Goal: Task Accomplishment & Management: Use online tool/utility

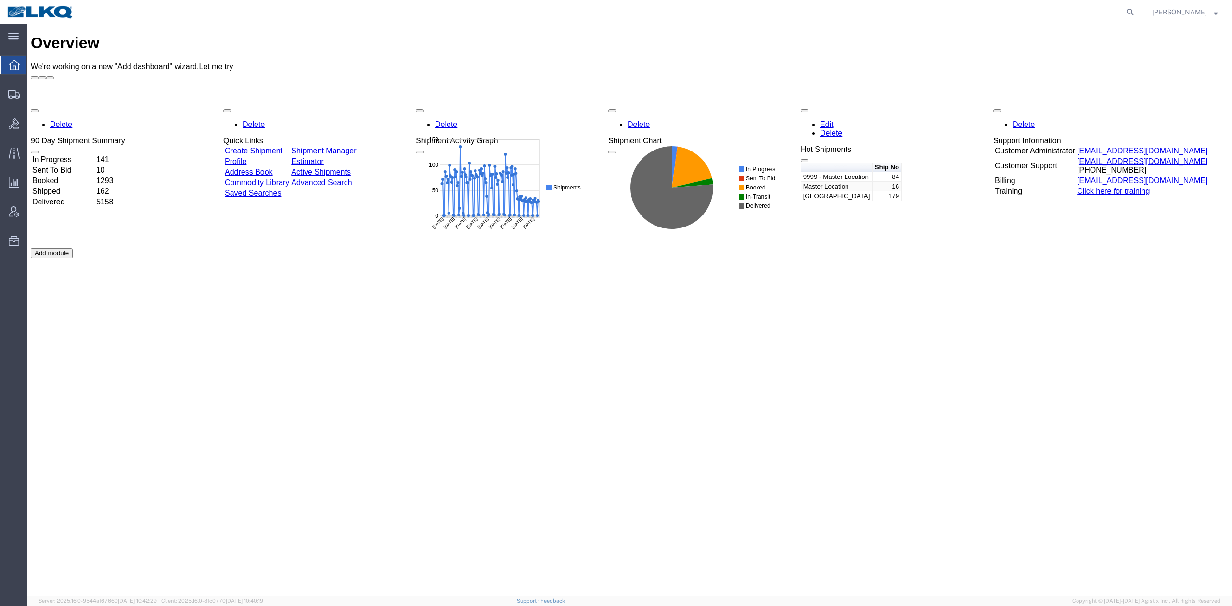
drag, startPoint x: 1146, startPoint y: 13, endPoint x: 1011, endPoint y: 19, distance: 134.8
click at [1136, 13] on icon at bounding box center [1129, 11] width 13 height 13
paste input "56473698"
drag, startPoint x: 1143, startPoint y: 6, endPoint x: 123, endPoint y: 54, distance: 1021.5
click at [1136, 6] on icon at bounding box center [1129, 11] width 13 height 13
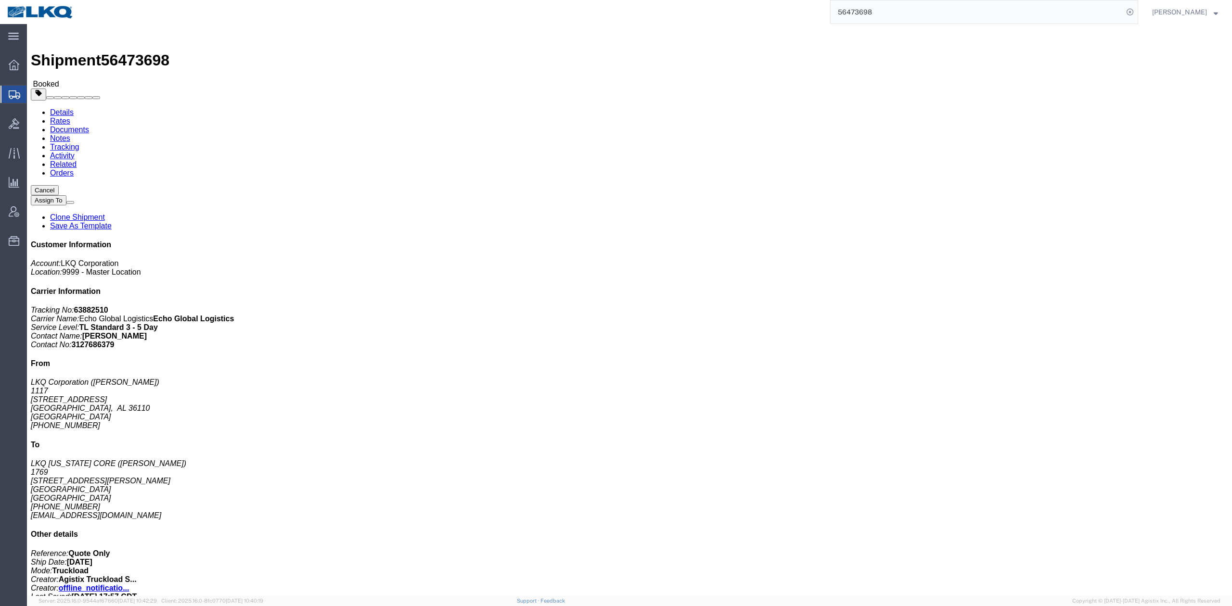
click at [874, 10] on input "56473698" at bounding box center [976, 11] width 292 height 23
paste input "5827106"
drag, startPoint x: 1144, startPoint y: 15, endPoint x: 924, endPoint y: 38, distance: 221.0
click at [1136, 15] on icon at bounding box center [1129, 11] width 13 height 13
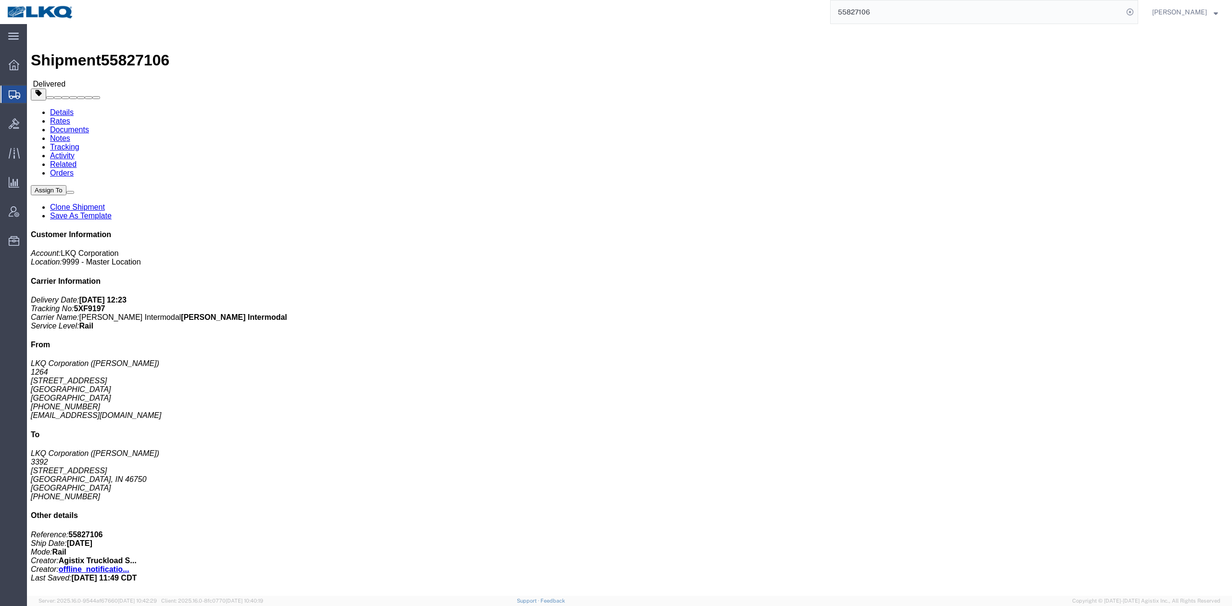
drag, startPoint x: 104, startPoint y: 39, endPoint x: 20, endPoint y: 40, distance: 83.7
click link "Documents"
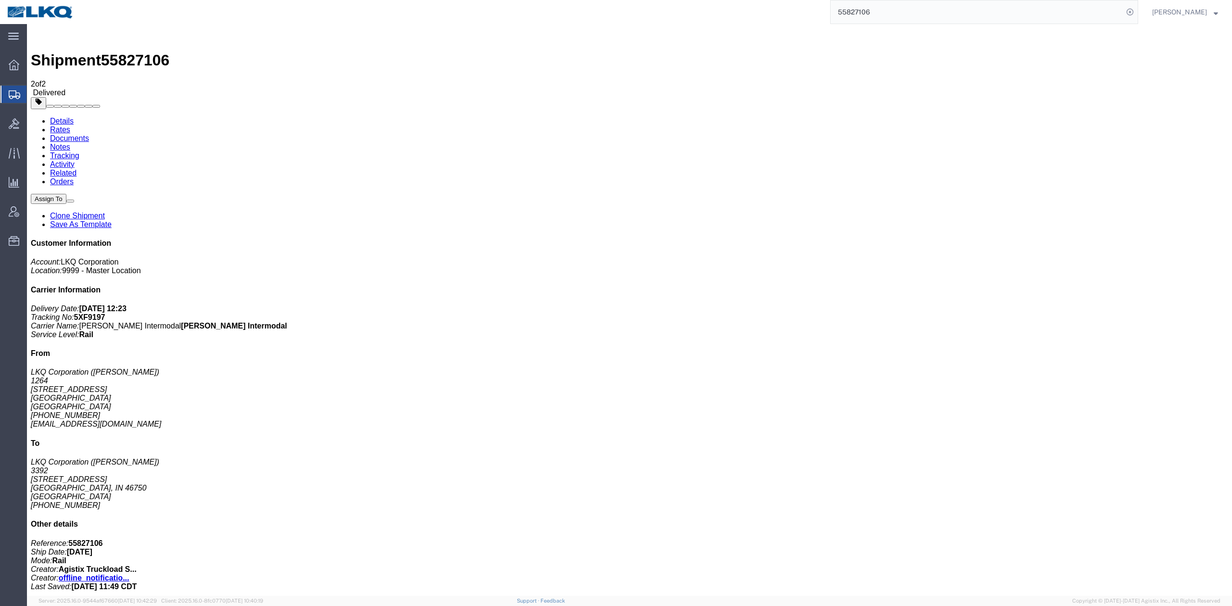
click at [943, 7] on input "55827106" at bounding box center [976, 11] width 292 height 23
click at [942, 7] on input "55827106" at bounding box center [976, 11] width 292 height 23
click at [1136, 11] on icon at bounding box center [1129, 11] width 13 height 13
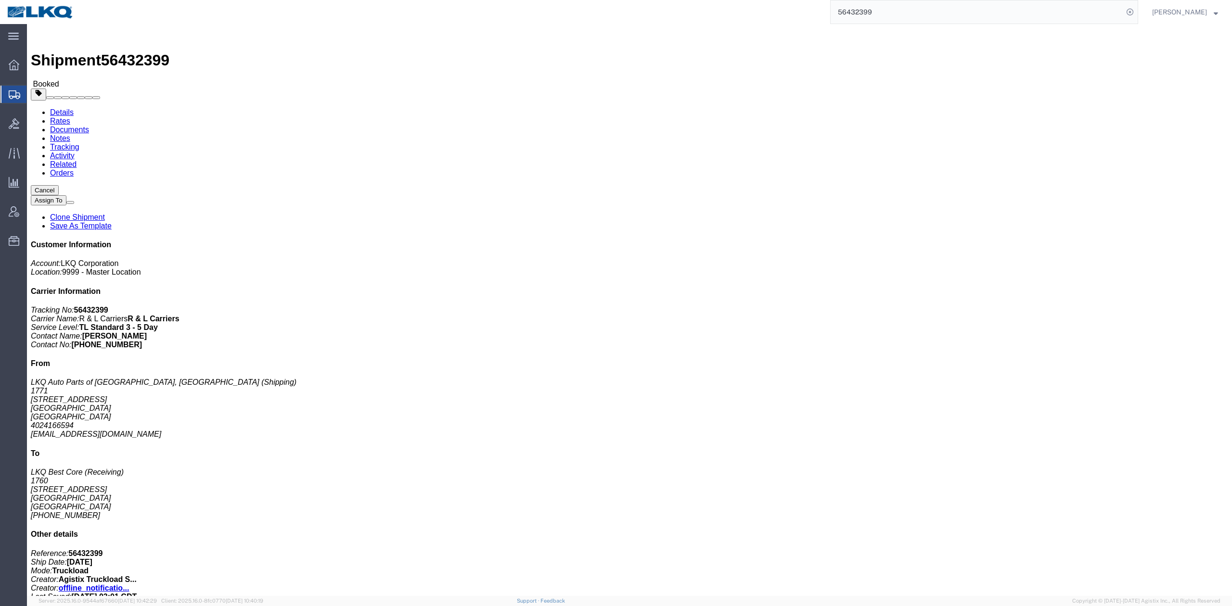
click at [937, 2] on input "56432399" at bounding box center [976, 11] width 292 height 23
paste input "41603"
type input "56441603"
click at [1138, 9] on form "56441603" at bounding box center [984, 12] width 308 height 24
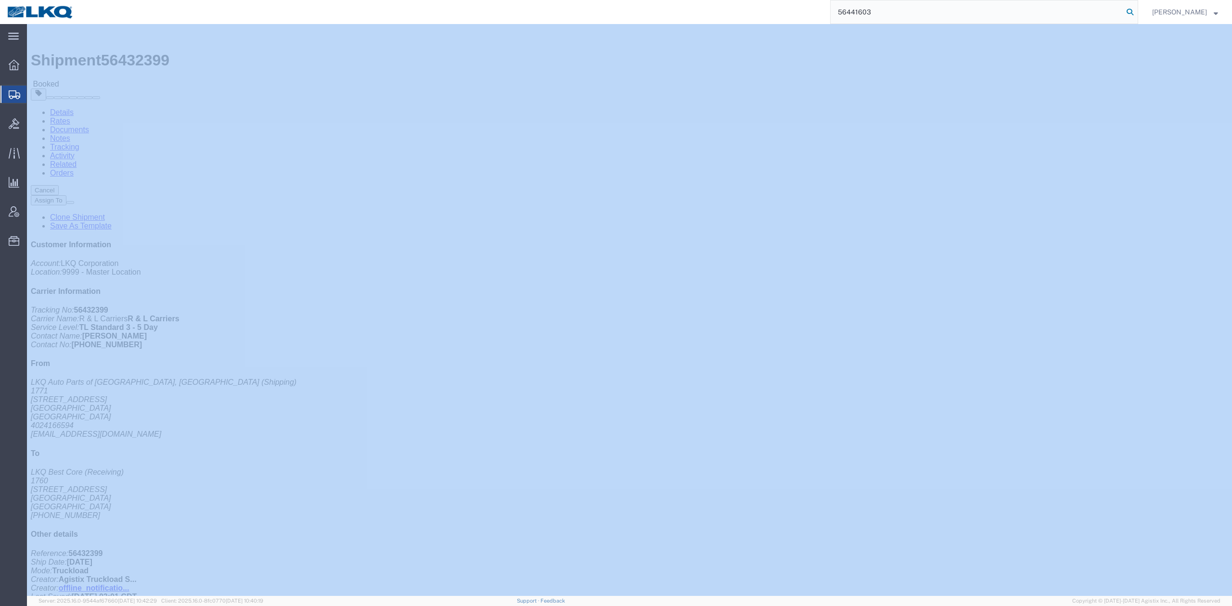
click at [1136, 10] on icon at bounding box center [1129, 11] width 13 height 13
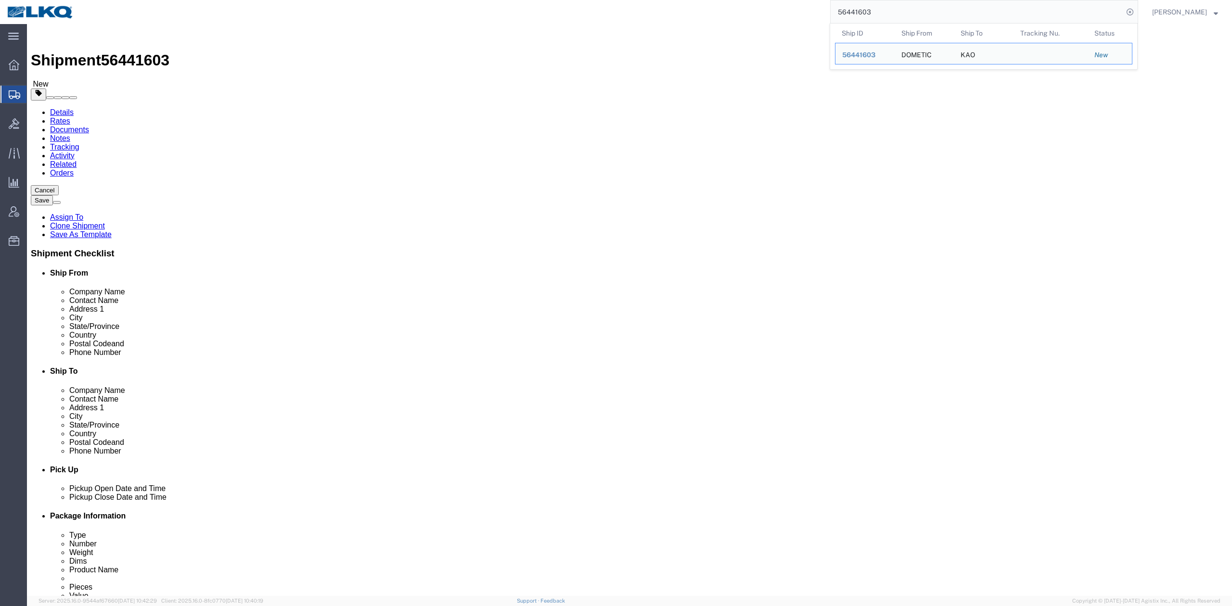
select select
select select "30605"
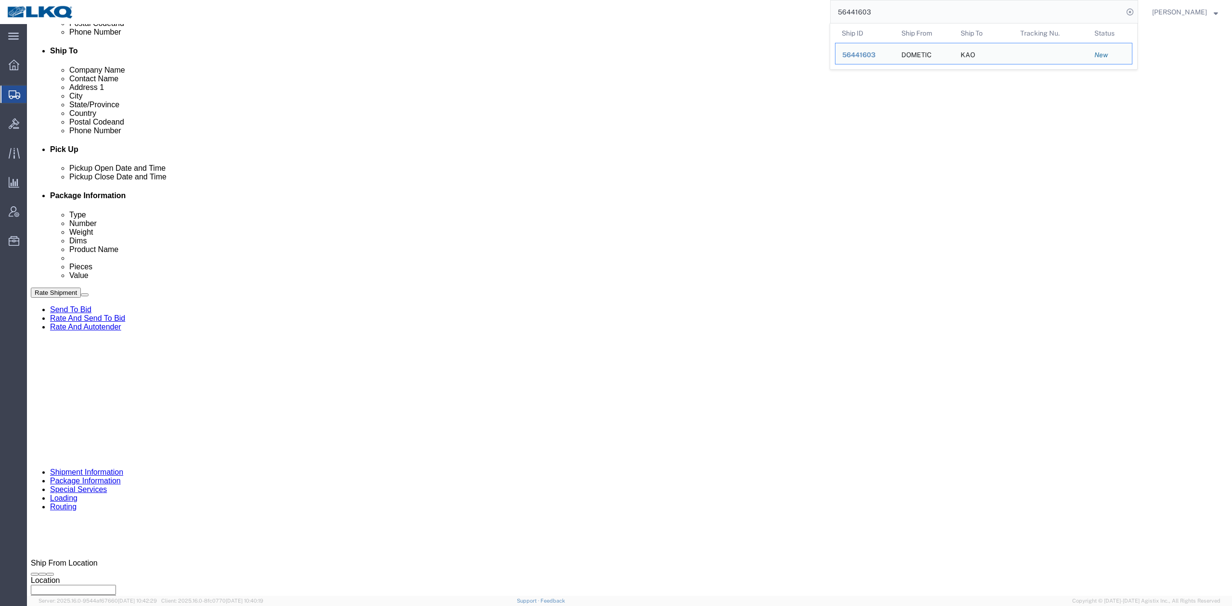
click input "x"
paste input "485262"
type input "485262"
click div
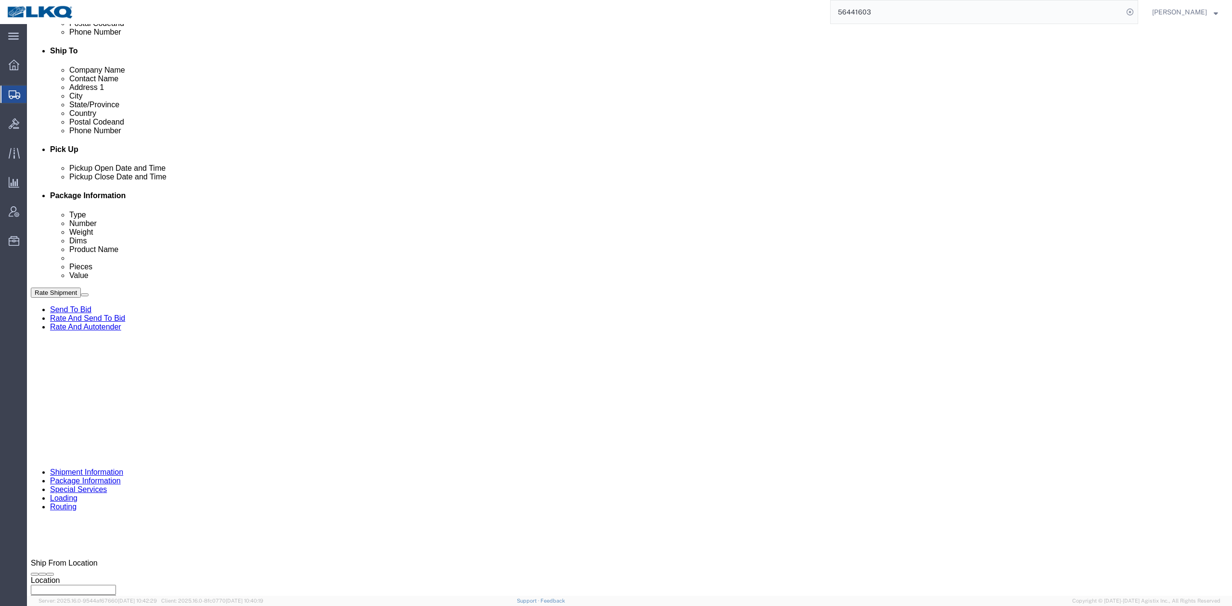
click input "8:00 PM"
type input "8:00 AM"
click button "Apply"
click div "References Add reference"
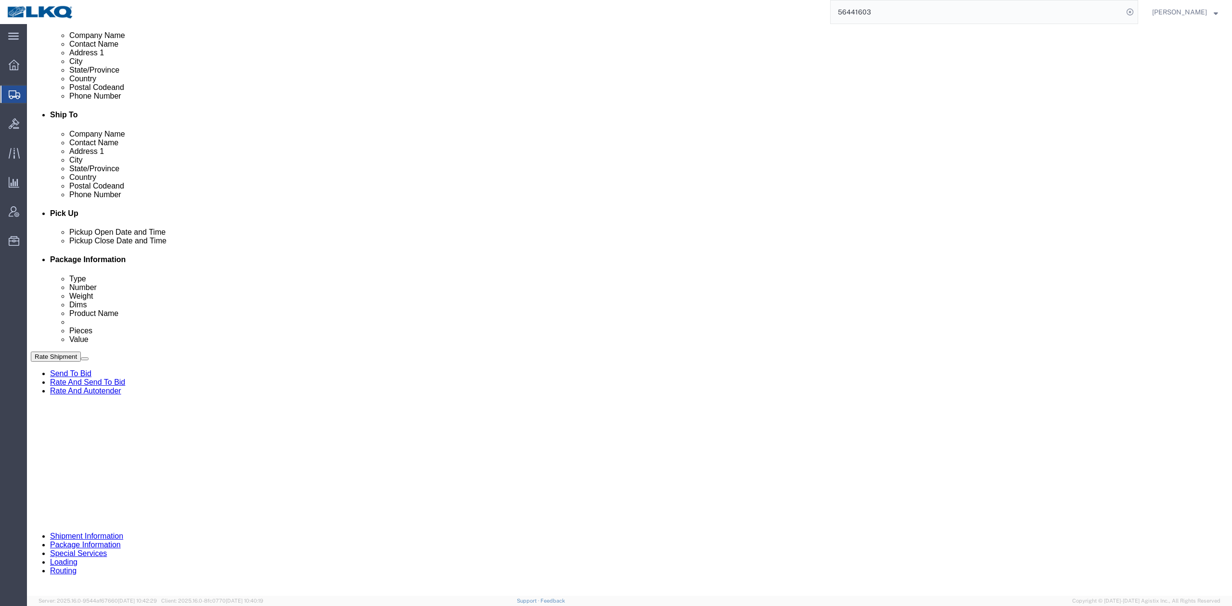
click div "Aug 15 2025 7:00 PM"
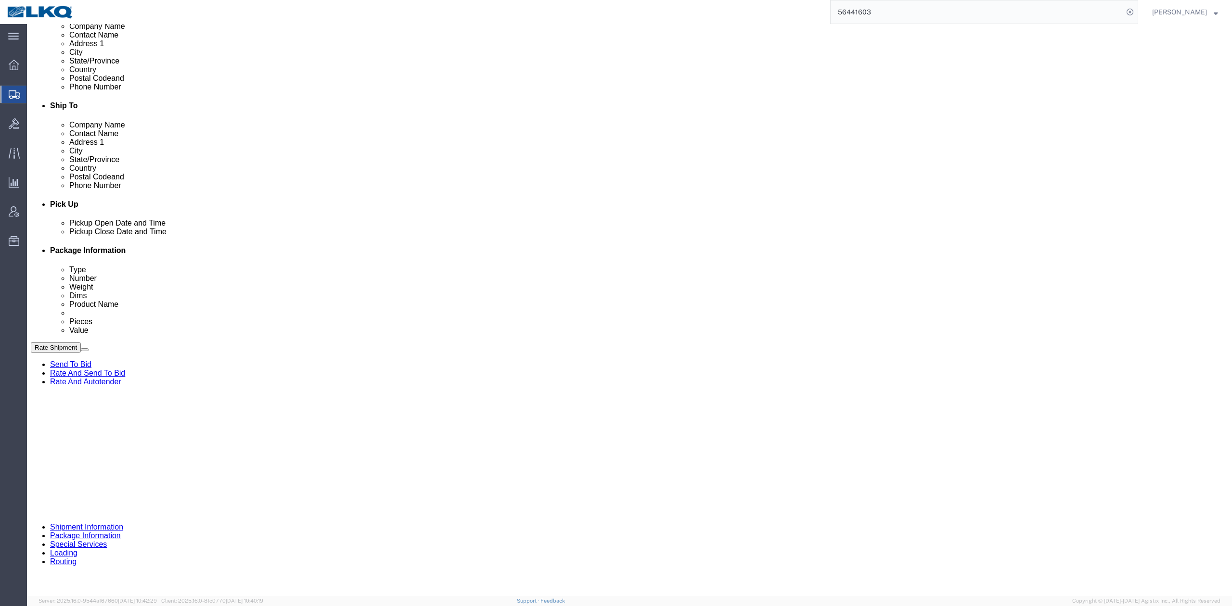
drag, startPoint x: 464, startPoint y: 443, endPoint x: 303, endPoint y: 424, distance: 162.2
click div "References Add reference"
click div "Aug 15 2025 5:00 AM"
drag, startPoint x: 335, startPoint y: 419, endPoint x: 11, endPoint y: 416, distance: 324.7
click div "Pickup Date: Pickup Start Date Pickup Start Time Pickup Open Date and Time Aug …"
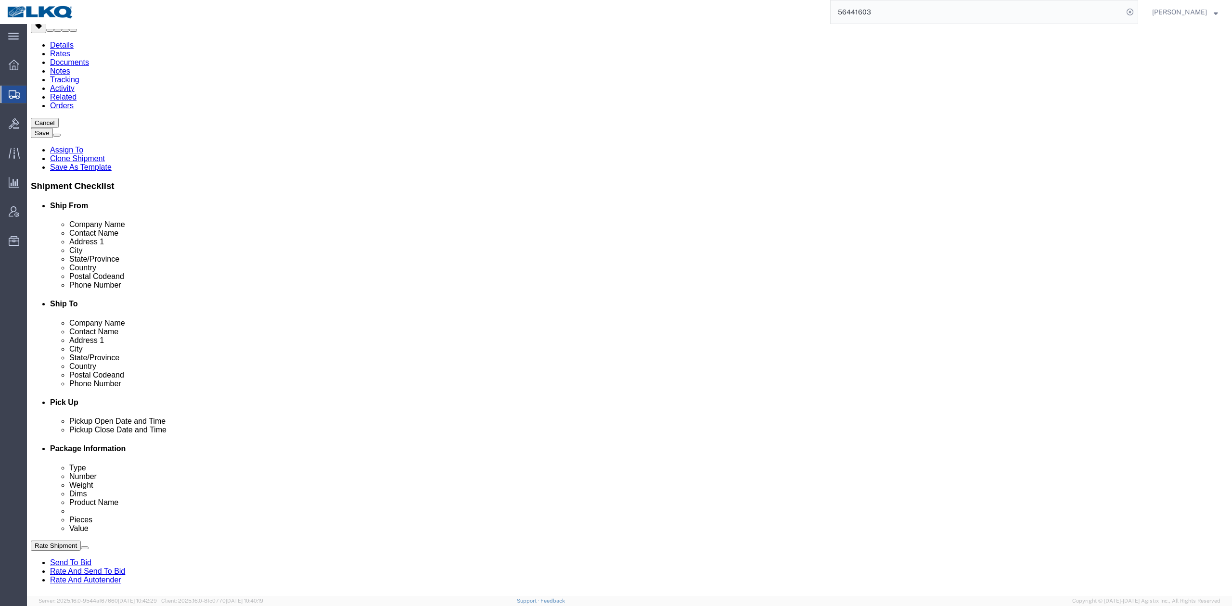
scroll to position [0, 0]
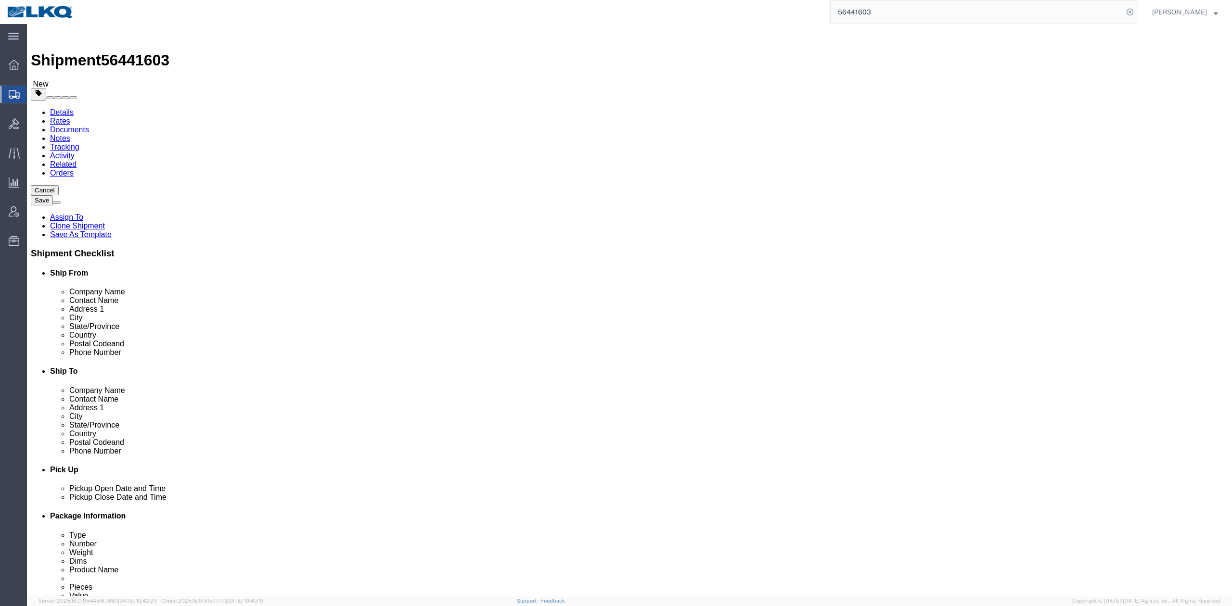
click link "Special Services"
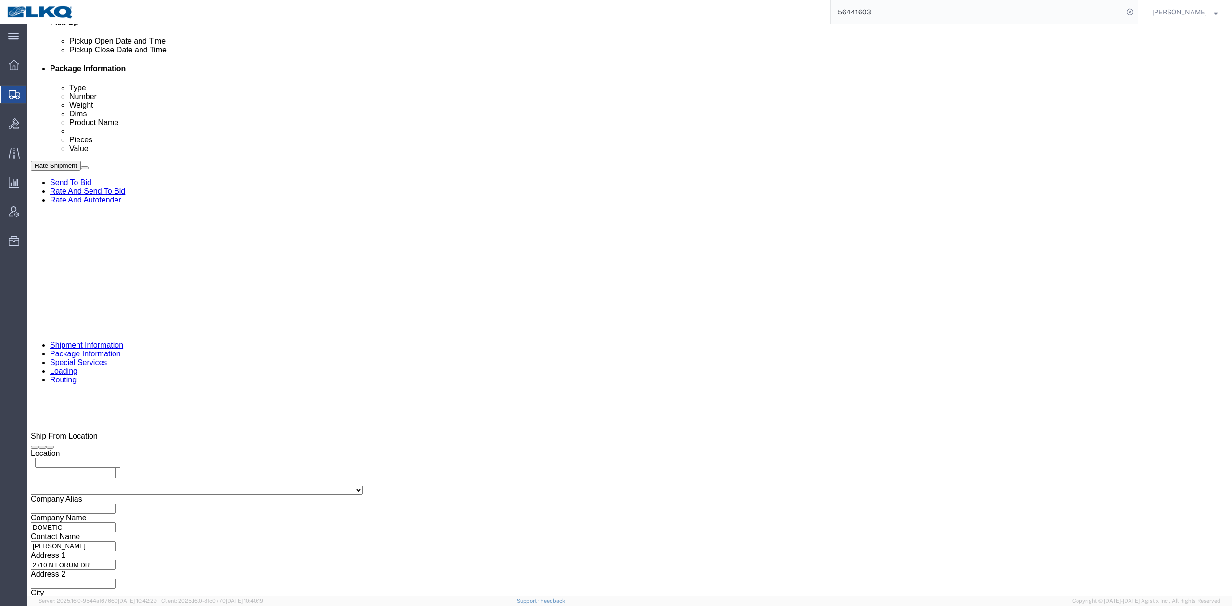
scroll to position [449, 0]
click icon
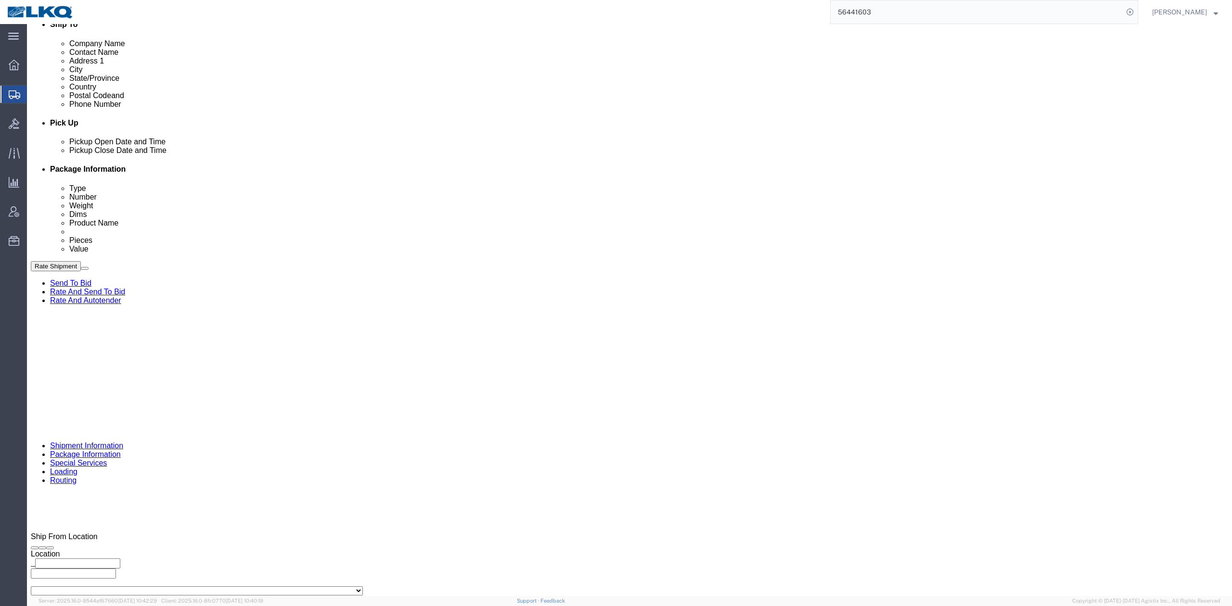
scroll to position [283, 0]
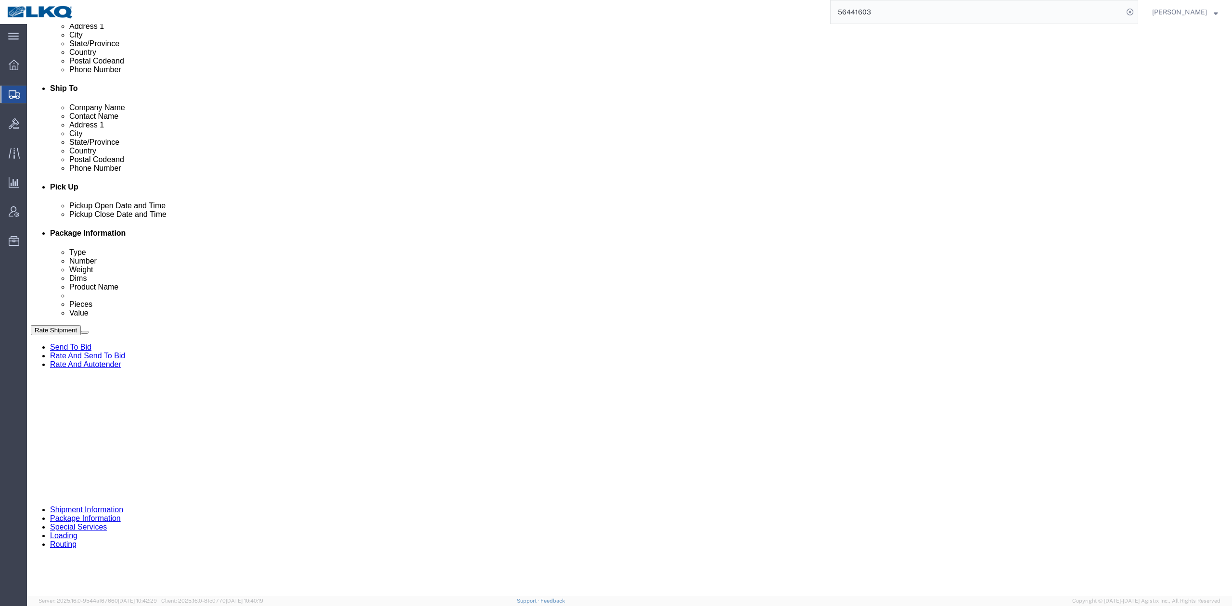
click button "Save"
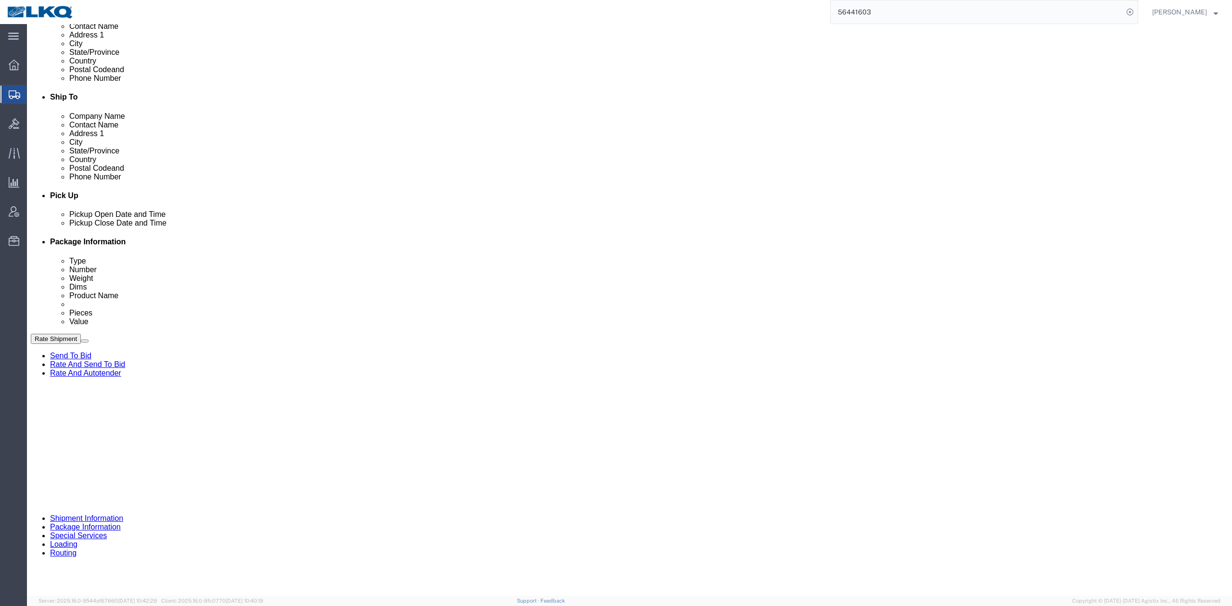
click span
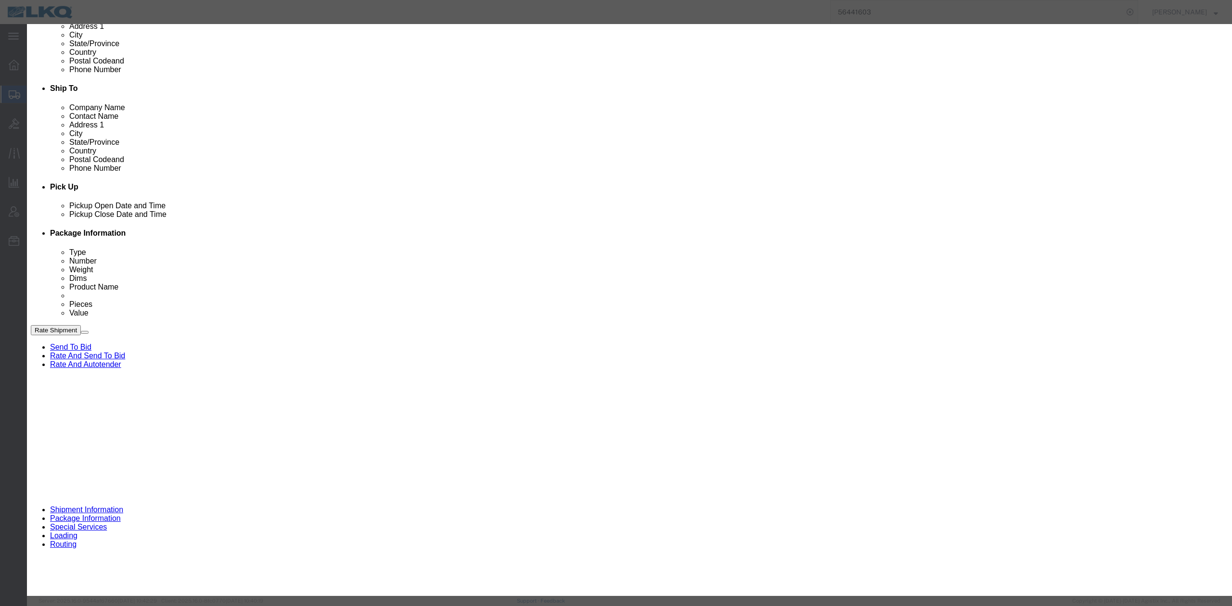
click select "Select Approval Bid Notes Carrier Change Notes Claim Notes Content Hazmat Notes…"
select select "BID_NOTES"
click select "Select Approval Bid Notes Carrier Change Notes Claim Notes Content Hazmat Notes…"
drag, startPoint x: 482, startPoint y: 95, endPoint x: 482, endPoint y: 104, distance: 8.7
click select "Select Private to Account Private to Vendor Public"
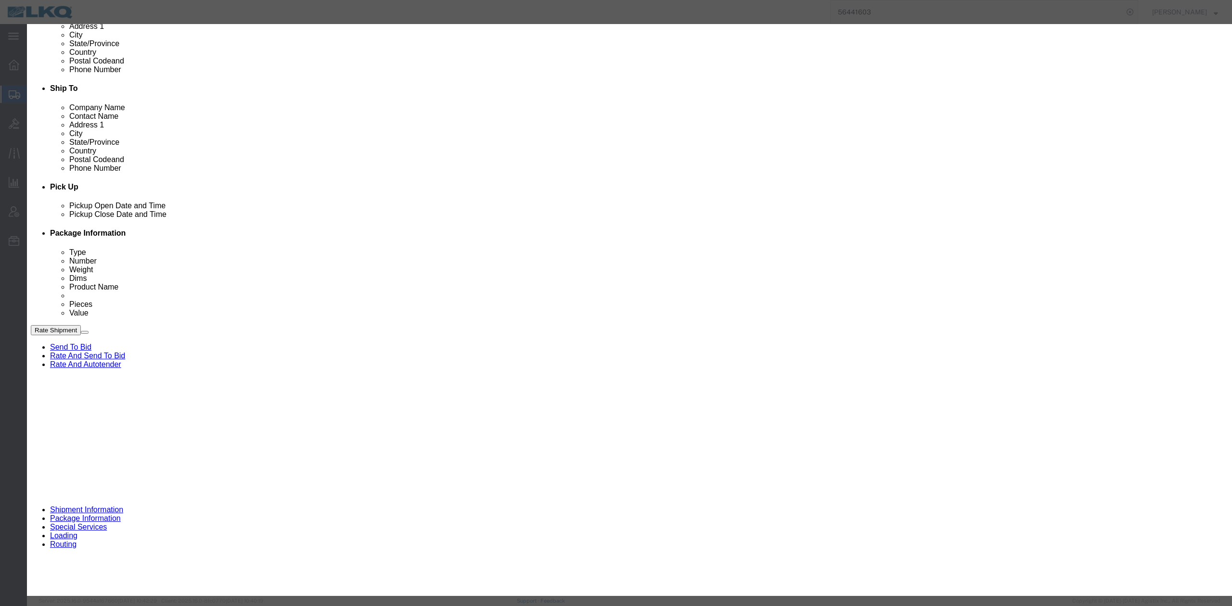
select select "PRIVATE_TO_ACCOUNT"
click select "Select Private to Account Private to Vendor Public"
click textarea
type textarea "DAT: $1519"
click button "Save"
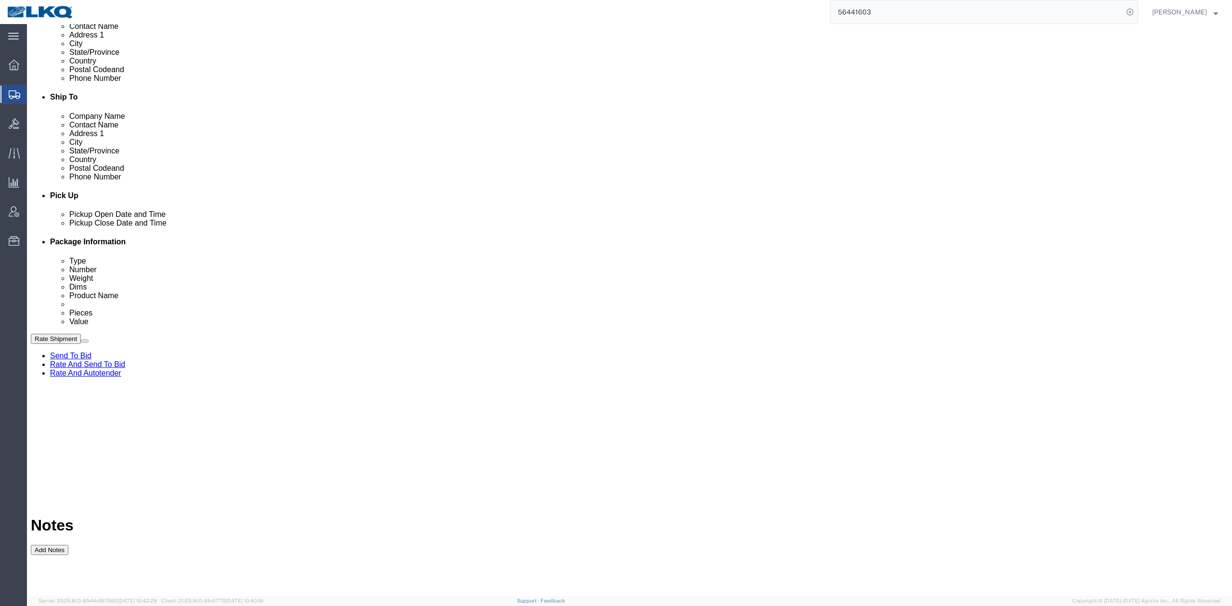
scroll to position [0, 0]
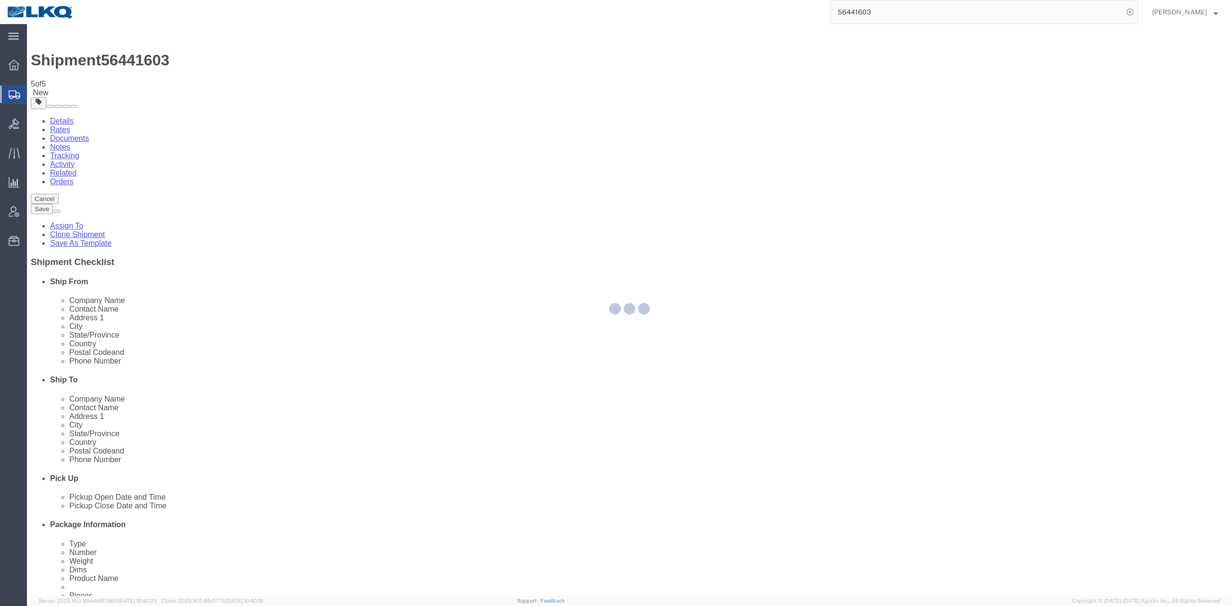
select select "30605"
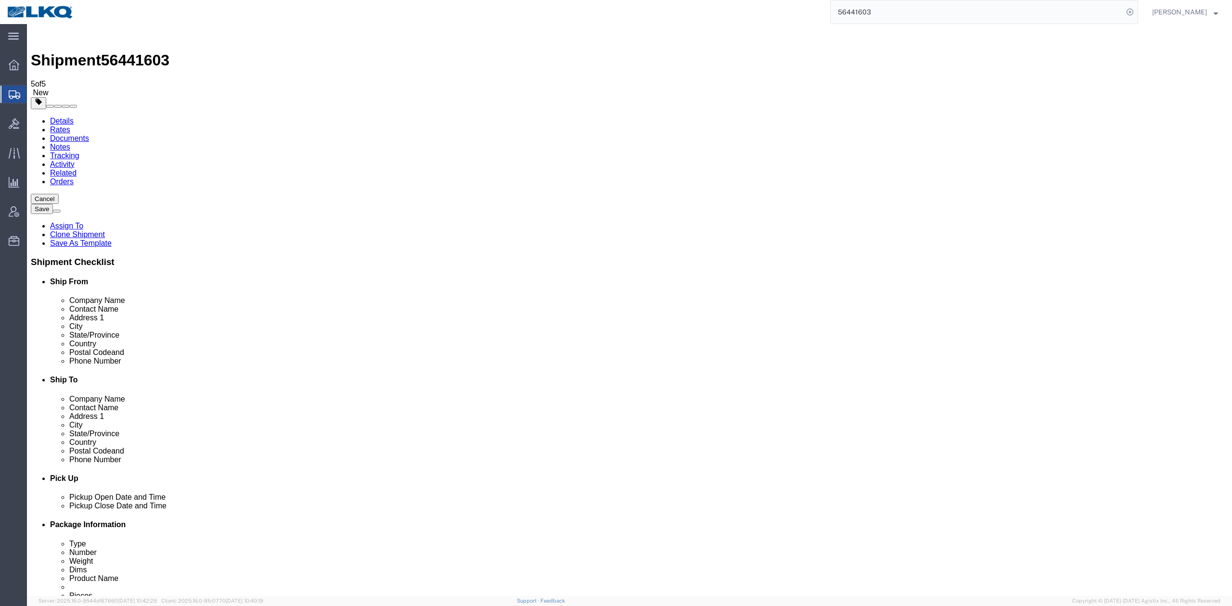
select select "TL"
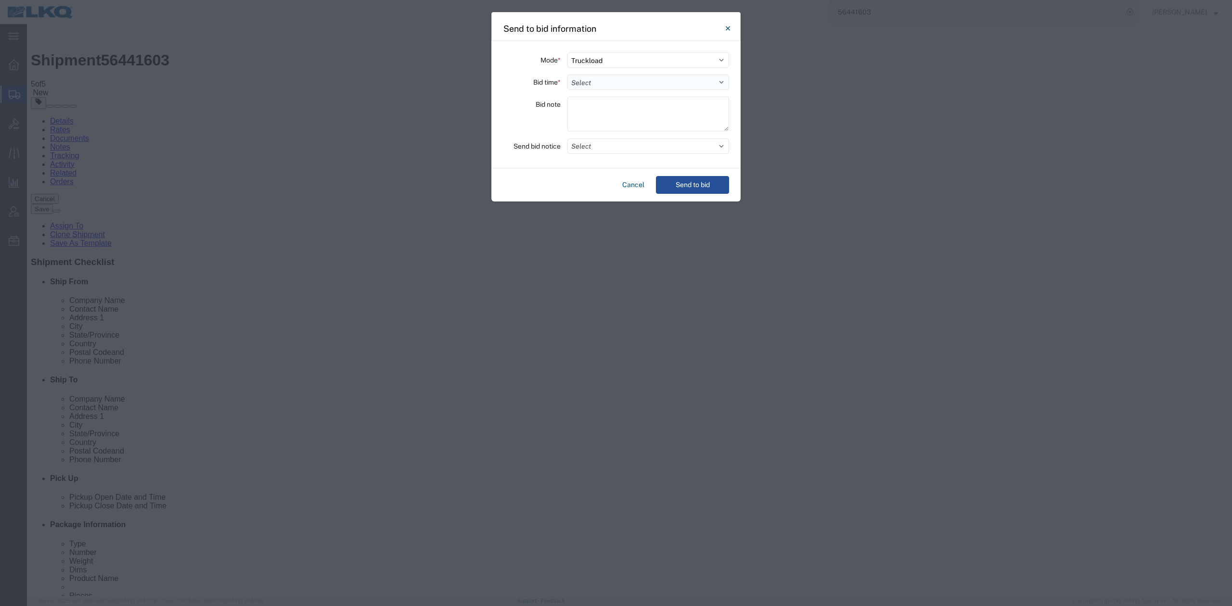
click at [578, 87] on select "Select 30 Min (Rush) 1 Hour (Rush) 2 Hours (Rush) 4 Hours (Rush) 8 Hours (Rush)…" at bounding box center [648, 82] width 162 height 15
select select "24"
click at [567, 75] on select "Select 30 Min (Rush) 1 Hour (Rush) 2 Hours (Rush) 4 Hours (Rush) 8 Hours (Rush)…" at bounding box center [648, 82] width 162 height 15
click at [593, 147] on button "Select" at bounding box center [648, 146] width 162 height 15
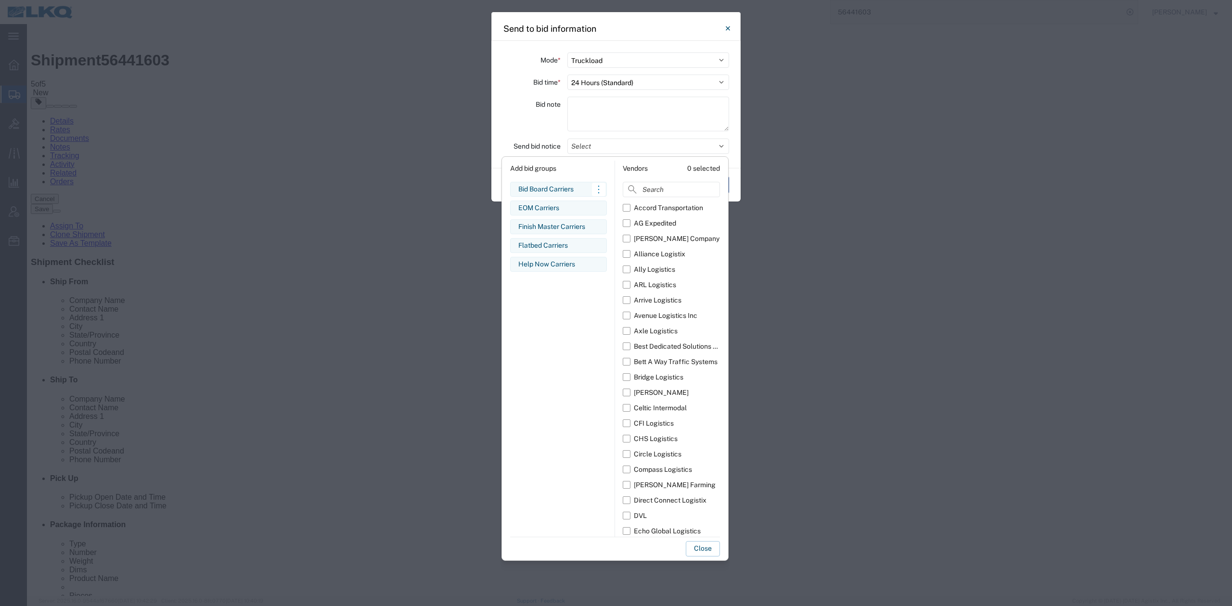
click at [569, 189] on div "Bid Board Carriers" at bounding box center [558, 189] width 80 height 10
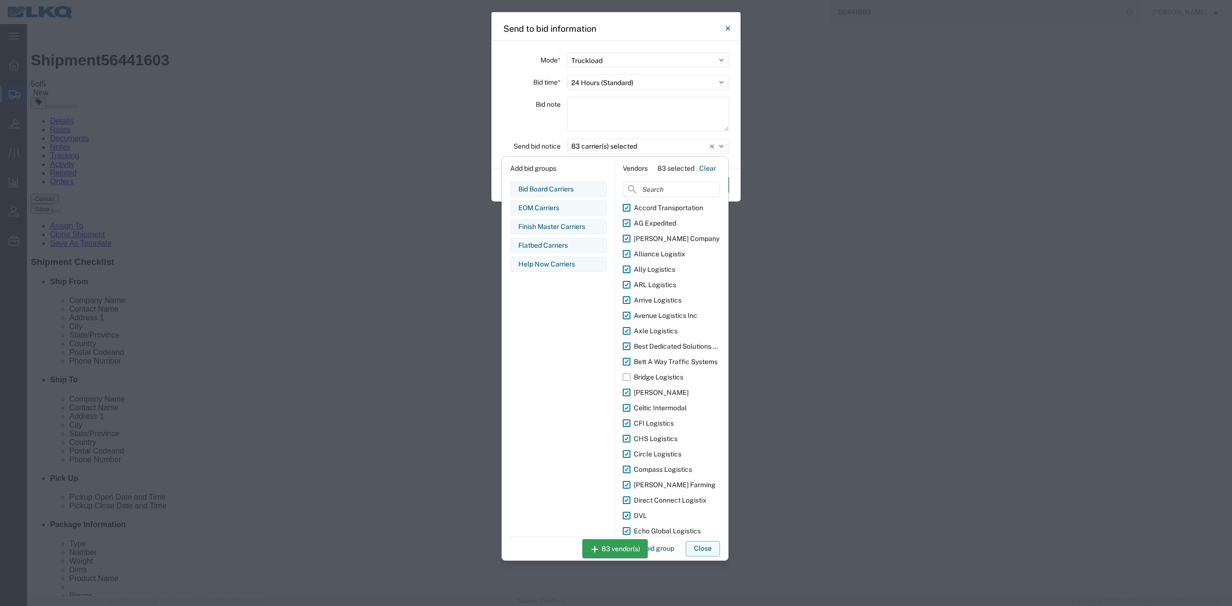
click at [705, 551] on button "Close" at bounding box center [703, 548] width 34 height 15
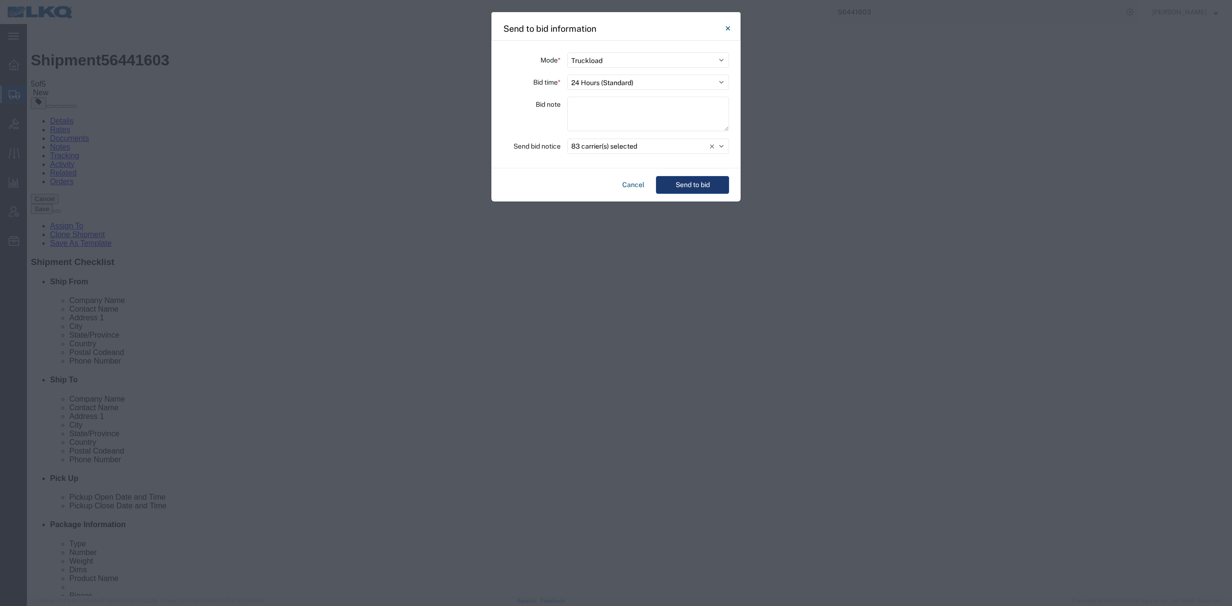
click at [688, 187] on button "Send to bid" at bounding box center [692, 185] width 73 height 18
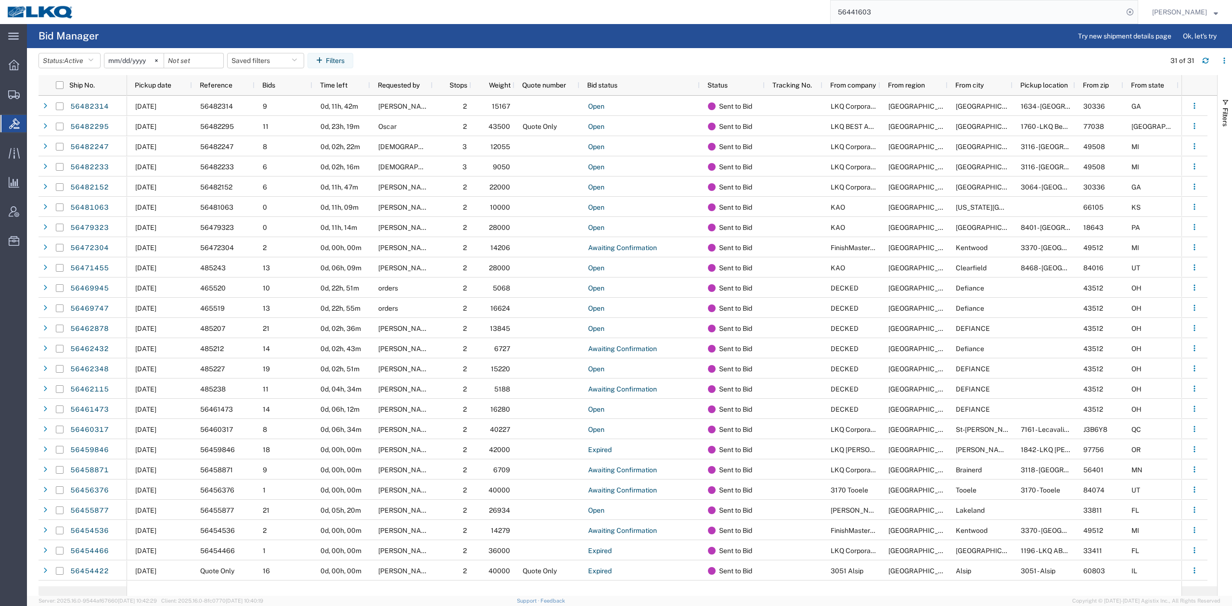
drag, startPoint x: 876, startPoint y: 15, endPoint x: 1109, endPoint y: 37, distance: 234.8
click at [876, 14] on input "56441603" at bounding box center [976, 11] width 292 height 23
paste input "53841"
type input "56453841"
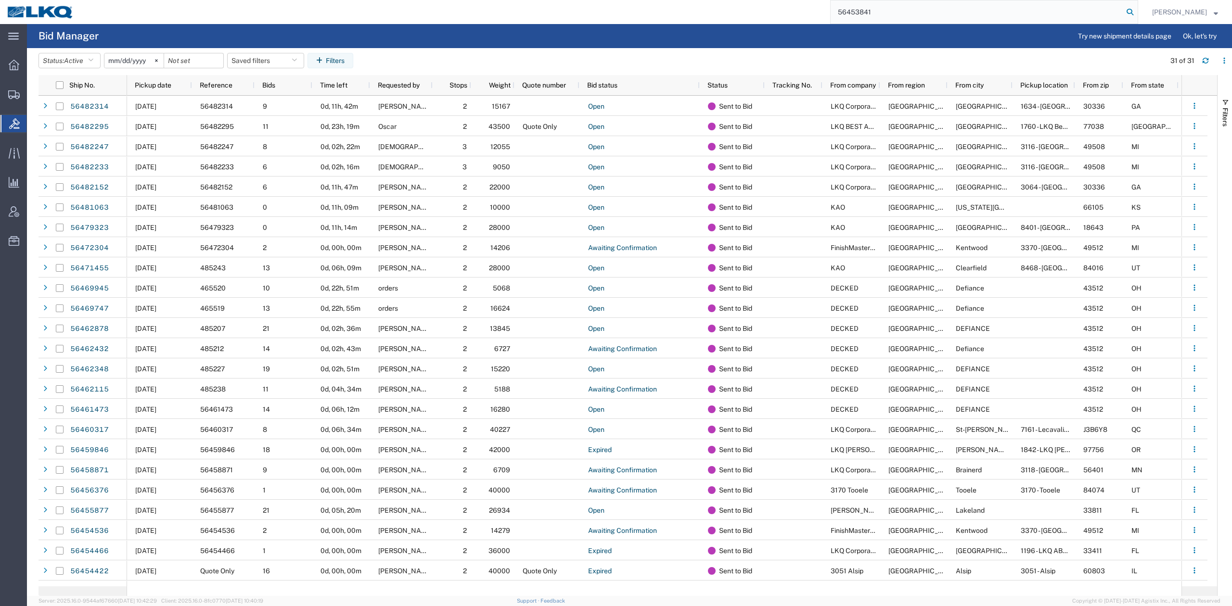
click at [1136, 10] on icon at bounding box center [1129, 11] width 13 height 13
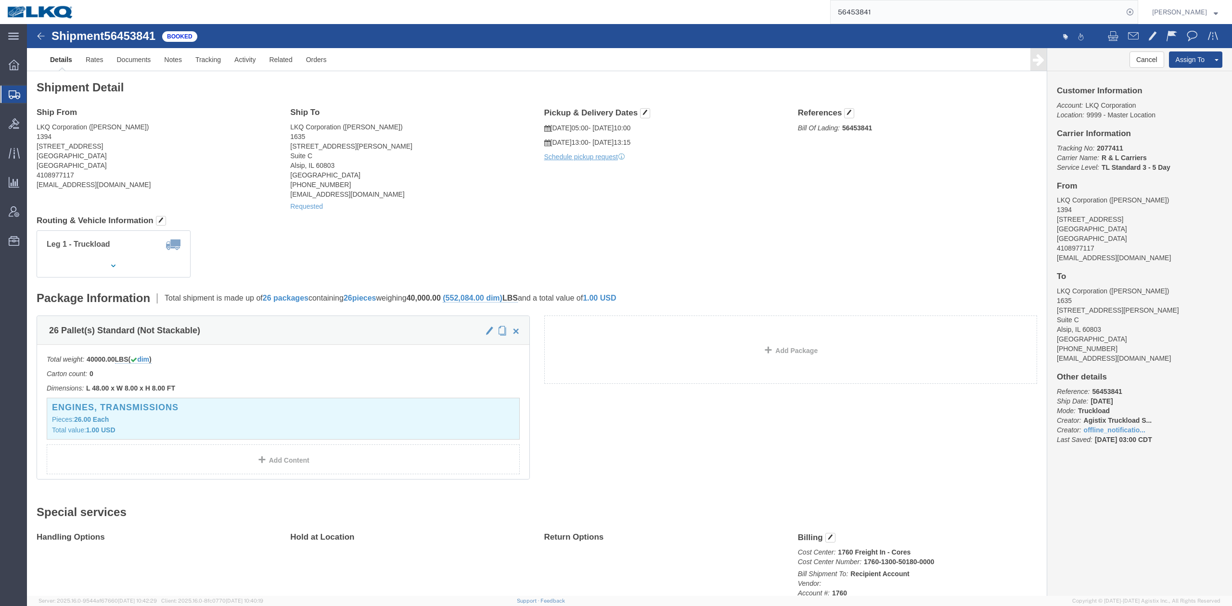
drag, startPoint x: 420, startPoint y: 196, endPoint x: 410, endPoint y: 196, distance: 9.1
click h4 "Routing & Vehicle Information"
click link "Requested"
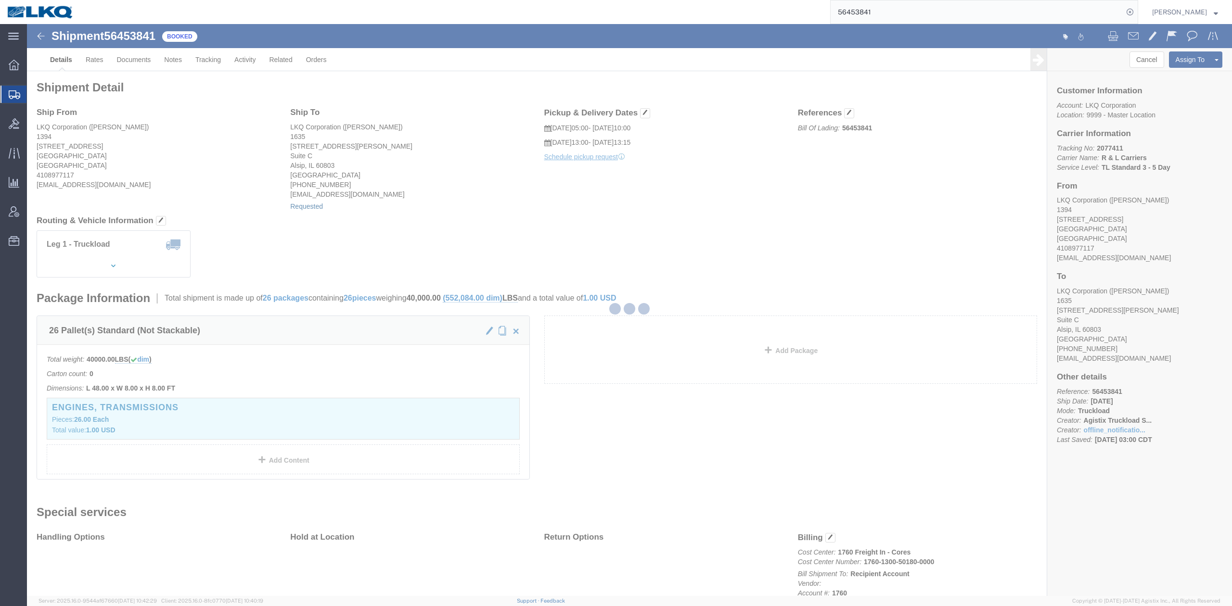
select select
select select "15"
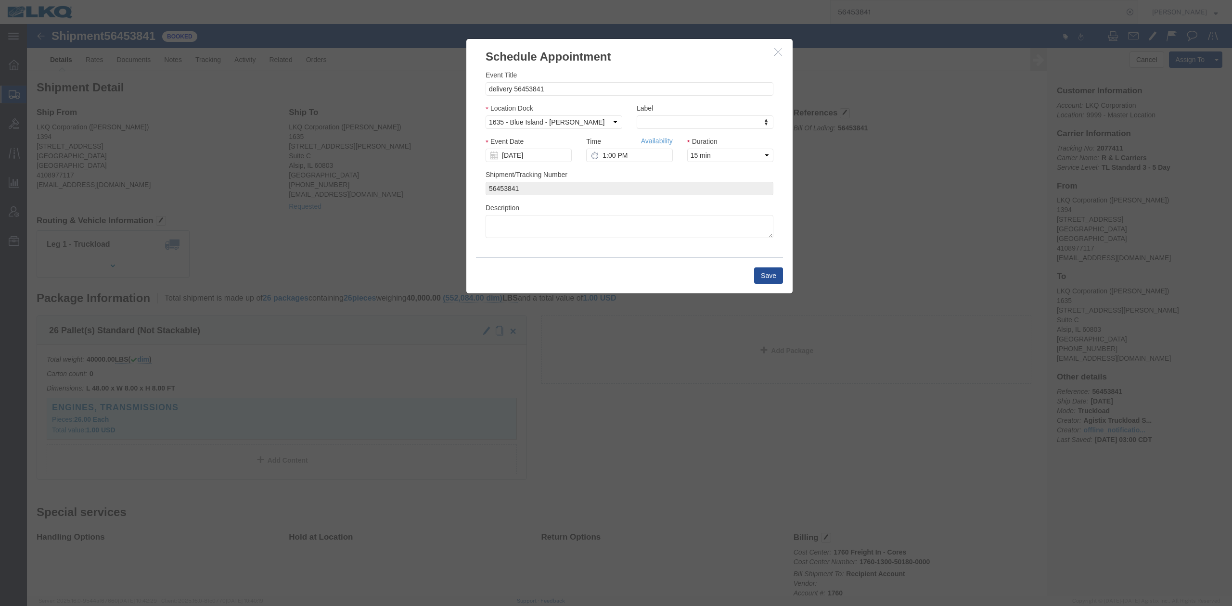
drag, startPoint x: 750, startPoint y: 27, endPoint x: 676, endPoint y: 248, distance: 233.2
click icon "button"
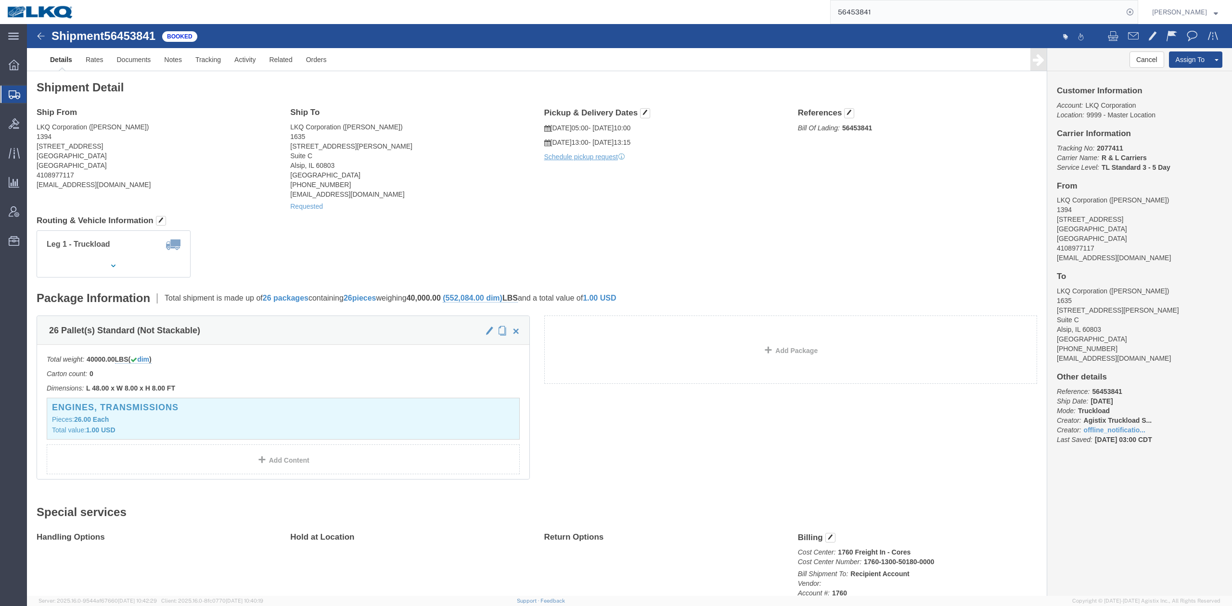
click at [885, 16] on input "56453841" at bounding box center [976, 11] width 292 height 23
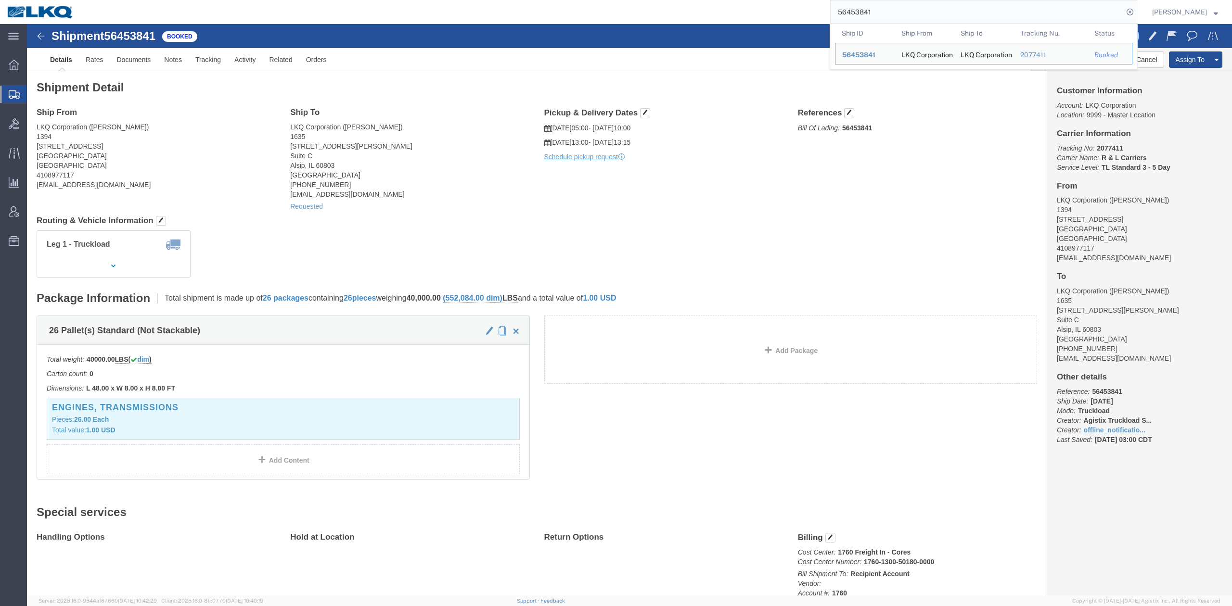
paste input "42305"
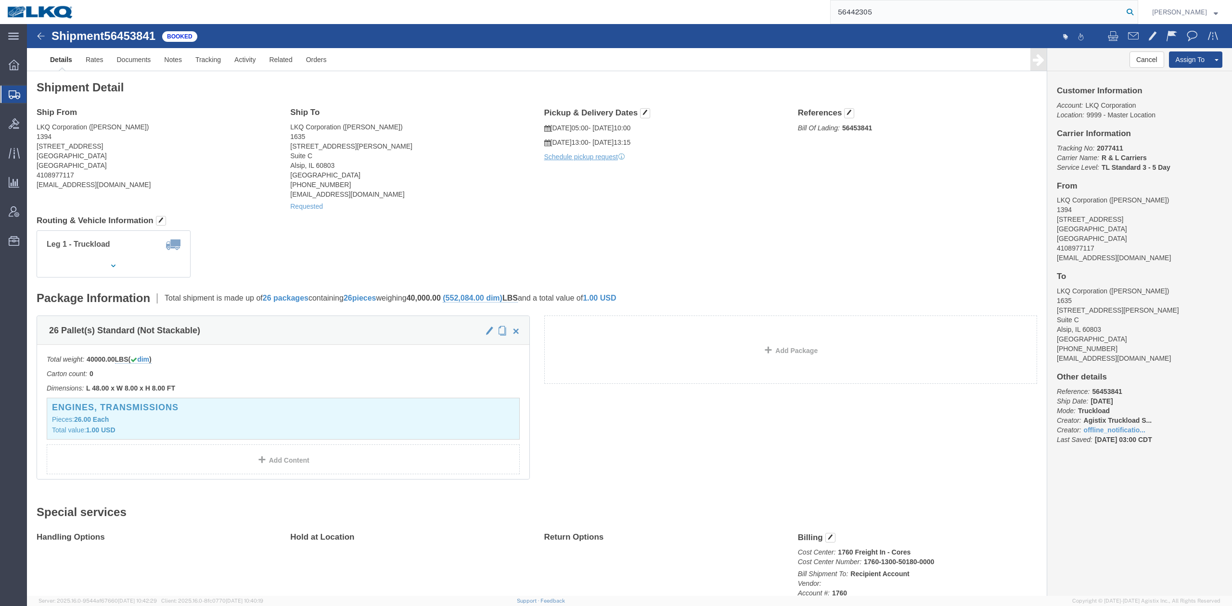
click at [1136, 7] on icon at bounding box center [1129, 11] width 13 height 13
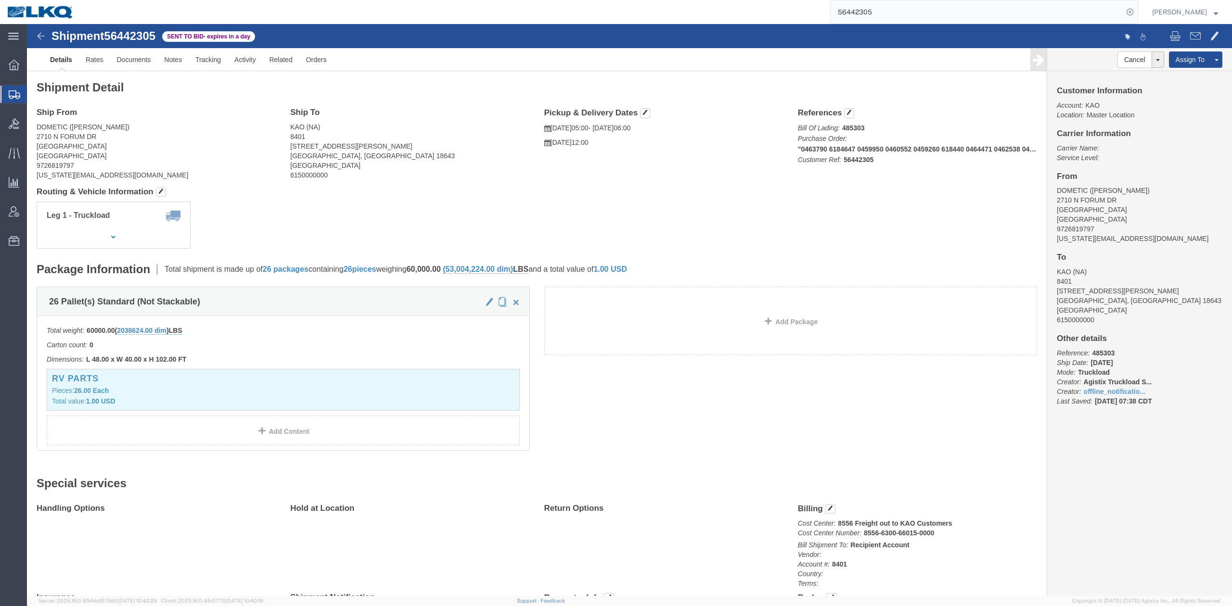
click at [937, 13] on input "56442305" at bounding box center [976, 11] width 292 height 23
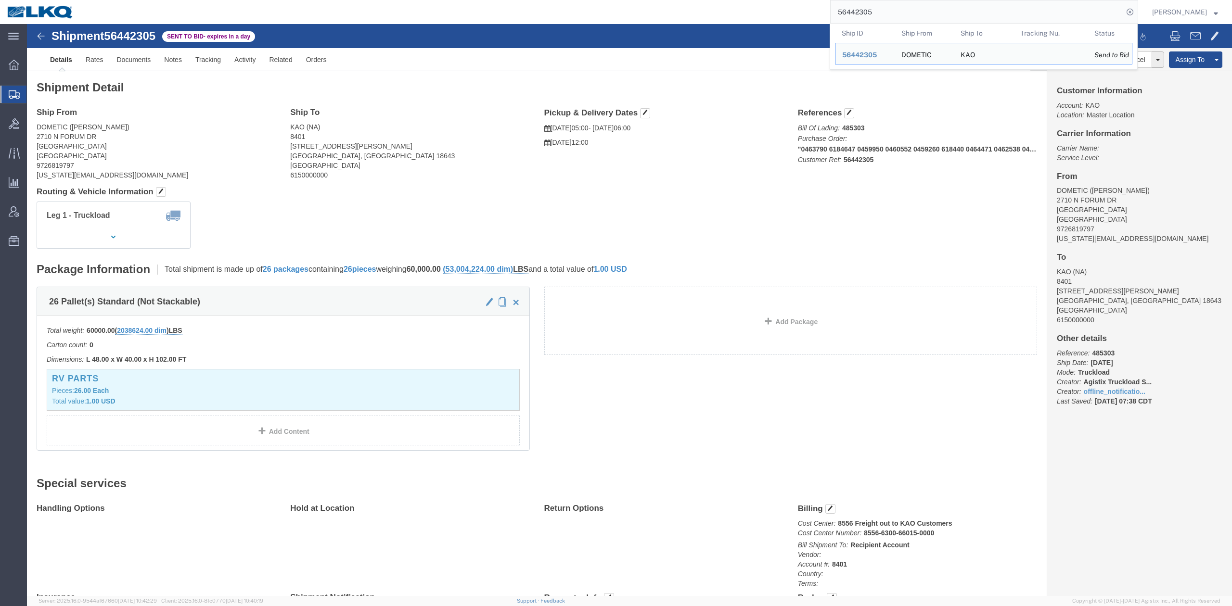
click at [936, 13] on input "56442305" at bounding box center [976, 11] width 292 height 23
paste input "73698"
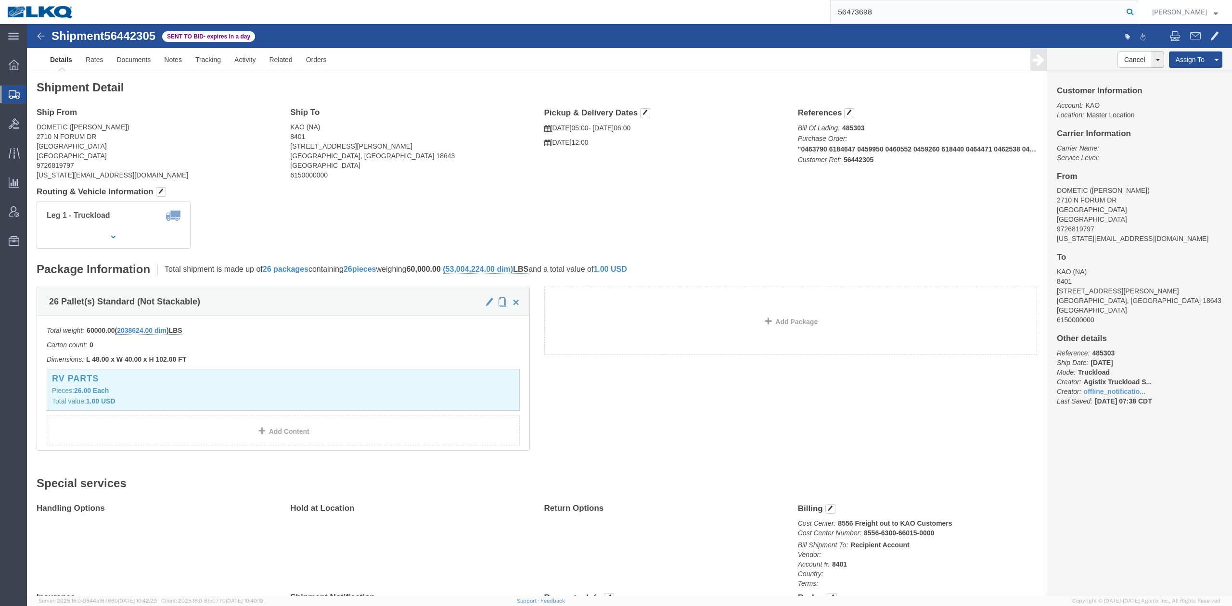
drag, startPoint x: 1140, startPoint y: 13, endPoint x: 1001, endPoint y: 34, distance: 140.1
click at [1136, 13] on icon at bounding box center [1129, 11] width 13 height 13
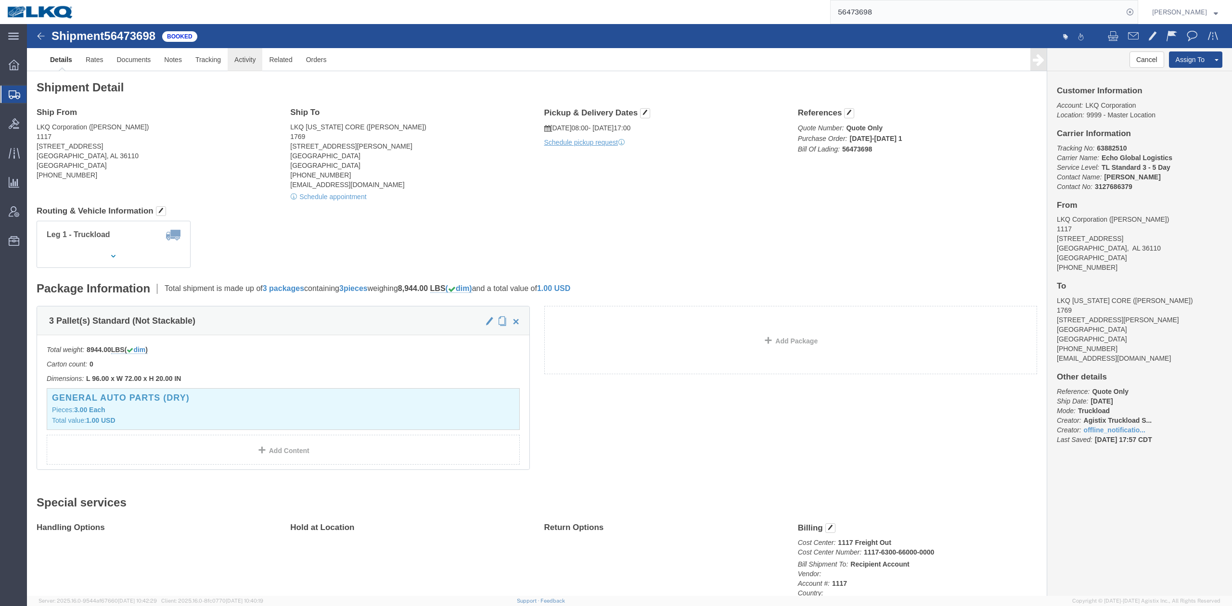
click link "Activity"
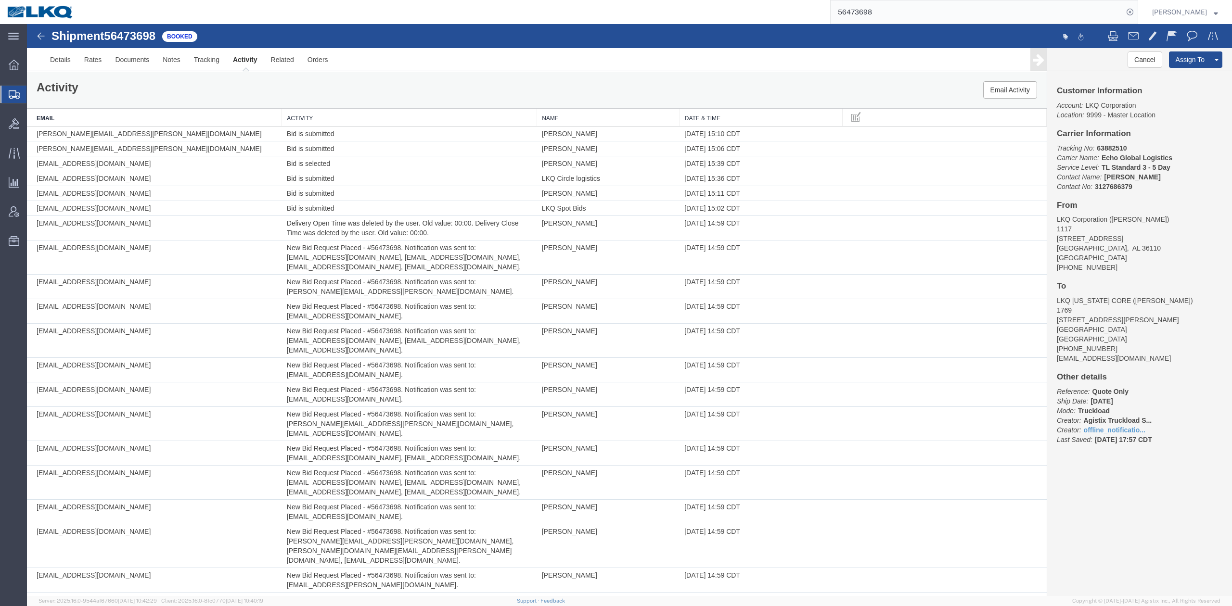
click at [708, 112] on th "Date & Time" at bounding box center [760, 118] width 163 height 18
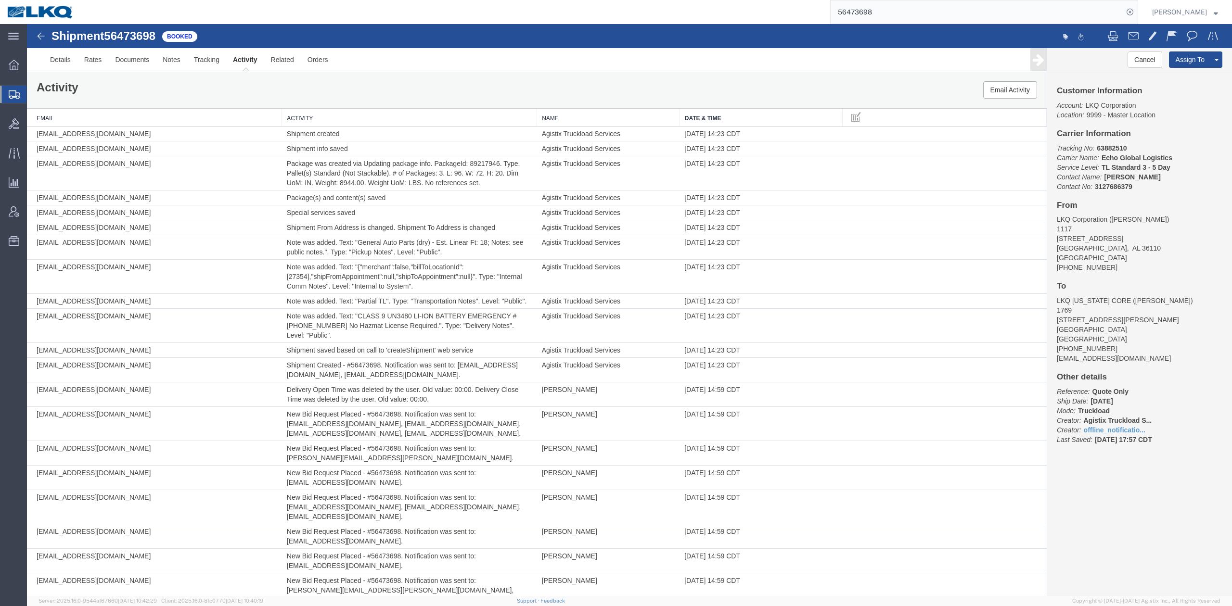
click at [708, 112] on th "Date & Time" at bounding box center [760, 118] width 163 height 18
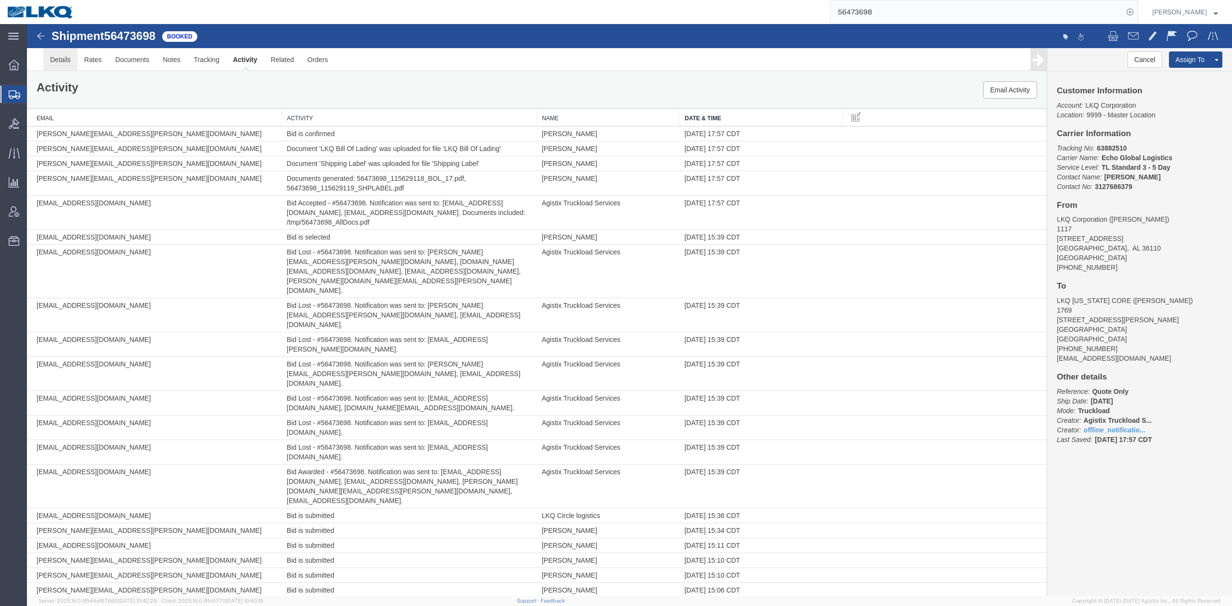
click at [70, 63] on link "Details" at bounding box center [60, 59] width 34 height 23
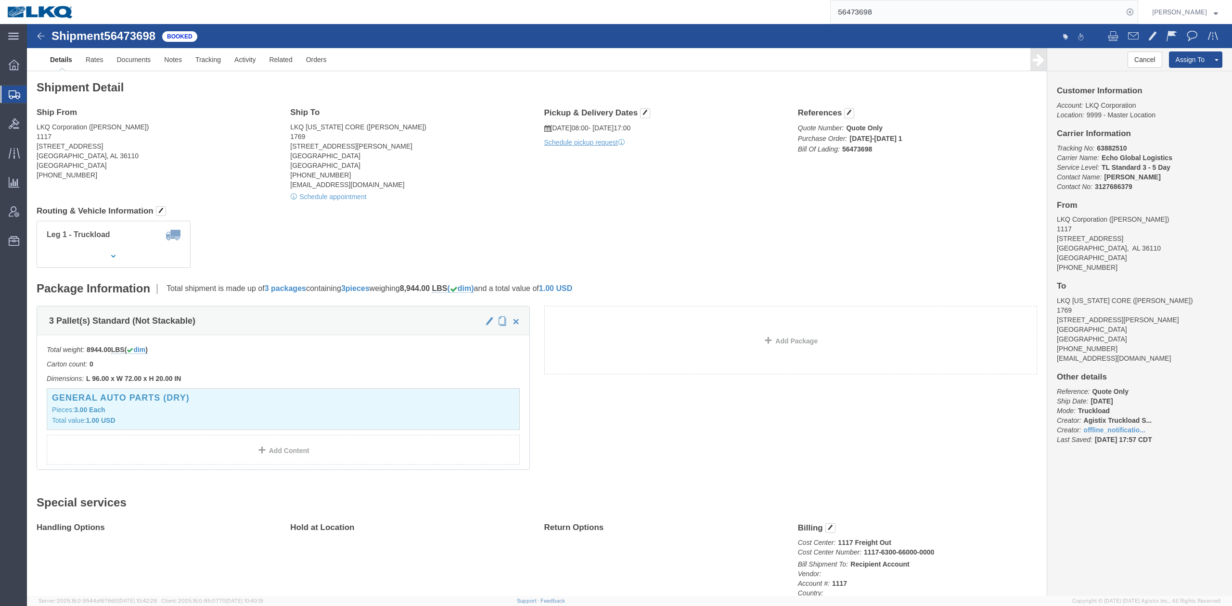
click at [866, 10] on input "56473698" at bounding box center [976, 11] width 292 height 23
type input "56453841"
click at [1138, 17] on form "56453841" at bounding box center [984, 12] width 308 height 24
drag, startPoint x: 1147, startPoint y: 12, endPoint x: 621, endPoint y: 19, distance: 526.8
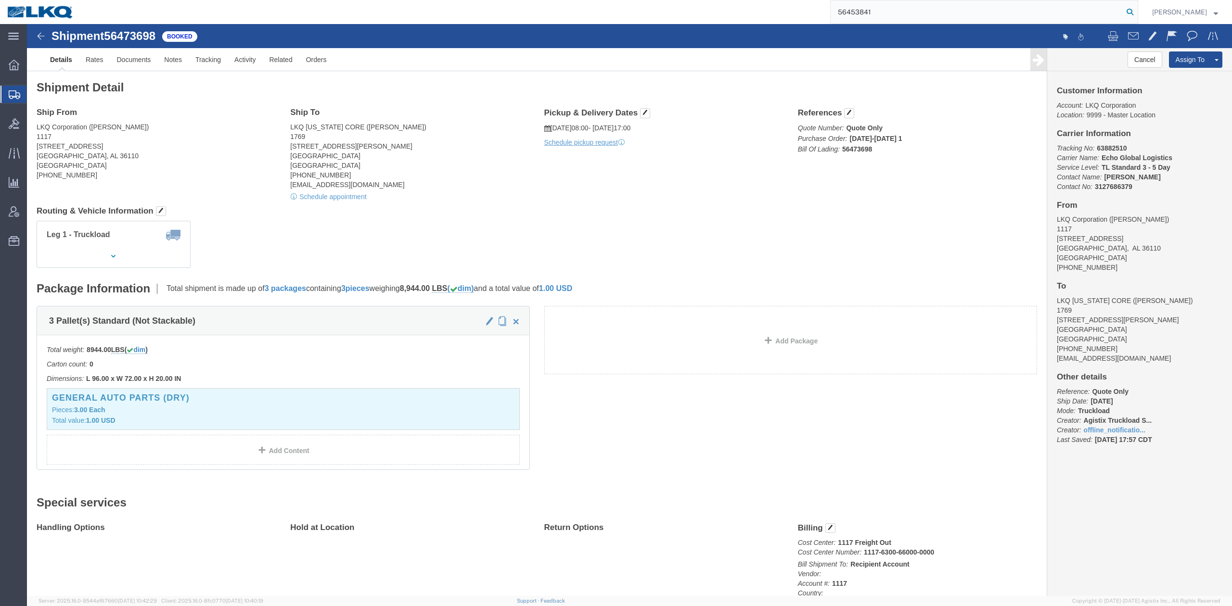
click at [1136, 12] on icon at bounding box center [1129, 11] width 13 height 13
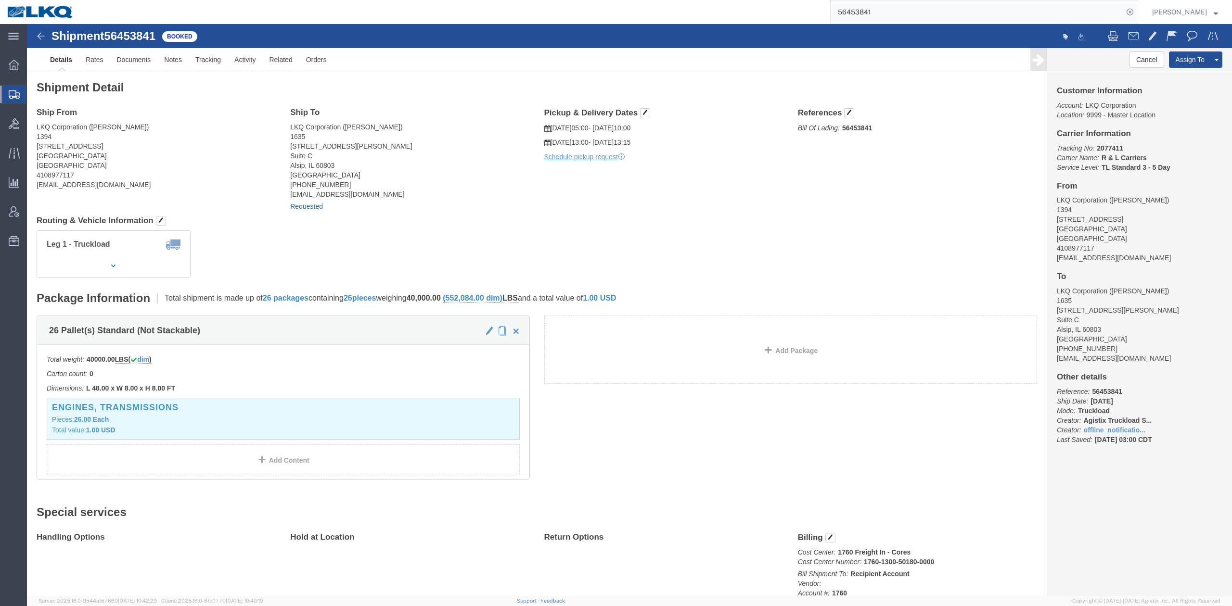
click link "Requested"
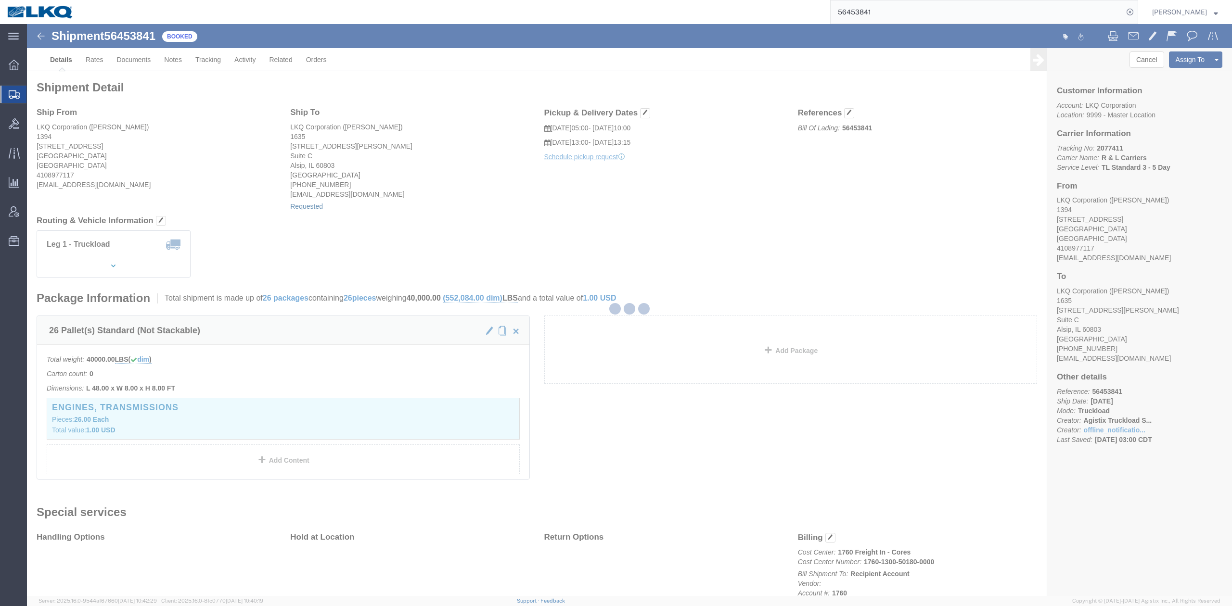
select select
select select "15"
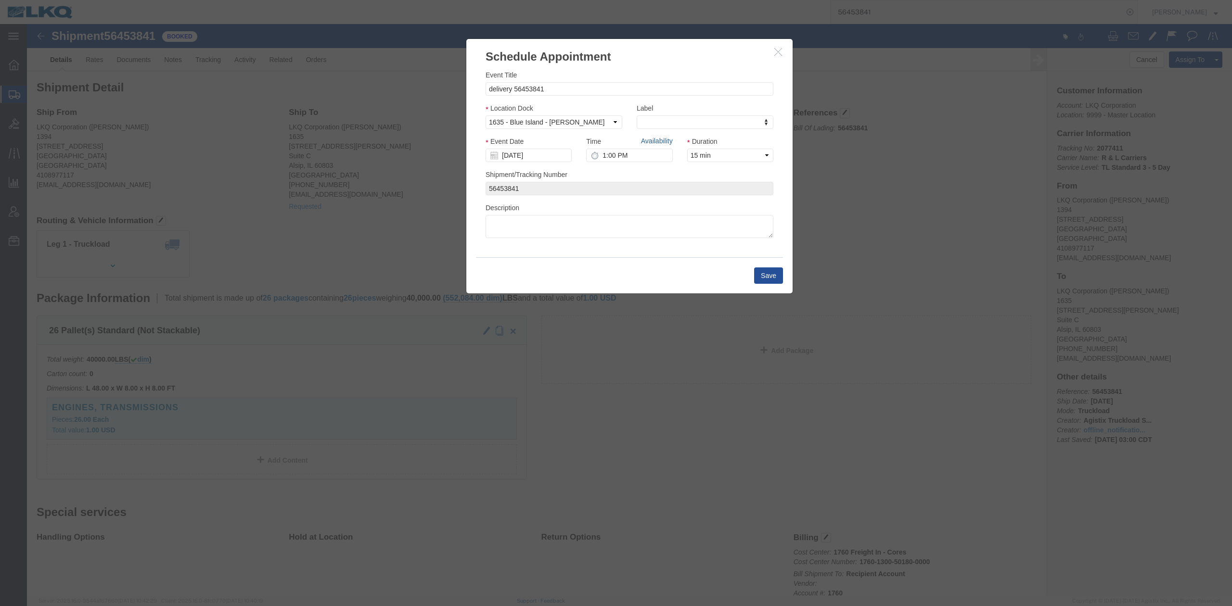
click link "Availability"
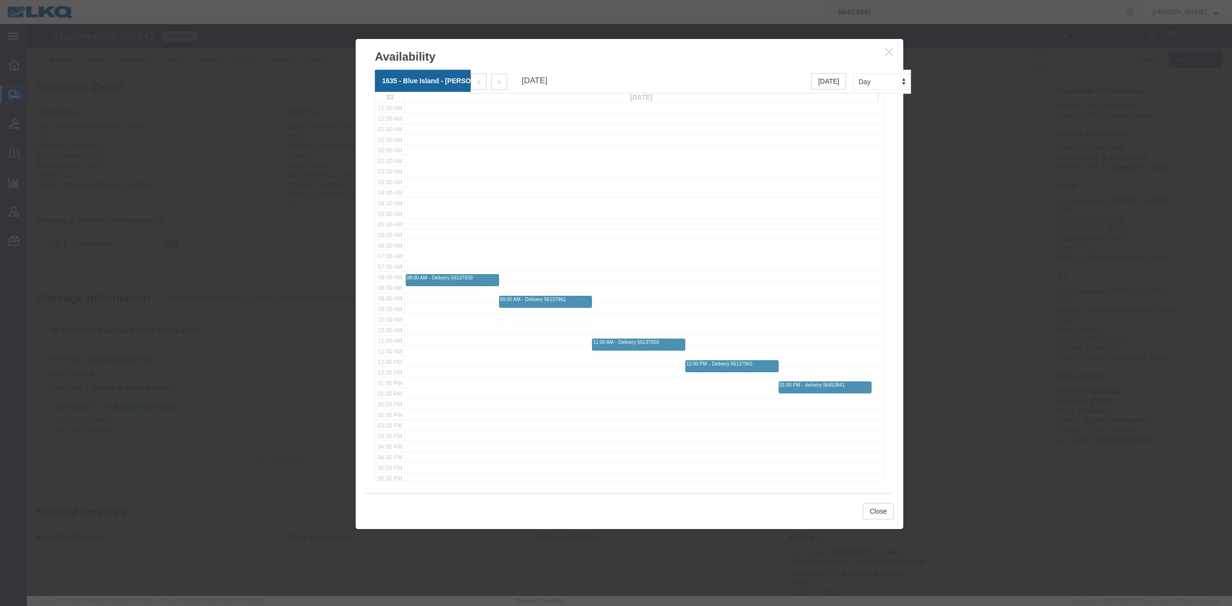
click icon "button"
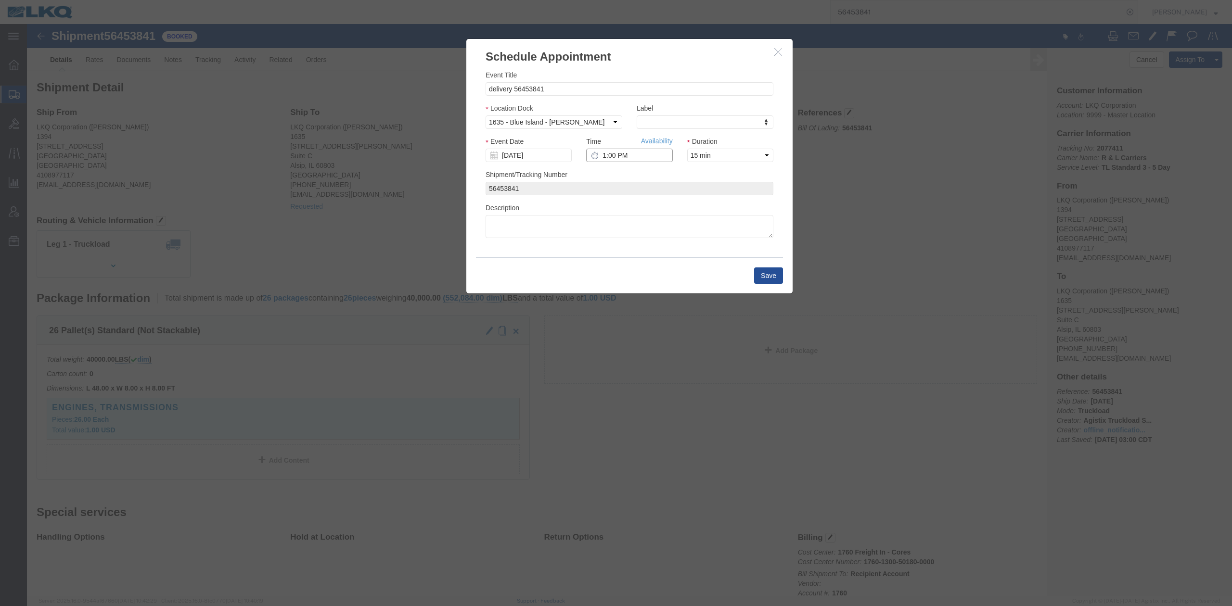
click input "1:00 PM"
type input "7:00 AM"
click button "Save"
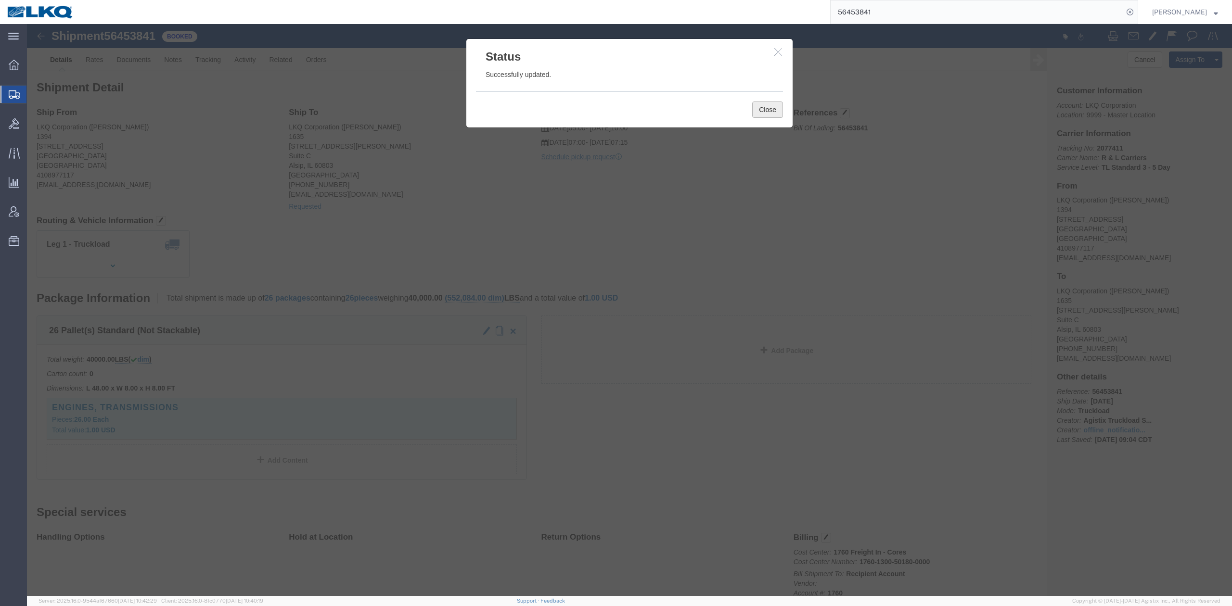
drag, startPoint x: 735, startPoint y: 86, endPoint x: 797, endPoint y: 23, distance: 88.8
click button "Close"
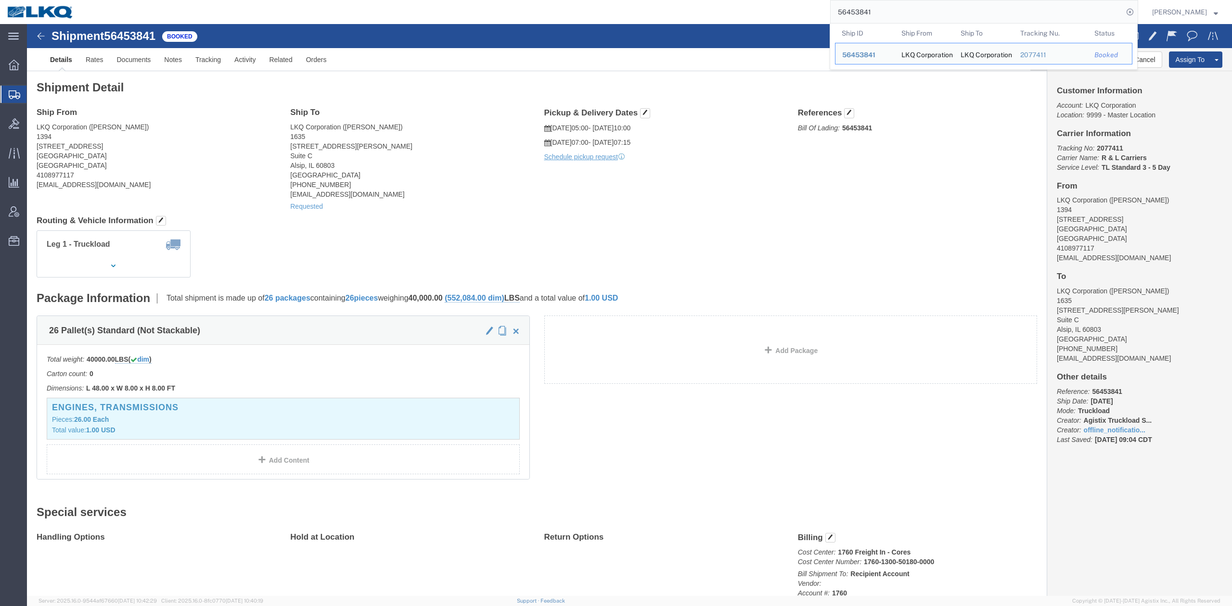
click at [874, 13] on input "56453841" at bounding box center [976, 11] width 292 height 23
paste input "124158"
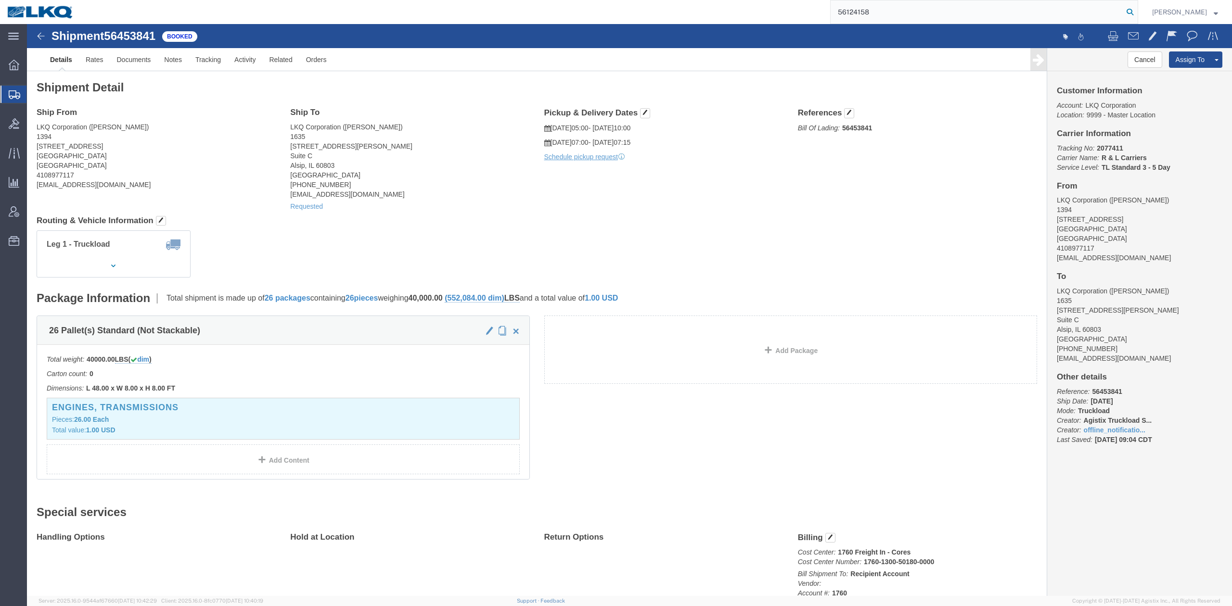
click at [1136, 6] on icon at bounding box center [1129, 11] width 13 height 13
type input "56124158"
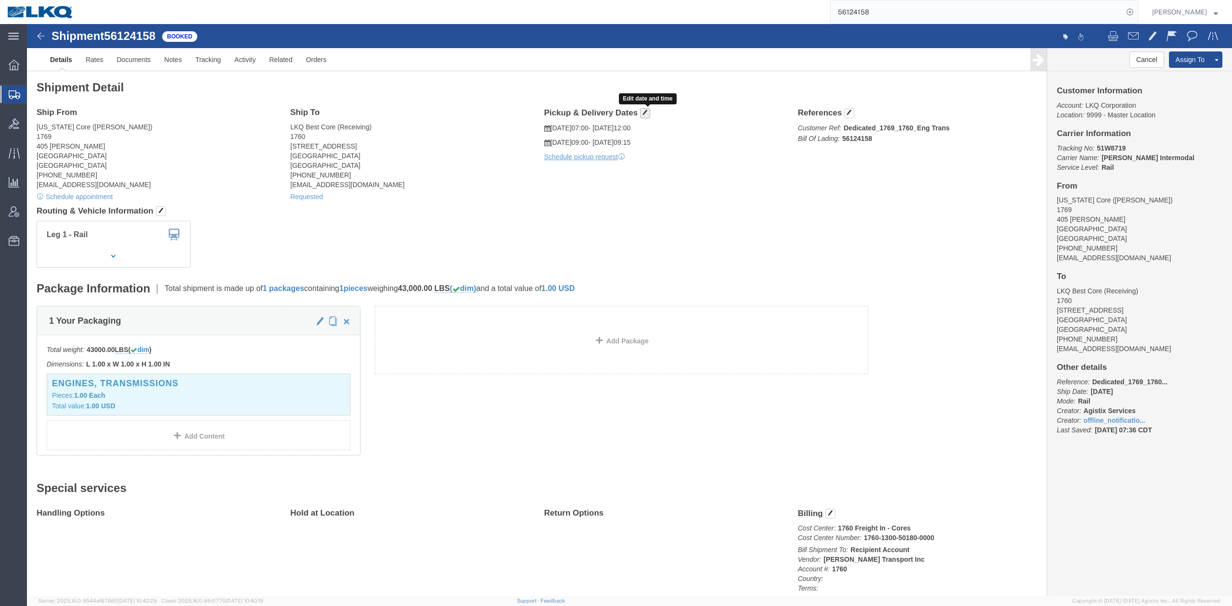
click button "button"
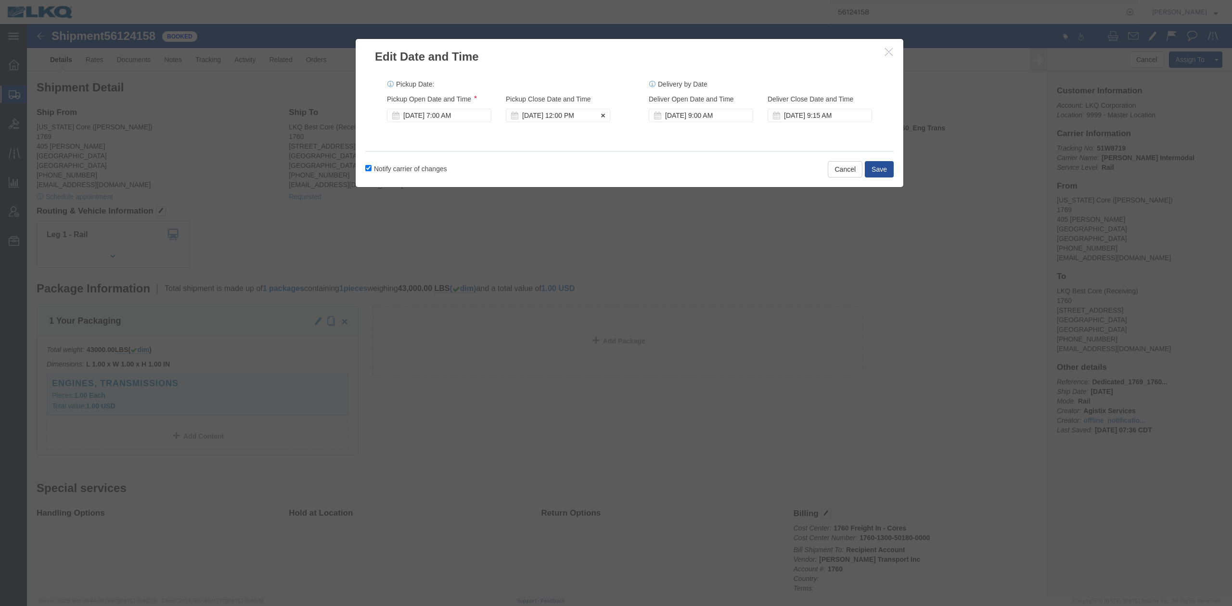
click div "Aug 12 2025 12:00 PM"
click div "Aug 12 2025 7:00 AM"
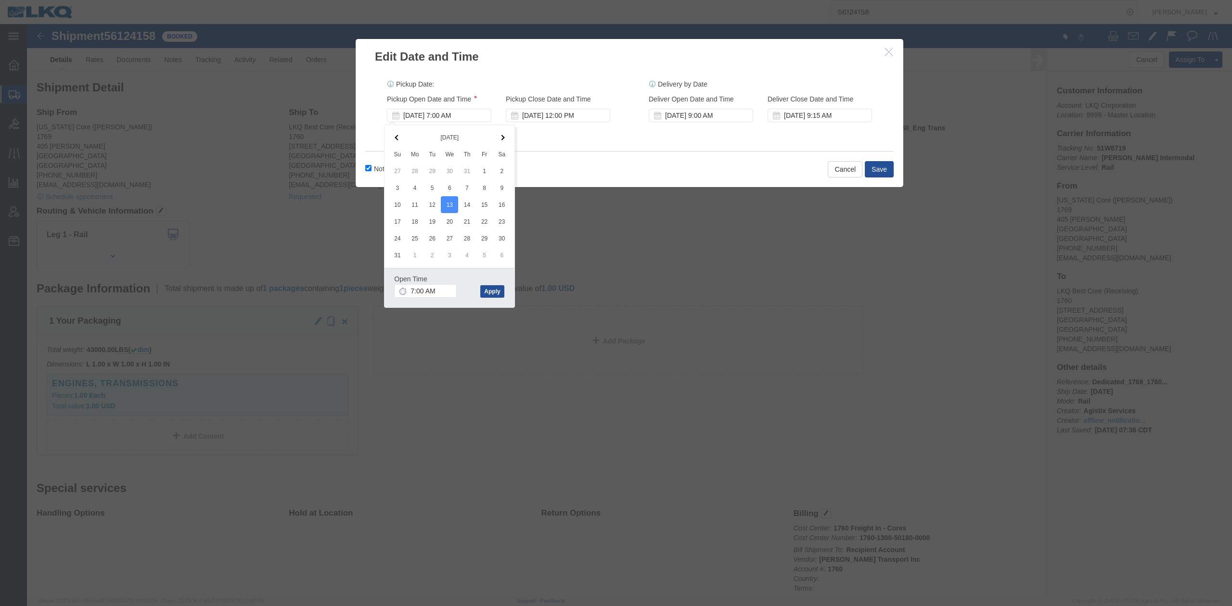
click div "Notify carrier of changes Cancel Save"
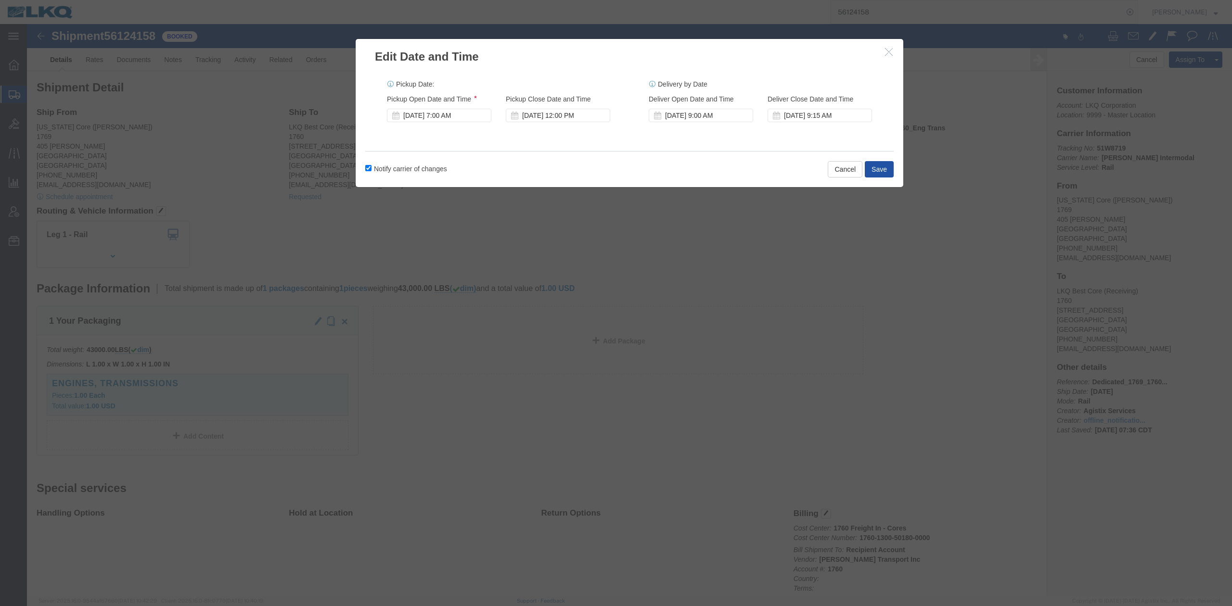
click button "Save"
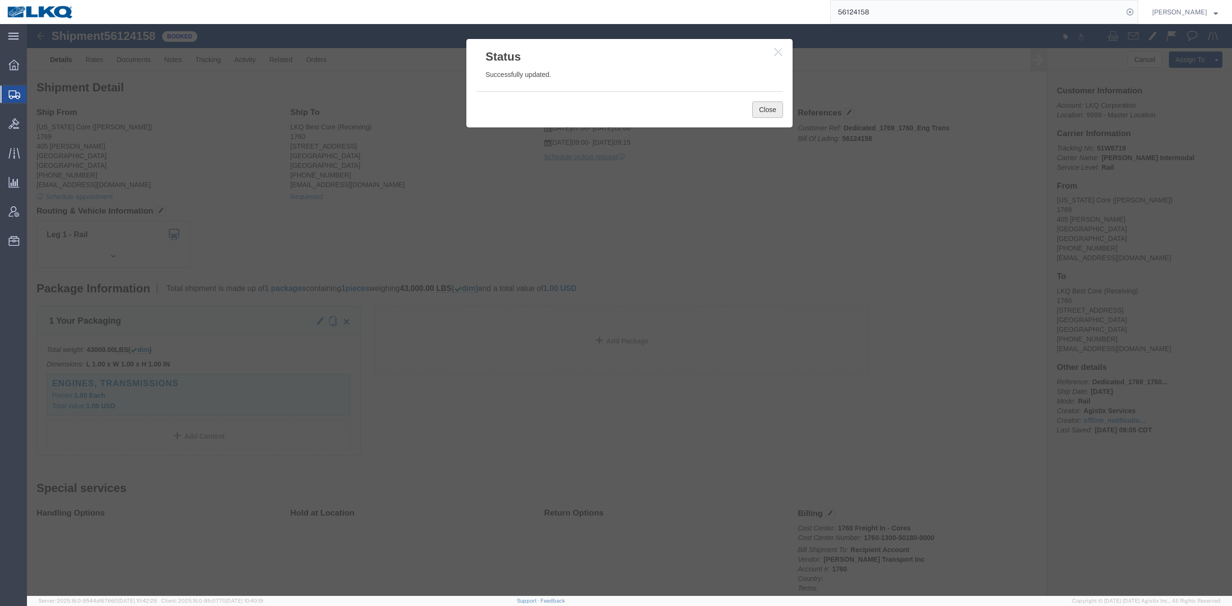
drag, startPoint x: 722, startPoint y: 88, endPoint x: 849, endPoint y: 91, distance: 127.1
click button "Close"
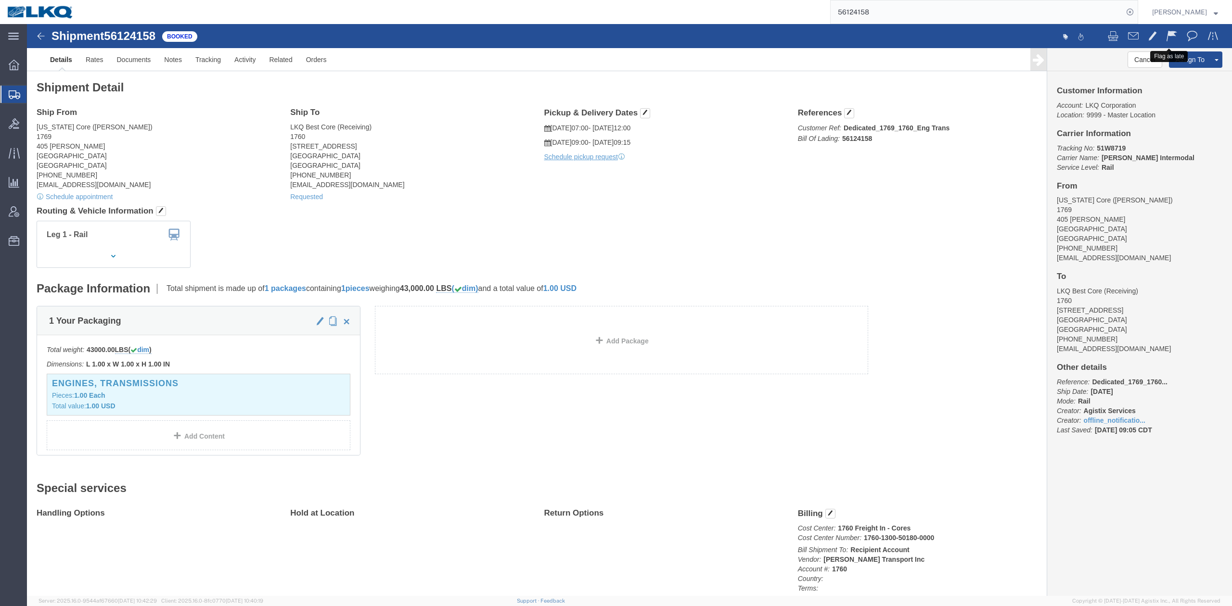
drag, startPoint x: 1140, startPoint y: 15, endPoint x: 1042, endPoint y: 48, distance: 103.8
click span
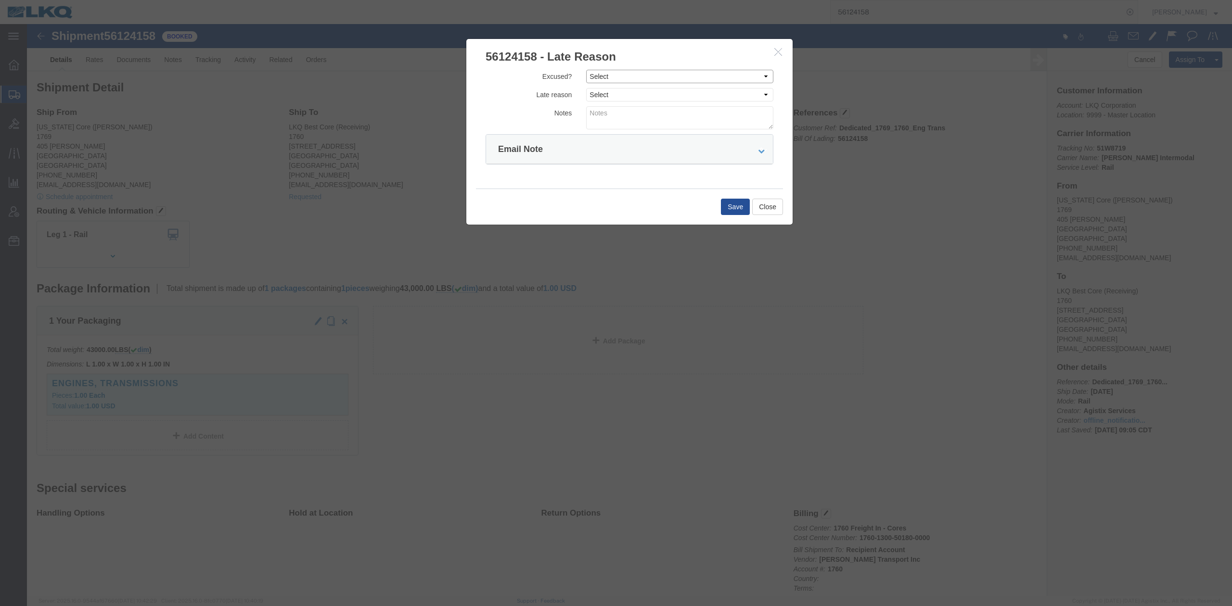
click select "Select Excused Not Excused"
select select "NOT_EXCUSED"
click select "Select Excused Not Excused"
drag, startPoint x: 577, startPoint y: 67, endPoint x: 574, endPoint y: 76, distance: 9.7
click select "Select Bad Carrier Data Carrier Admin Error Delay Accident Driver Error Lack of…"
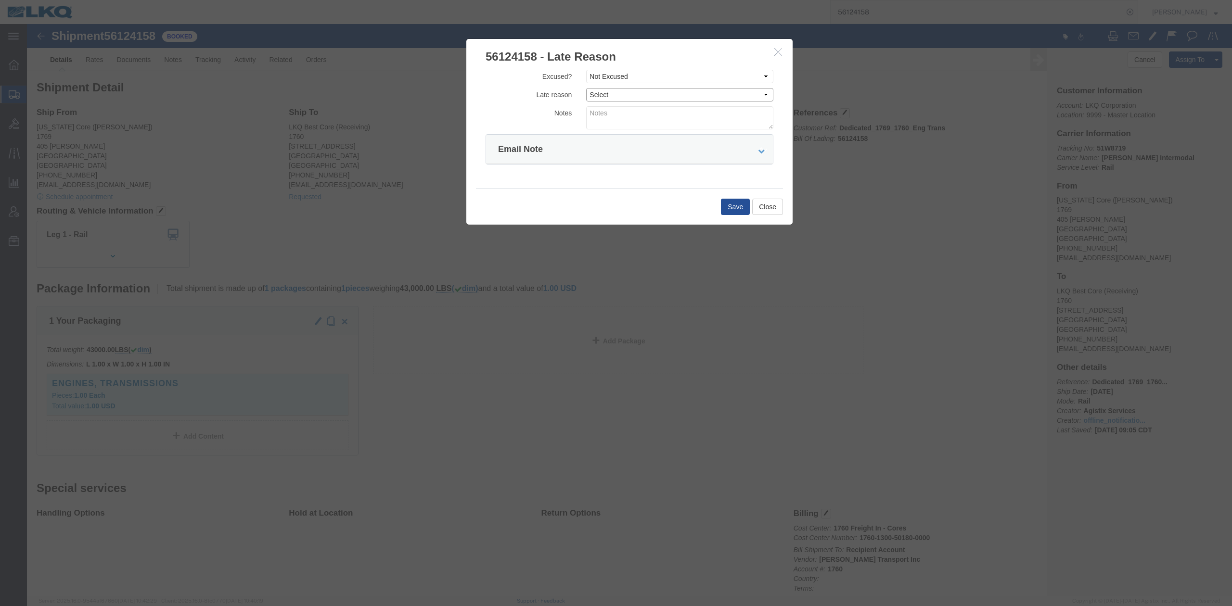
select select "DRIVER_ERROR"
click select "Select Bad Carrier Data Carrier Admin Error Delay Accident Driver Error Lack of…"
click textarea
type textarea "Pickup 8/12"
click button "Save"
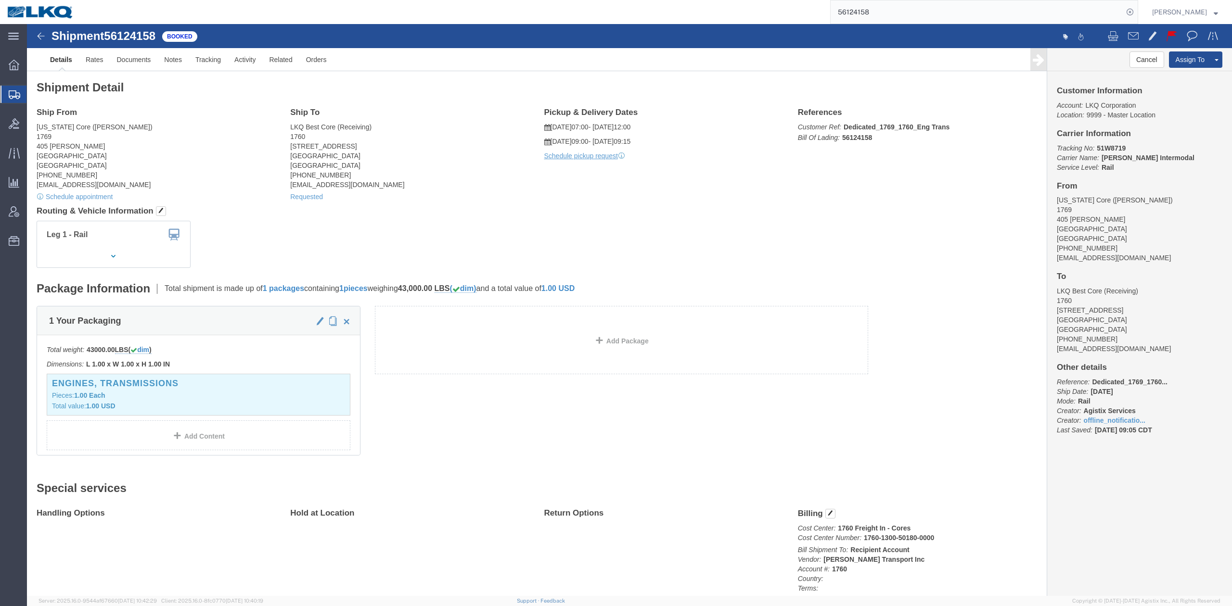
click at [871, 8] on input "56124158" at bounding box center [976, 11] width 292 height 23
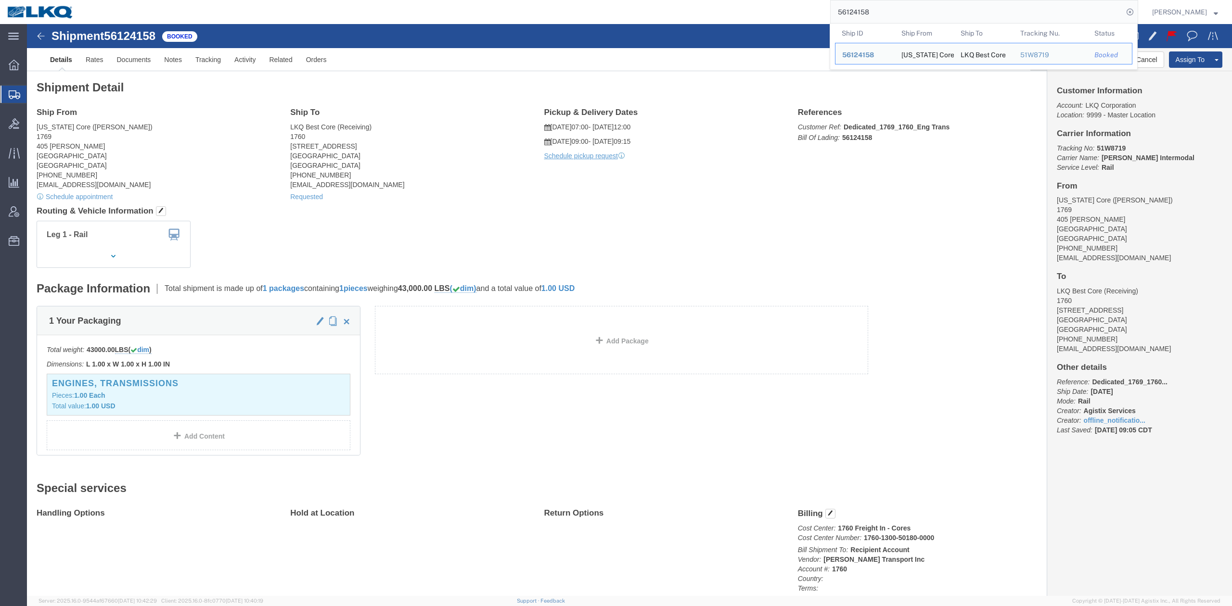
paste input "373686"
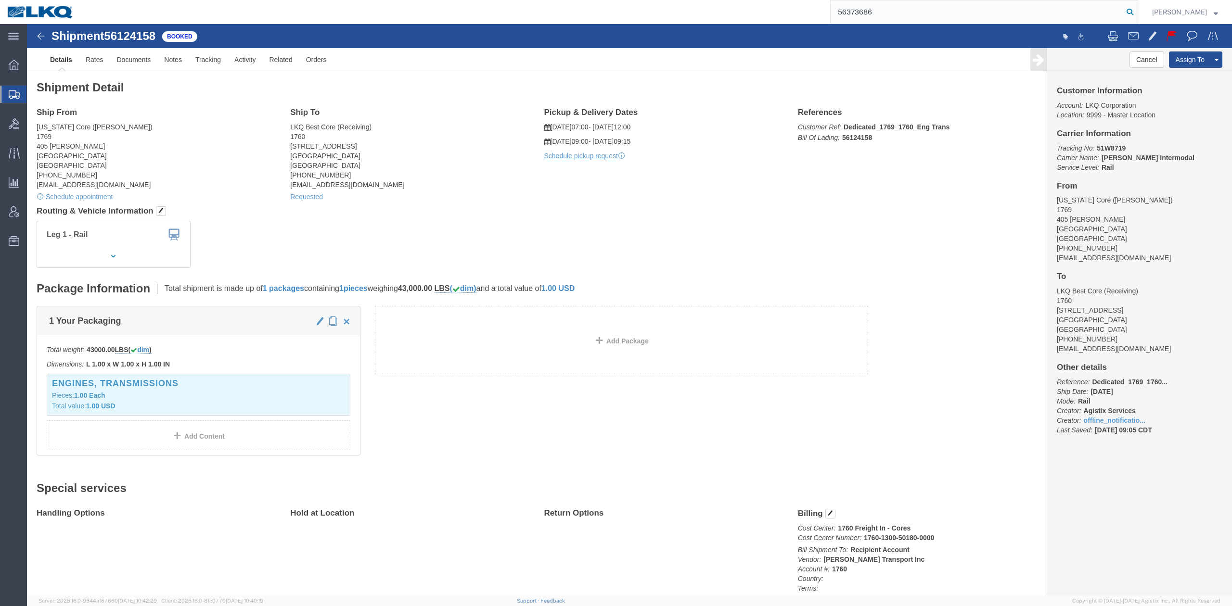
drag, startPoint x: 1144, startPoint y: 11, endPoint x: 481, endPoint y: 201, distance: 689.8
click at [1136, 11] on icon at bounding box center [1129, 11] width 13 height 13
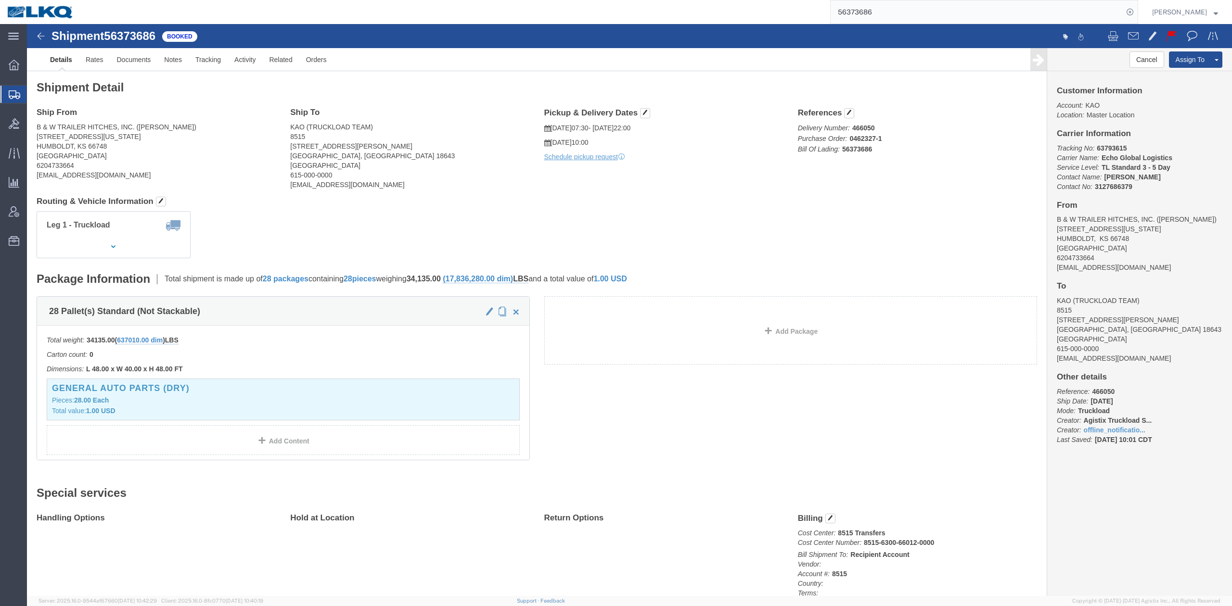
click div "Leg 1 - Truckload Vehicle 1: Standard Dry Van (53 Feet) Number of trucks: 1"
click at [865, 18] on input "56373686" at bounding box center [976, 11] width 292 height 23
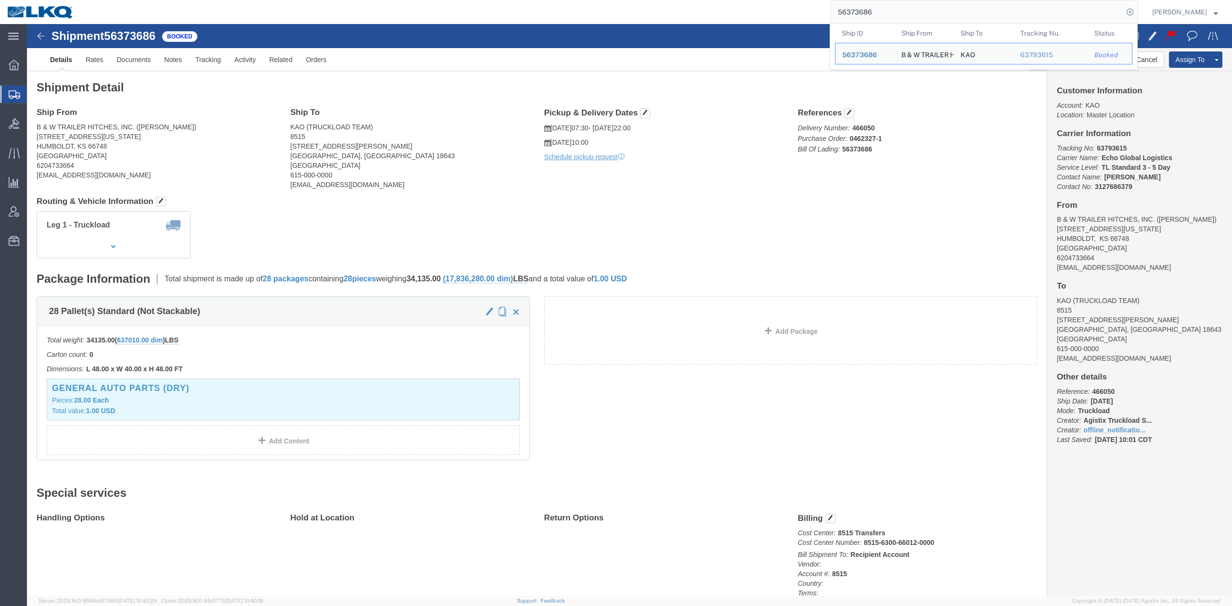
paste input "47469"
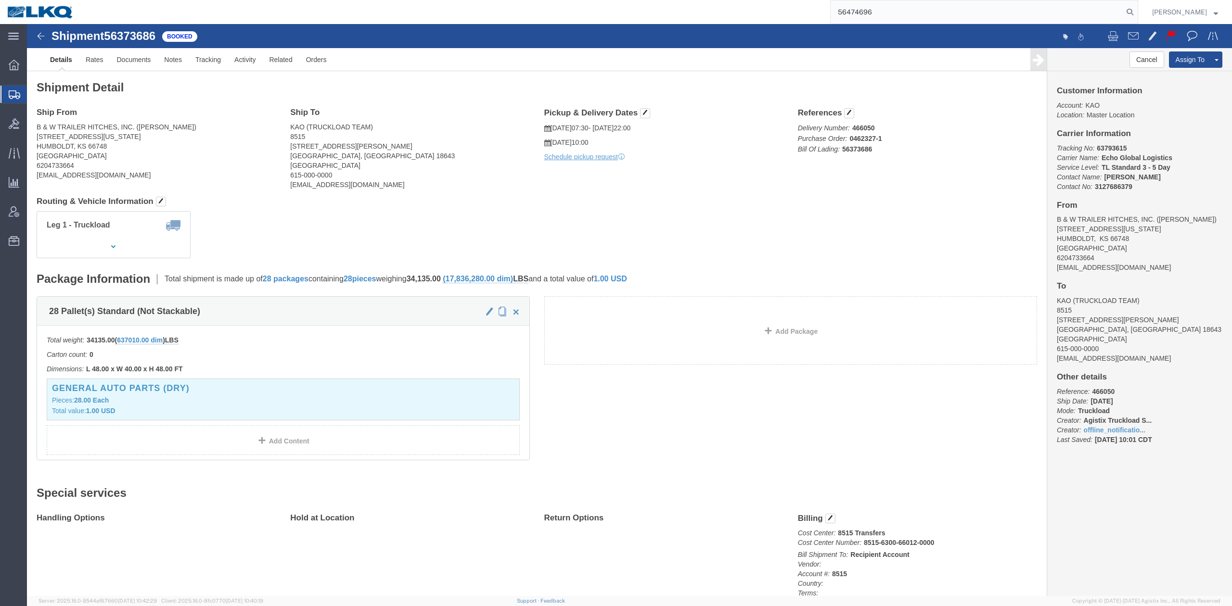
click at [1138, 16] on form "56474696" at bounding box center [984, 12] width 308 height 24
drag, startPoint x: 1152, startPoint y: 16, endPoint x: 1143, endPoint y: 14, distance: 9.0
click at [1138, 14] on form "56474696" at bounding box center [984, 12] width 308 height 24
click at [1136, 13] on icon at bounding box center [1129, 11] width 13 height 13
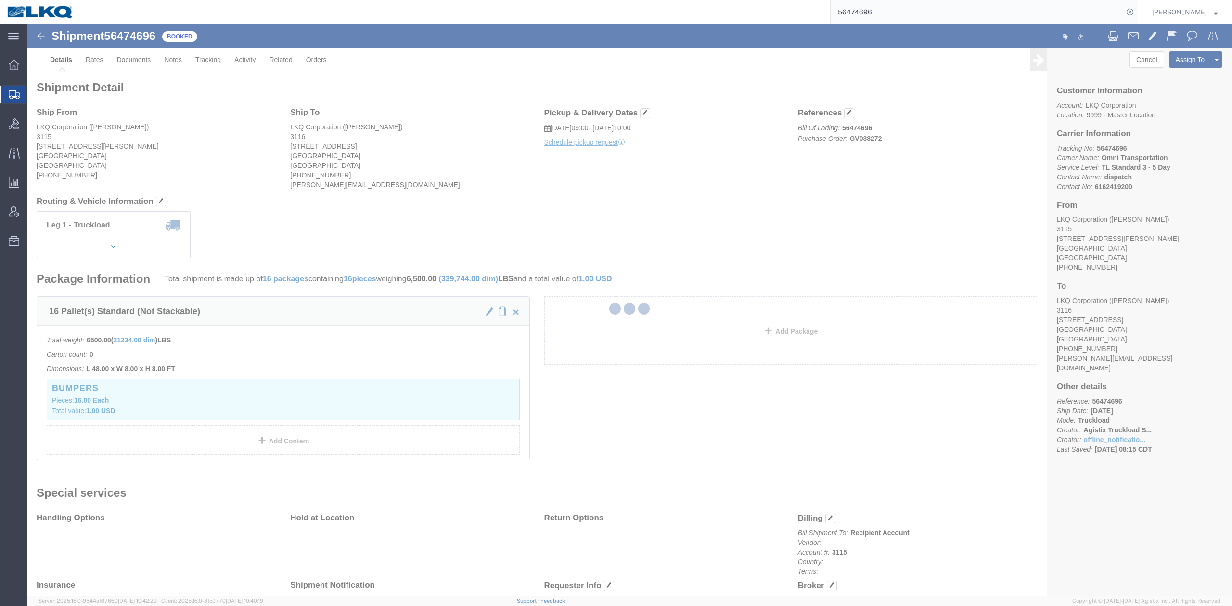
click at [511, 107] on div at bounding box center [629, 310] width 1205 height 572
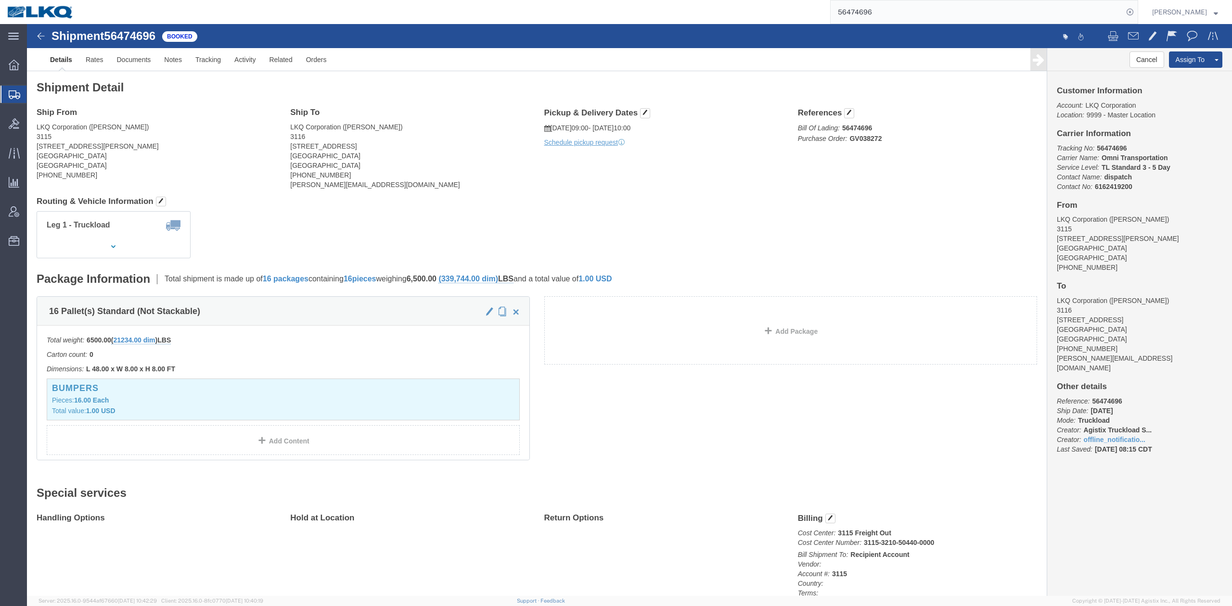
click at [929, 20] on input "56474696" at bounding box center [976, 11] width 292 height 23
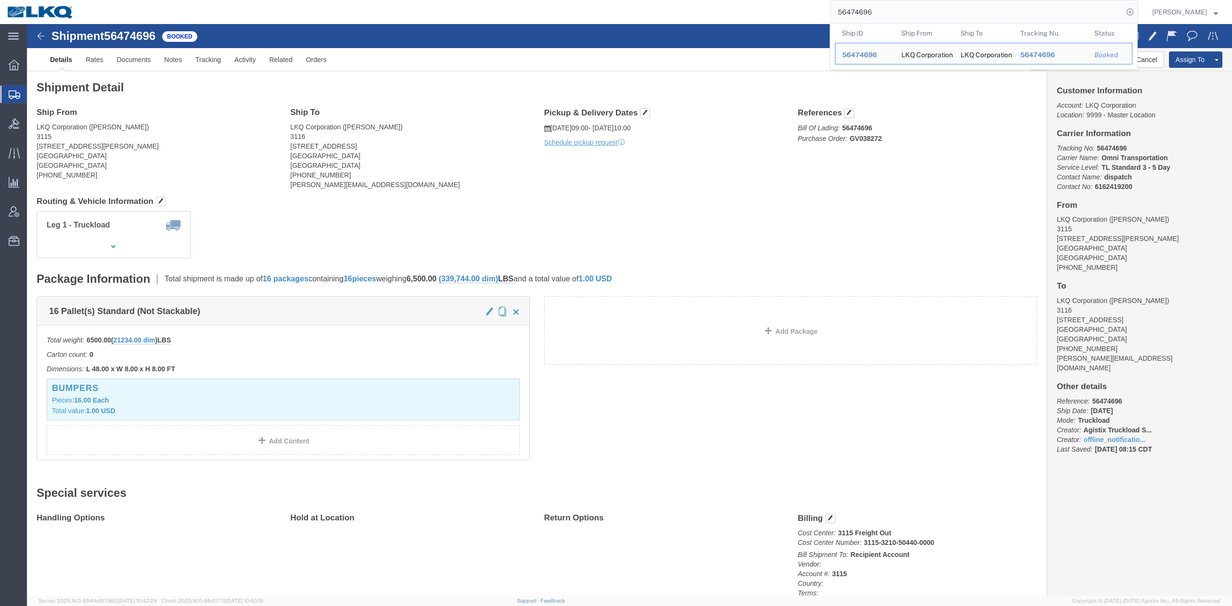
click at [929, 20] on input "56474696" at bounding box center [976, 11] width 292 height 23
paste input "7778"
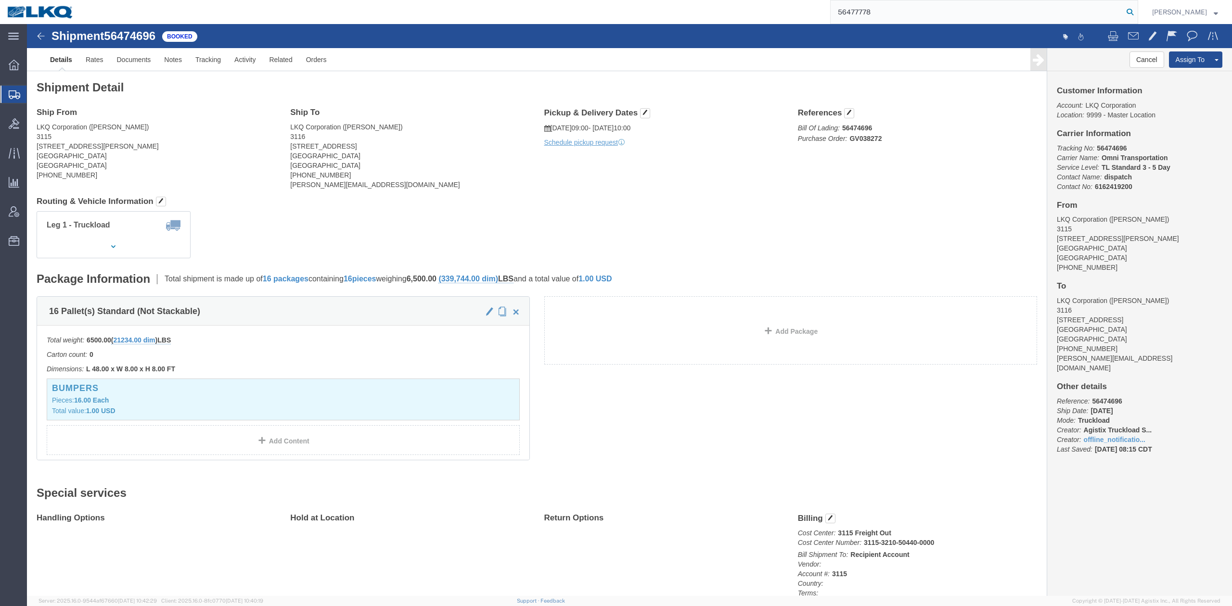
type input "56477778"
click at [1136, 12] on icon at bounding box center [1129, 11] width 13 height 13
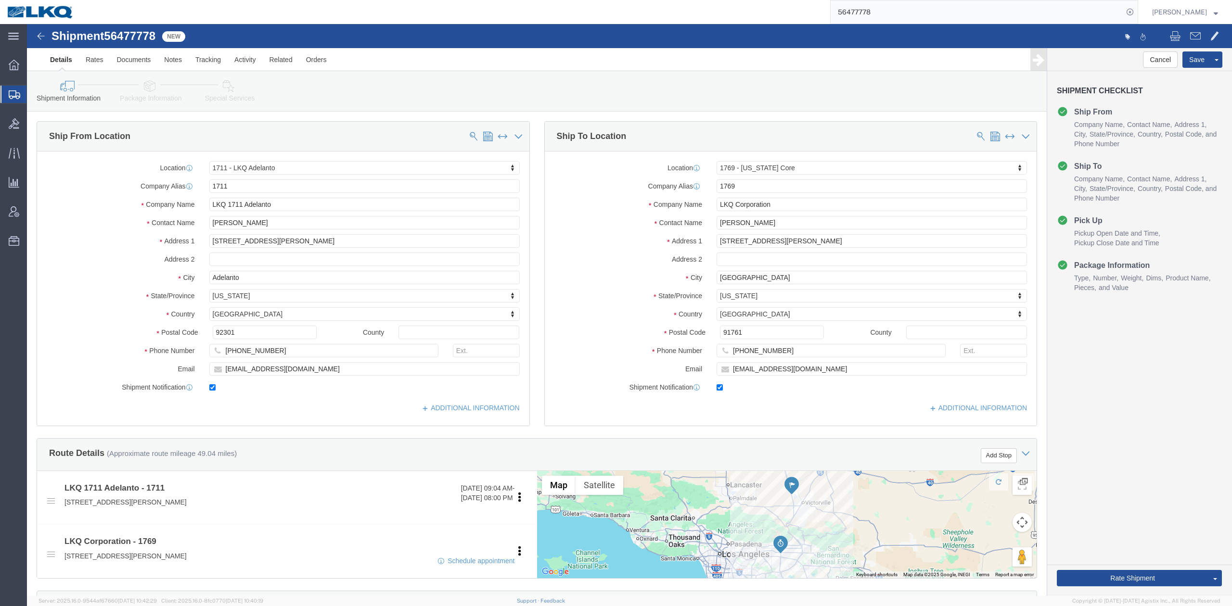
select select "42111"
select select "28716"
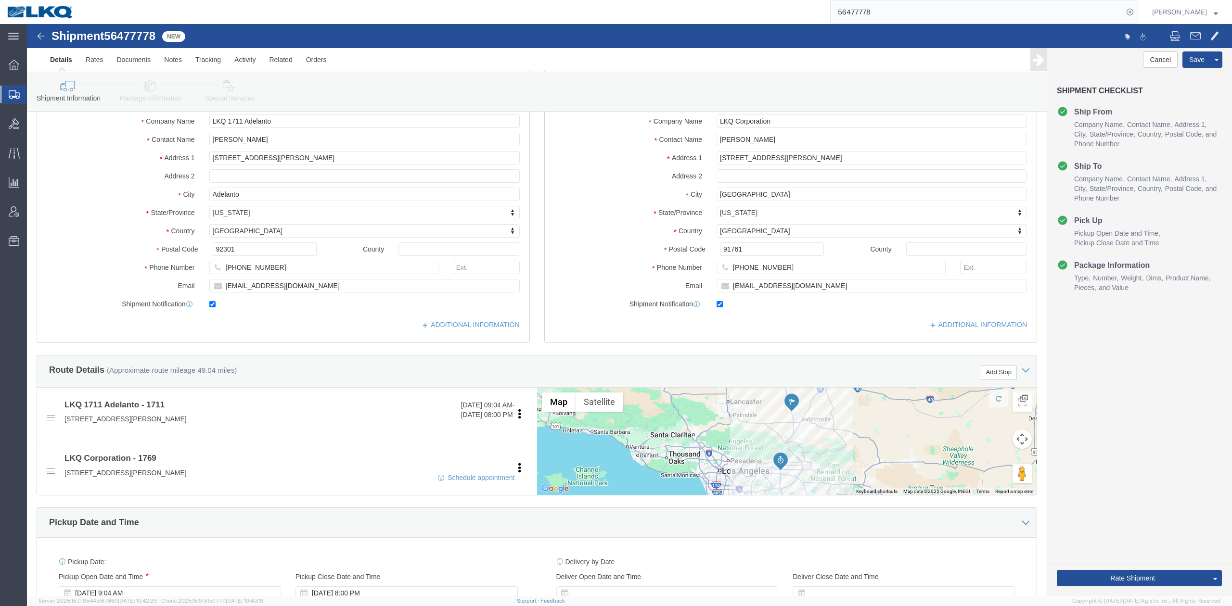
scroll to position [385, 0]
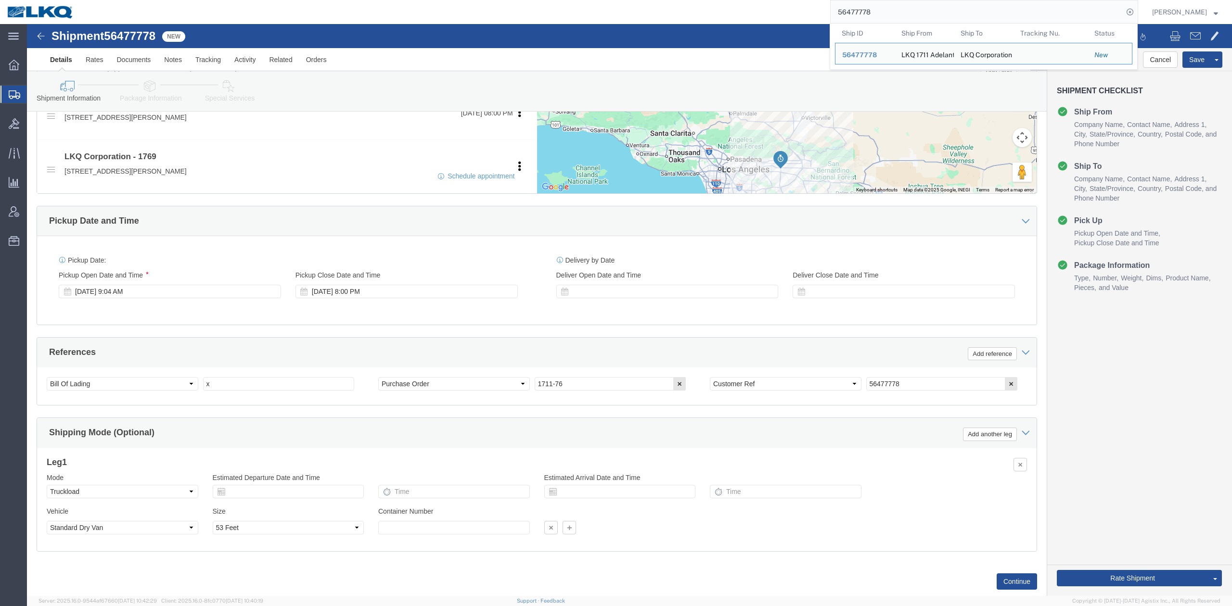
click at [934, 8] on input "56477778" at bounding box center [976, 11] width 292 height 23
paste input "56259"
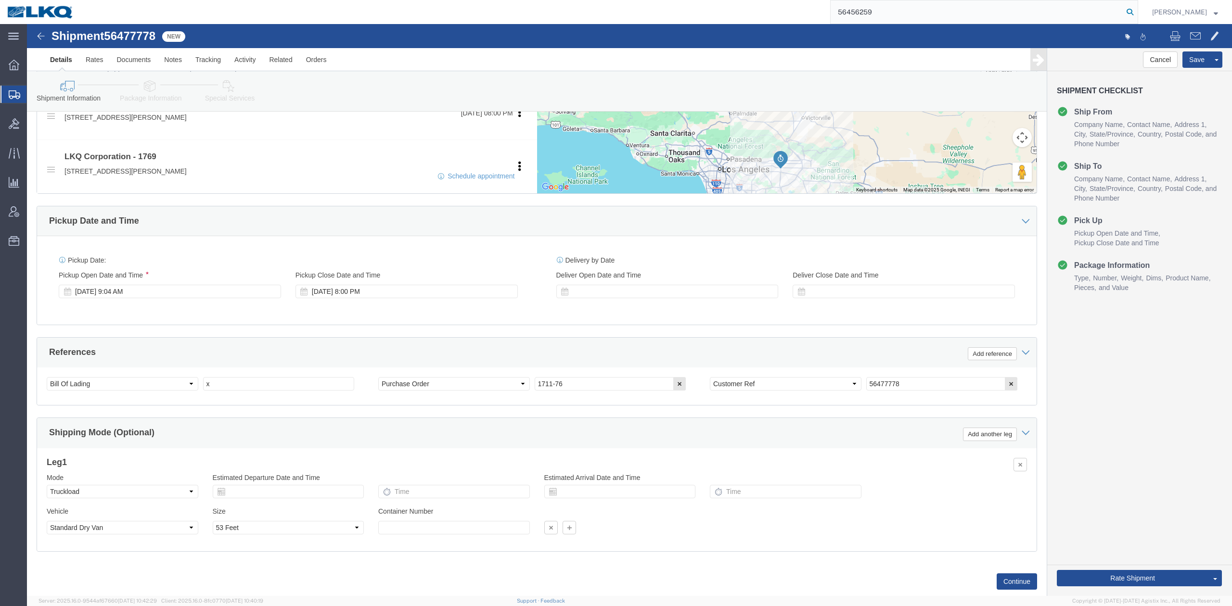
type input "56456259"
click at [1136, 15] on icon at bounding box center [1129, 11] width 13 height 13
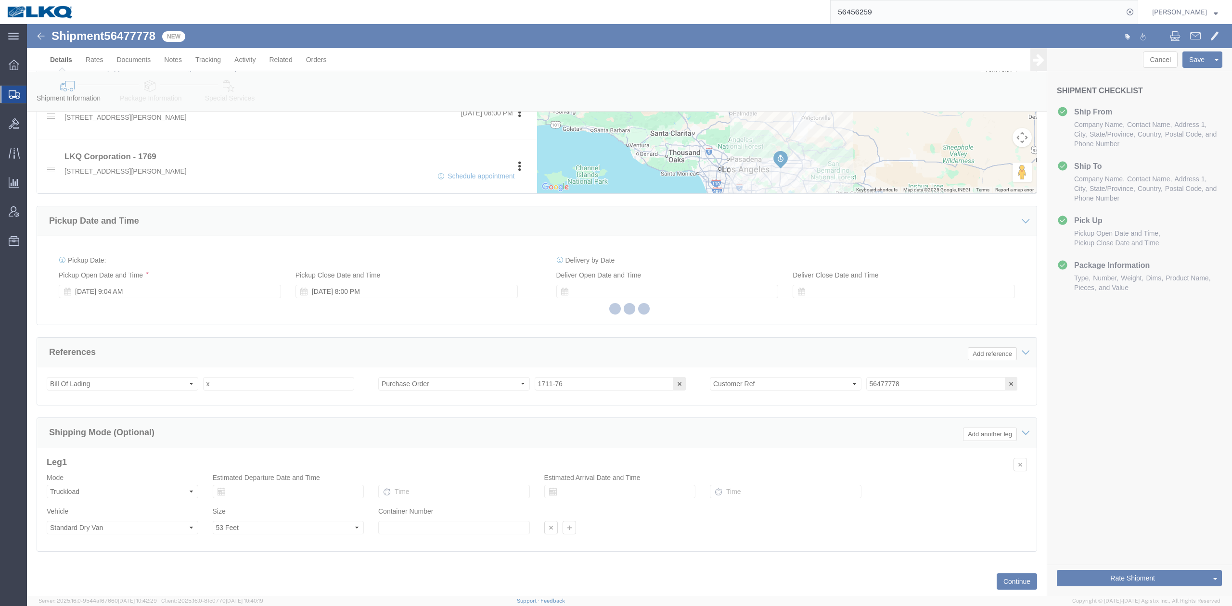
select select "27704"
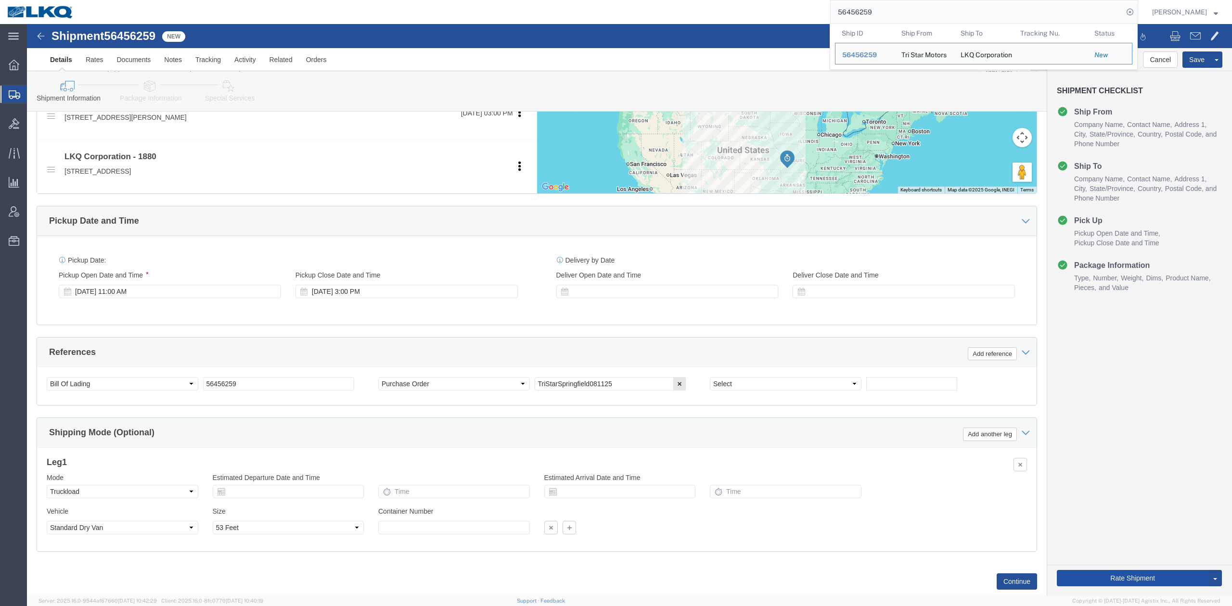
click button "Rate Shipment"
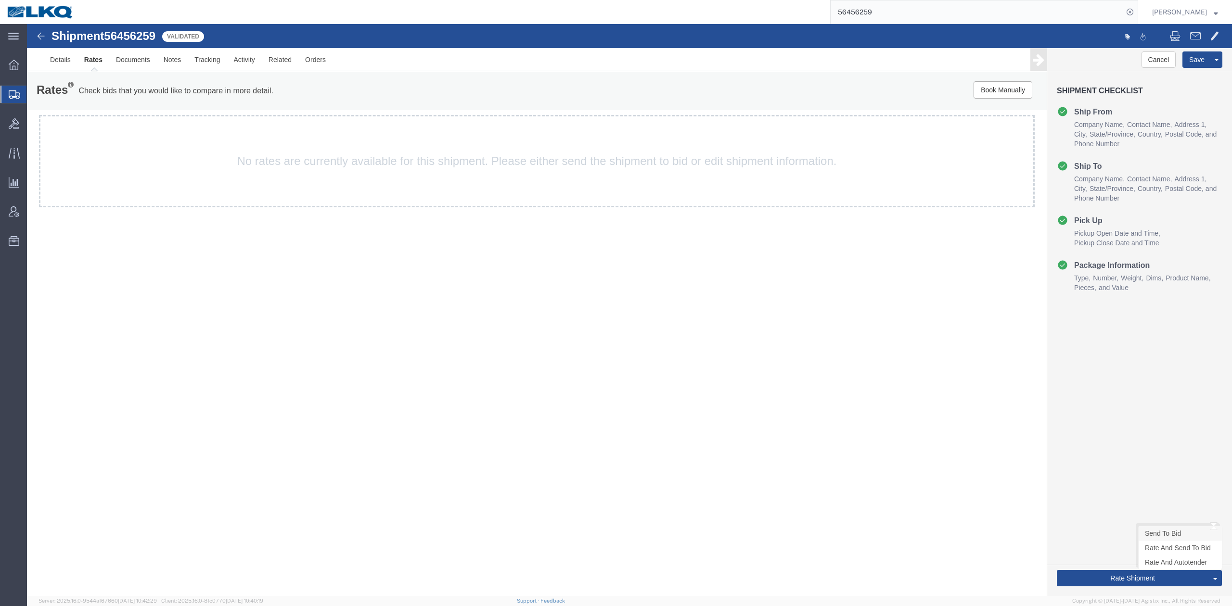
click at [1157, 537] on link "Send To Bid" at bounding box center [1179, 533] width 83 height 14
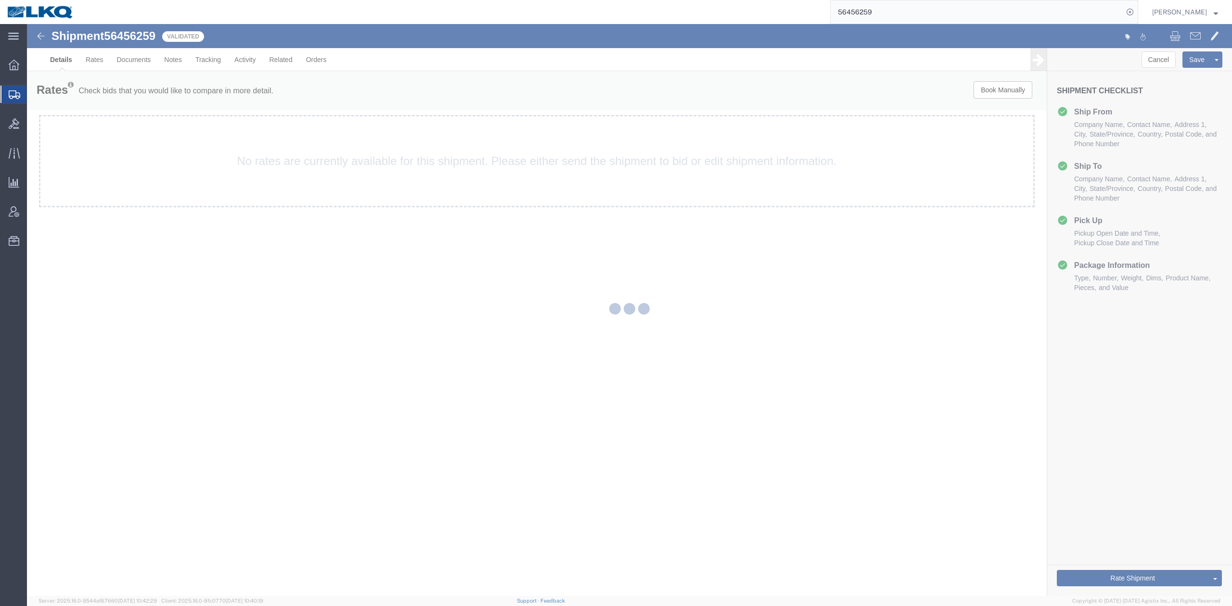
select select "27704"
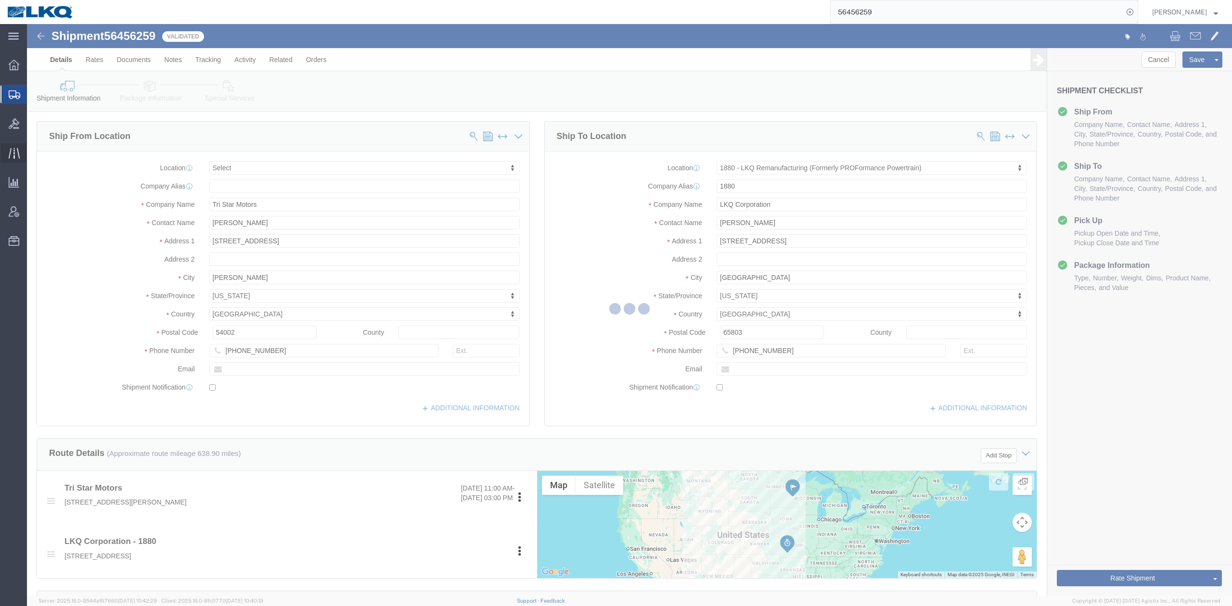
select select "TL"
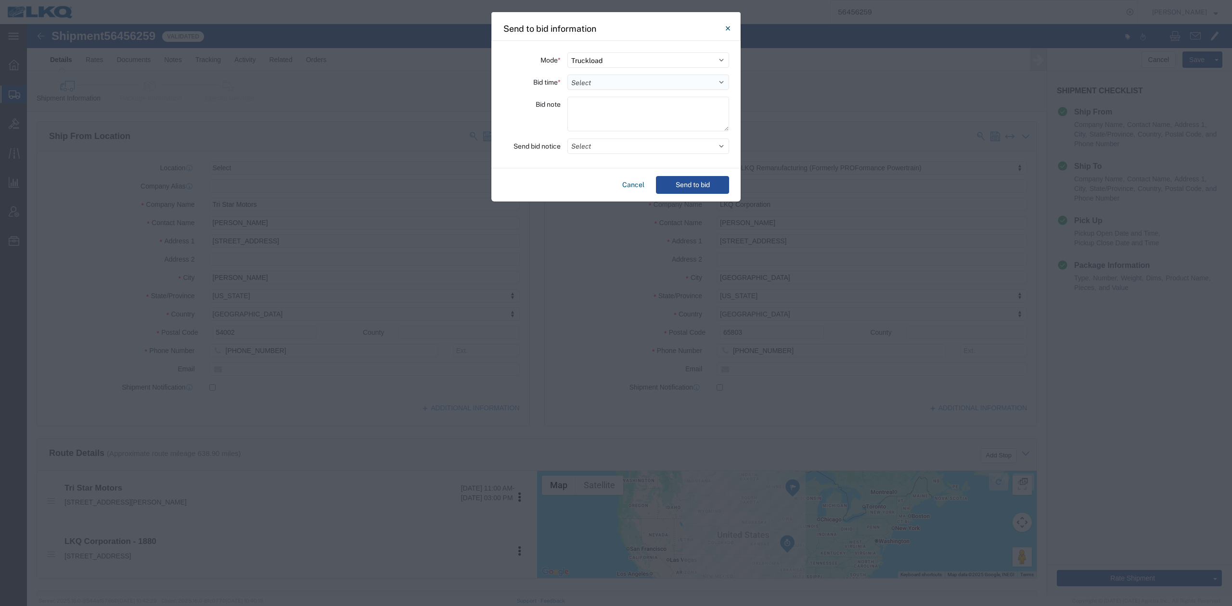
click at [607, 84] on select "Select 30 Min (Rush) 1 Hour (Rush) 2 Hours (Rush) 4 Hours (Rush) 8 Hours (Rush)…" at bounding box center [648, 82] width 162 height 15
click at [567, 75] on select "Select 30 Min (Rush) 1 Hour (Rush) 2 Hours (Rush) 4 Hours (Rush) 8 Hours (Rush)…" at bounding box center [648, 82] width 162 height 15
select select "12"
click at [600, 153] on button "Select" at bounding box center [648, 146] width 162 height 15
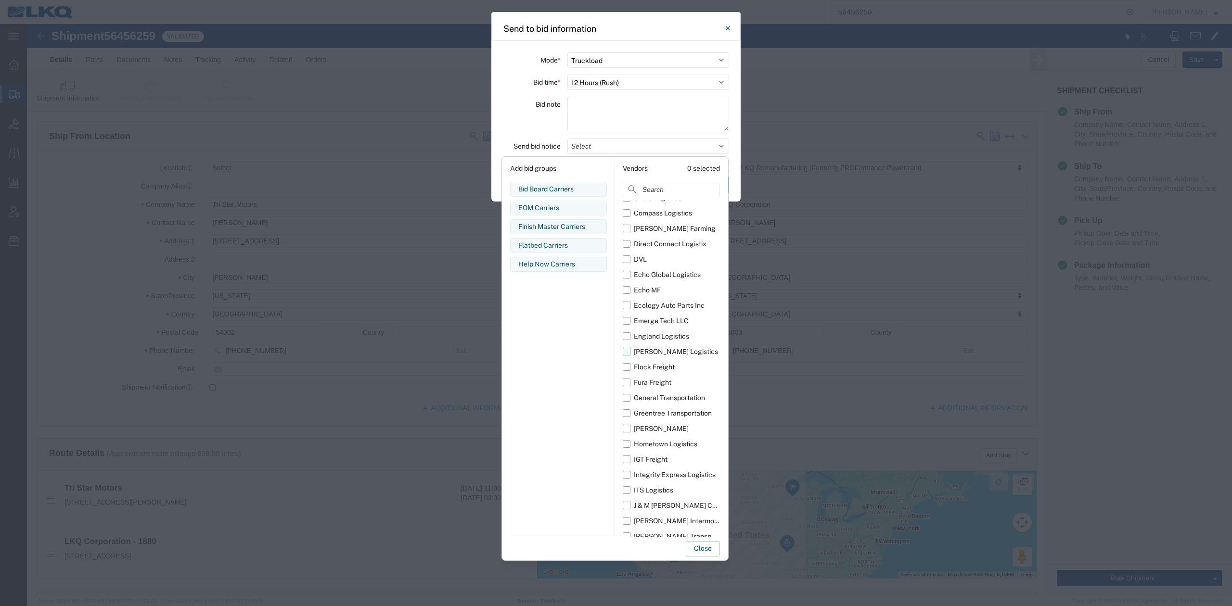
scroll to position [320, 0]
click at [628, 516] on label "[PERSON_NAME] Trucking" at bounding box center [671, 518] width 97 height 15
click at [0, 0] on input "[PERSON_NAME] Trucking" at bounding box center [0, 0] width 0 height 0
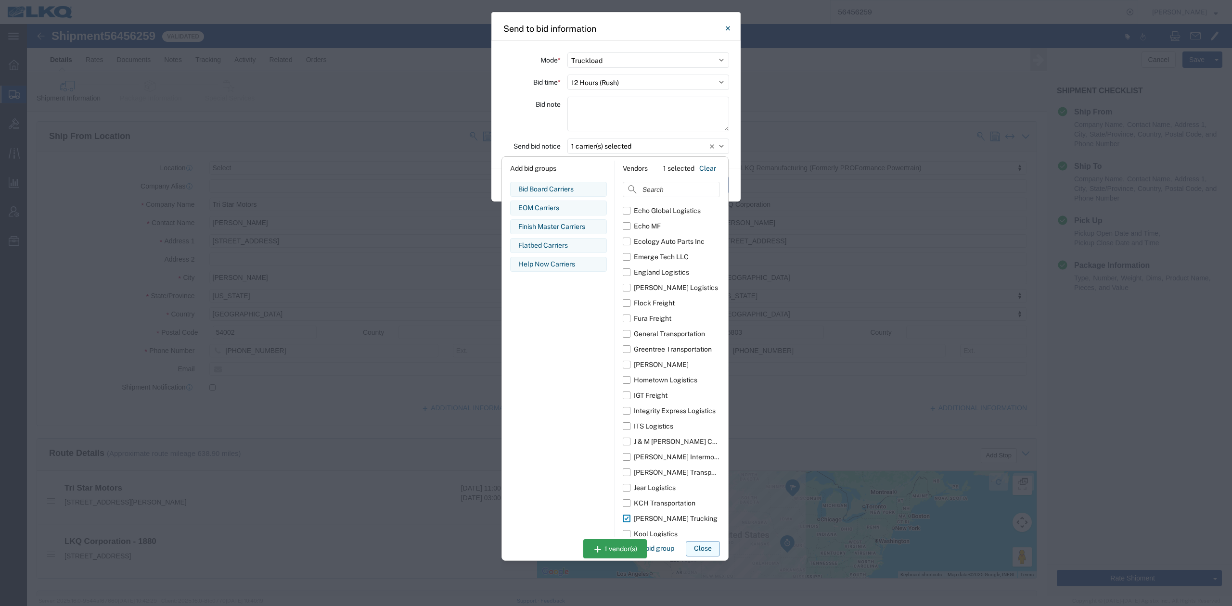
click at [704, 551] on button "Close" at bounding box center [703, 548] width 34 height 15
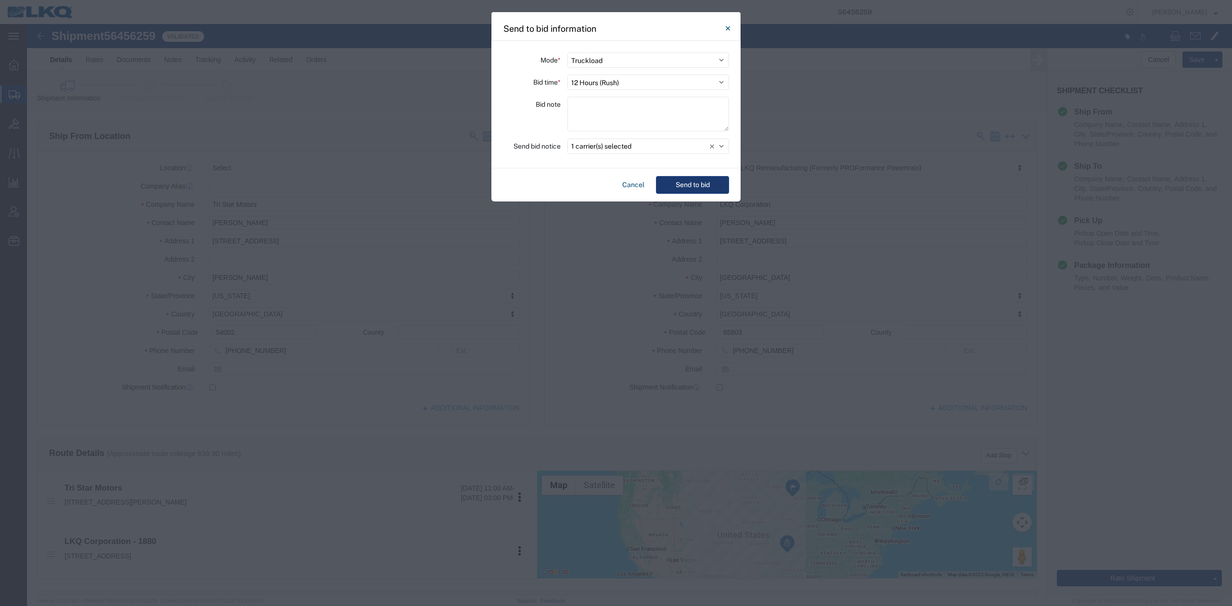
click at [690, 185] on button "Send to bid" at bounding box center [692, 185] width 73 height 18
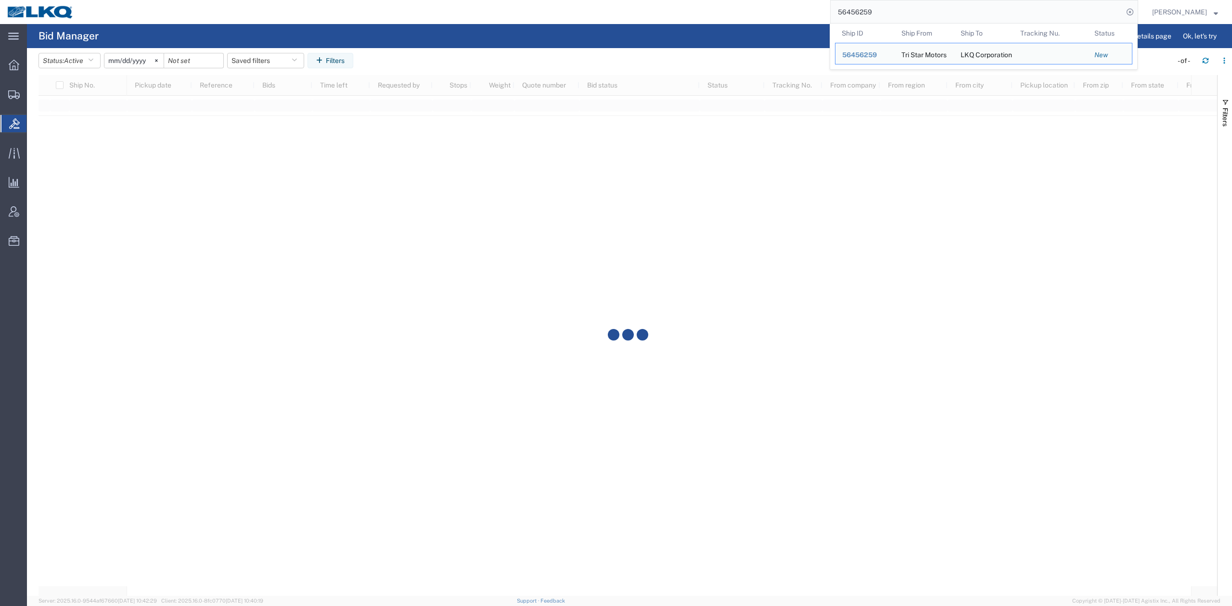
click at [863, 15] on input "56456259" at bounding box center [976, 11] width 292 height 23
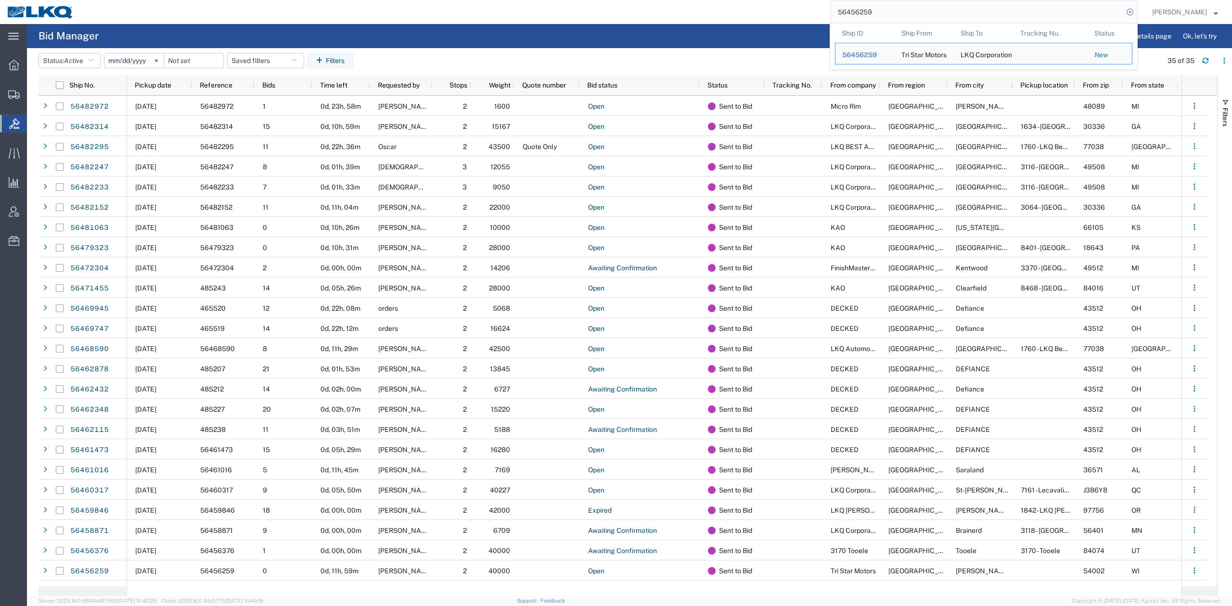
paste input "12307"
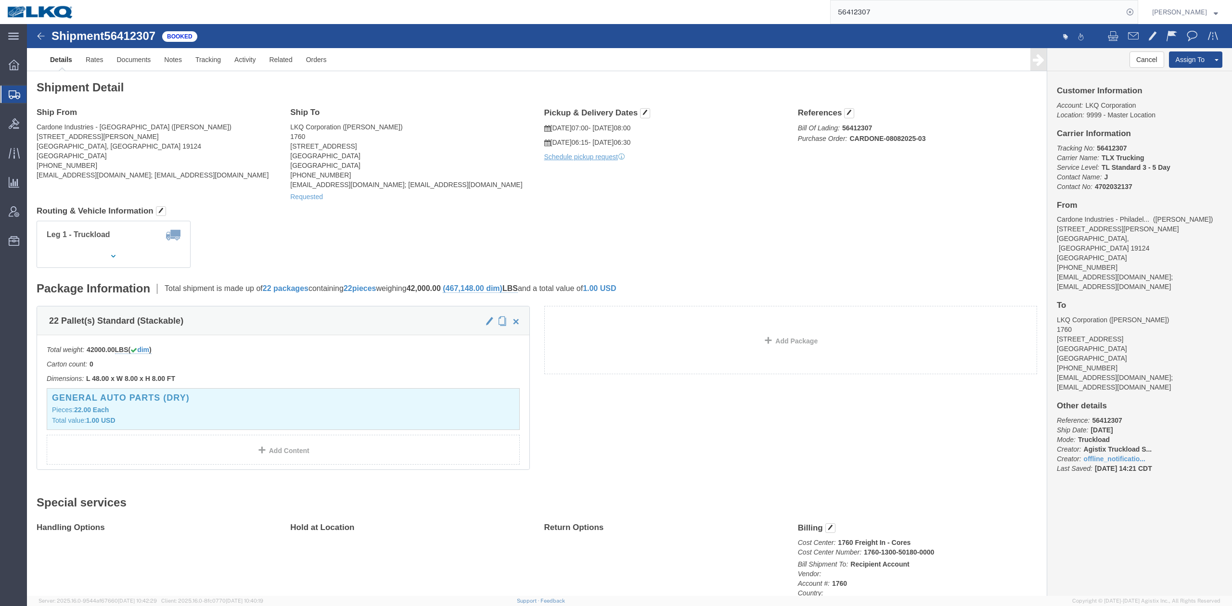
click at [882, 8] on input "56412307" at bounding box center [976, 11] width 292 height 23
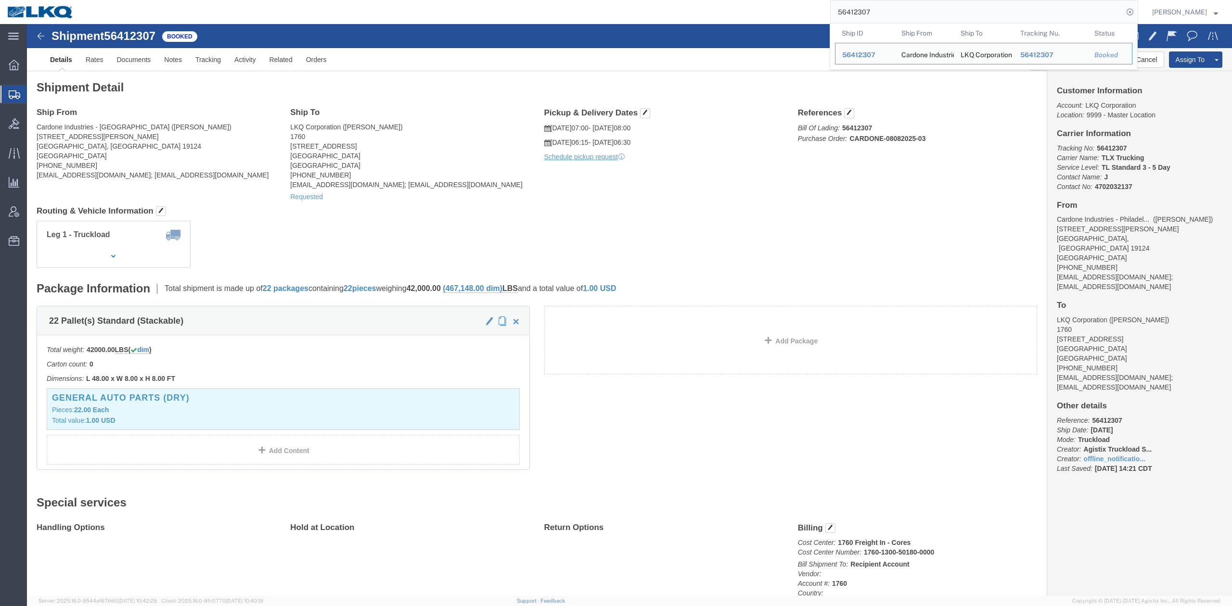
click at [882, 8] on input "56412307" at bounding box center [976, 11] width 292 height 23
paste input "137949"
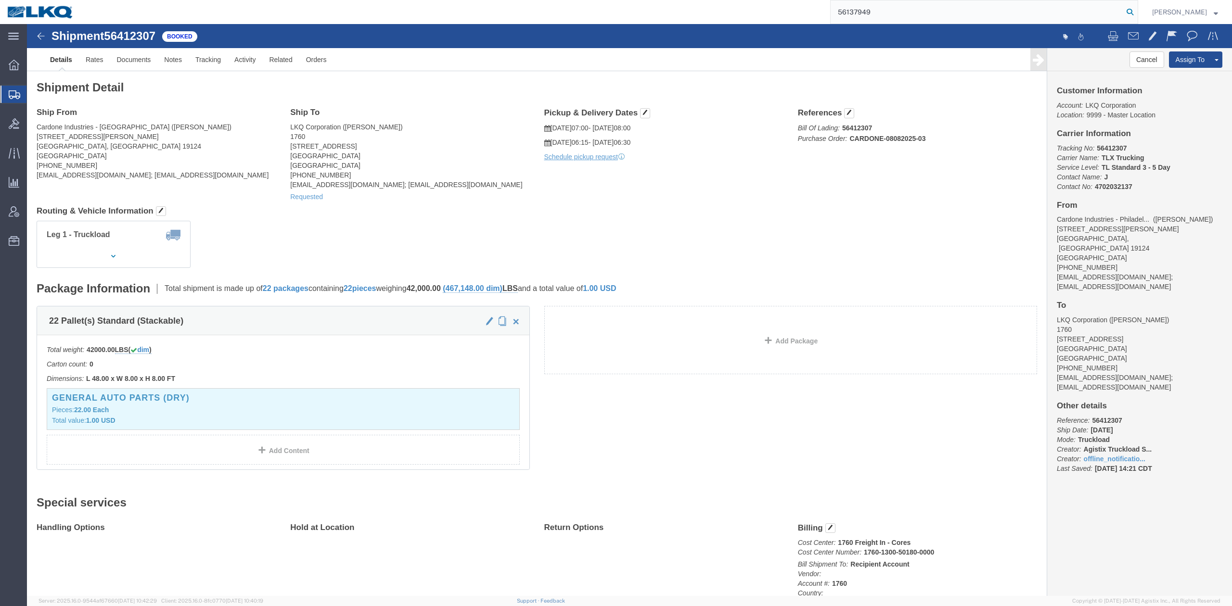
click at [1136, 13] on icon at bounding box center [1129, 11] width 13 height 13
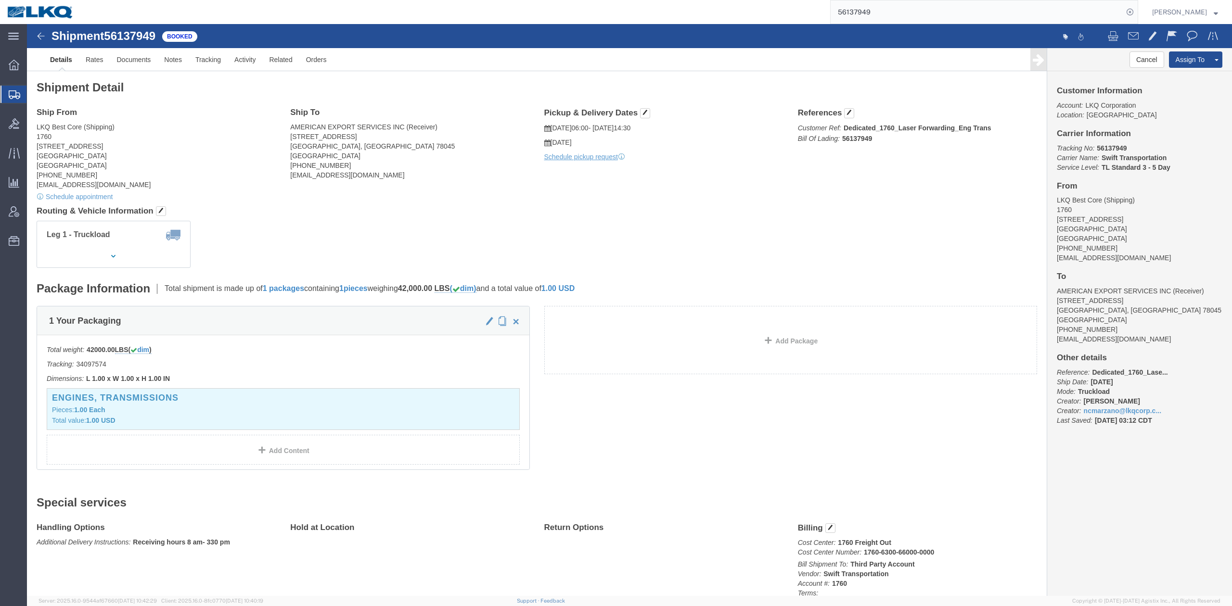
click at [863, 10] on input "56137949" at bounding box center [976, 11] width 292 height 23
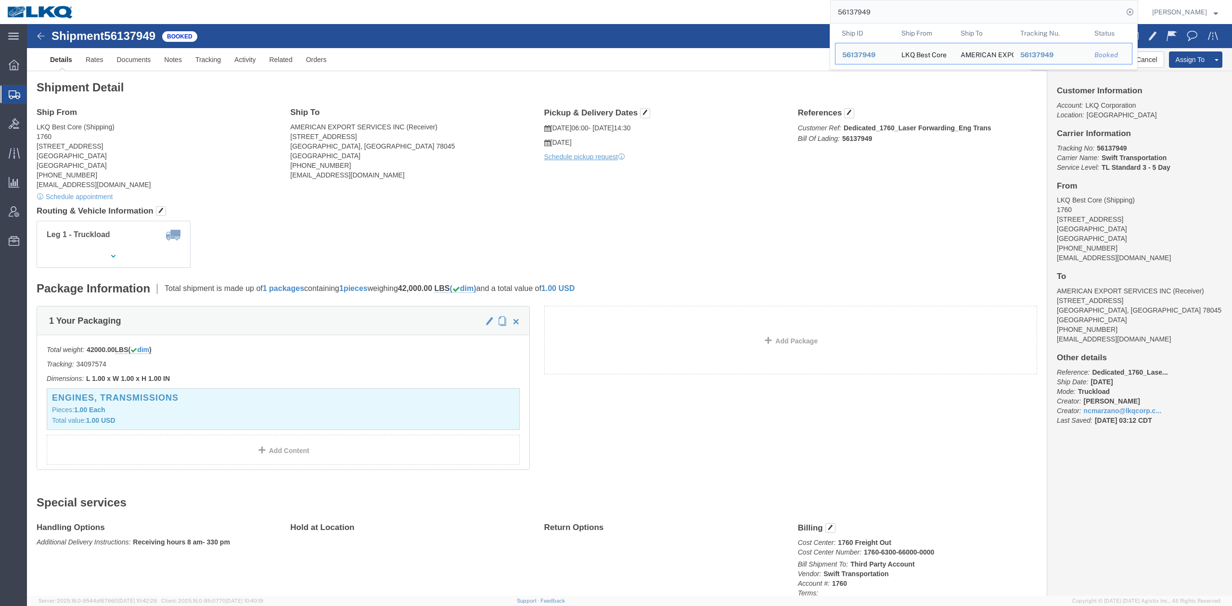
paste input "482295"
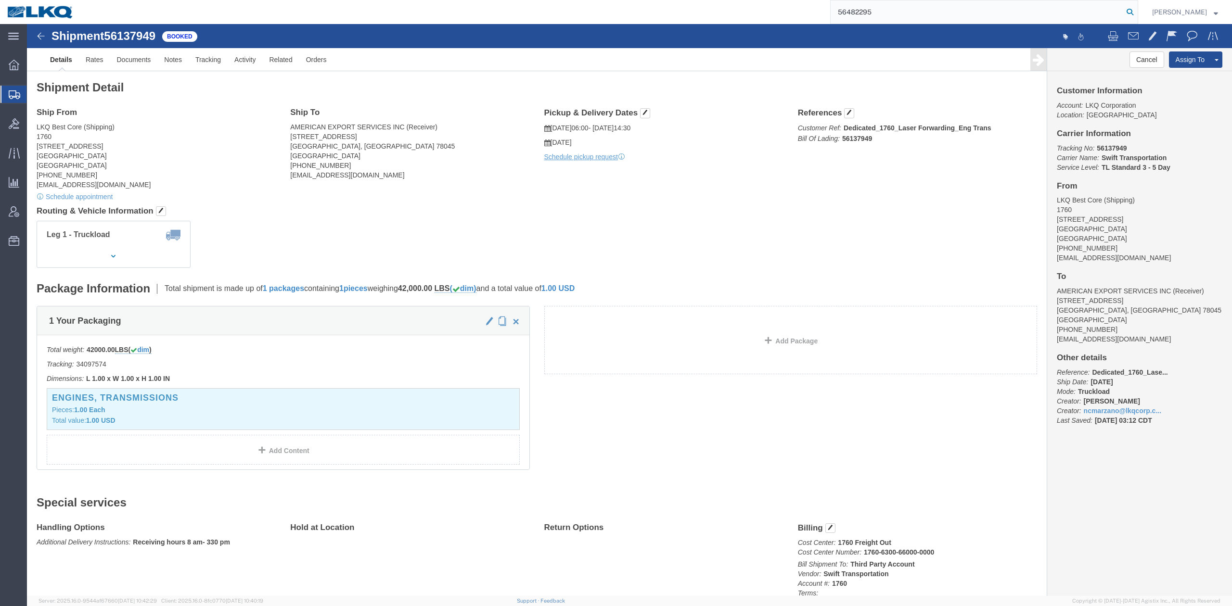
drag, startPoint x: 1136, startPoint y: 12, endPoint x: 1147, endPoint y: 12, distance: 11.1
click at [1138, 13] on form "56482295" at bounding box center [984, 12] width 308 height 24
click at [1136, 12] on icon at bounding box center [1129, 11] width 13 height 13
type input "56482295"
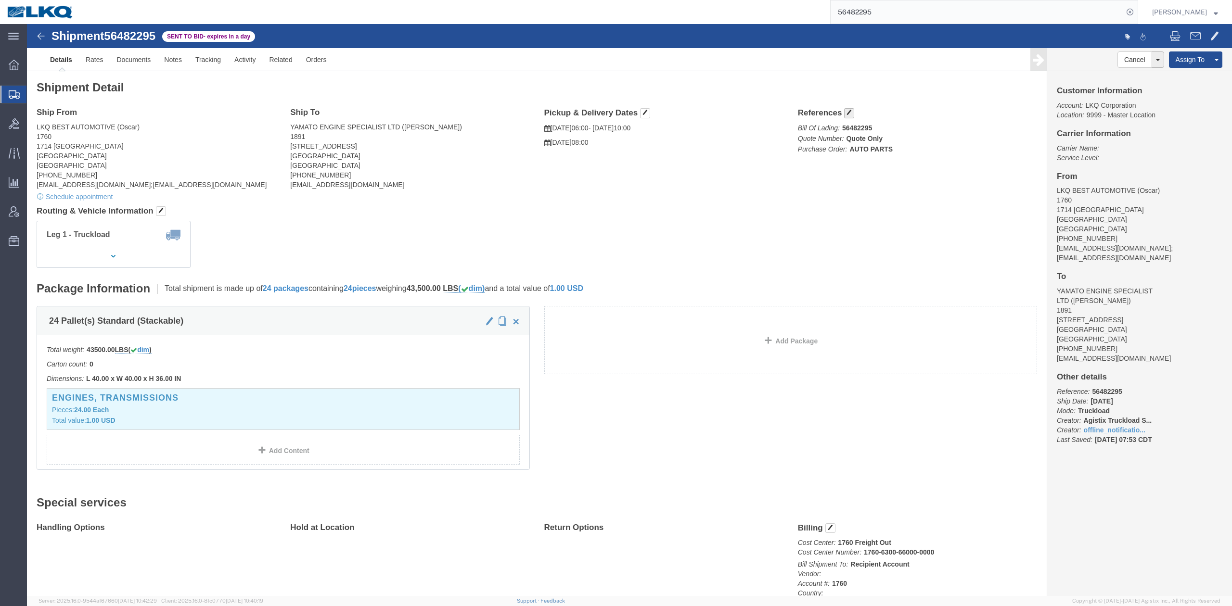
click span "button"
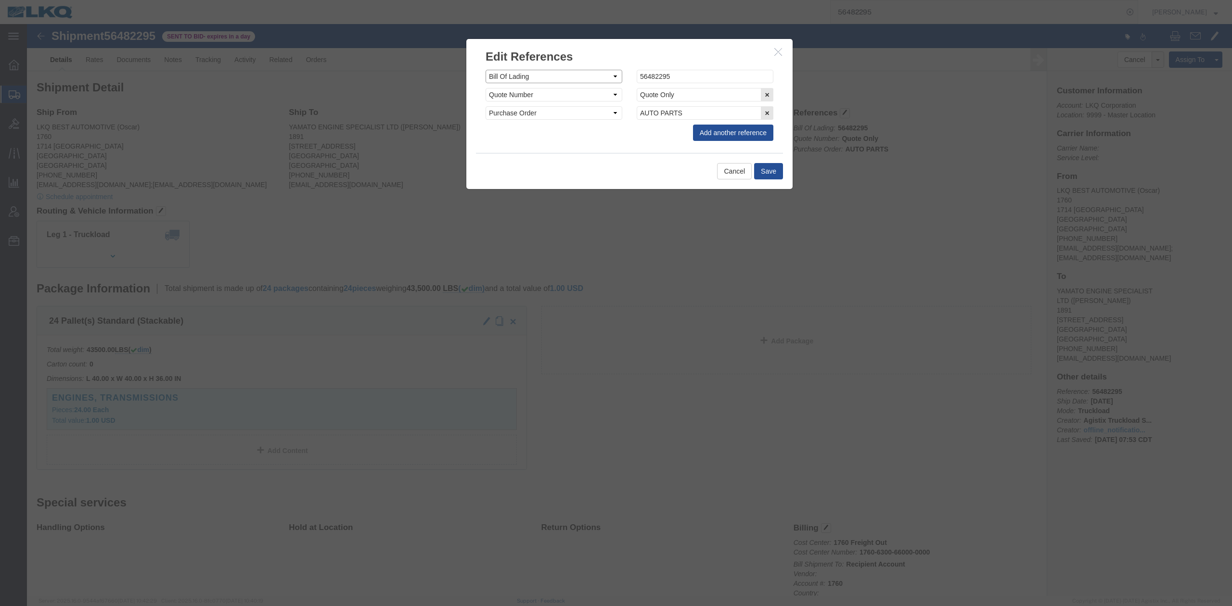
click select "Select Account Type Activity ID Airline Appointment Number ASN Batch Request # …"
select select "QUOTENUM"
click select "Select Account Type Activity ID Airline Appointment Number ASN Batch Request # …"
type input "Quote Only"
select select "BOL"
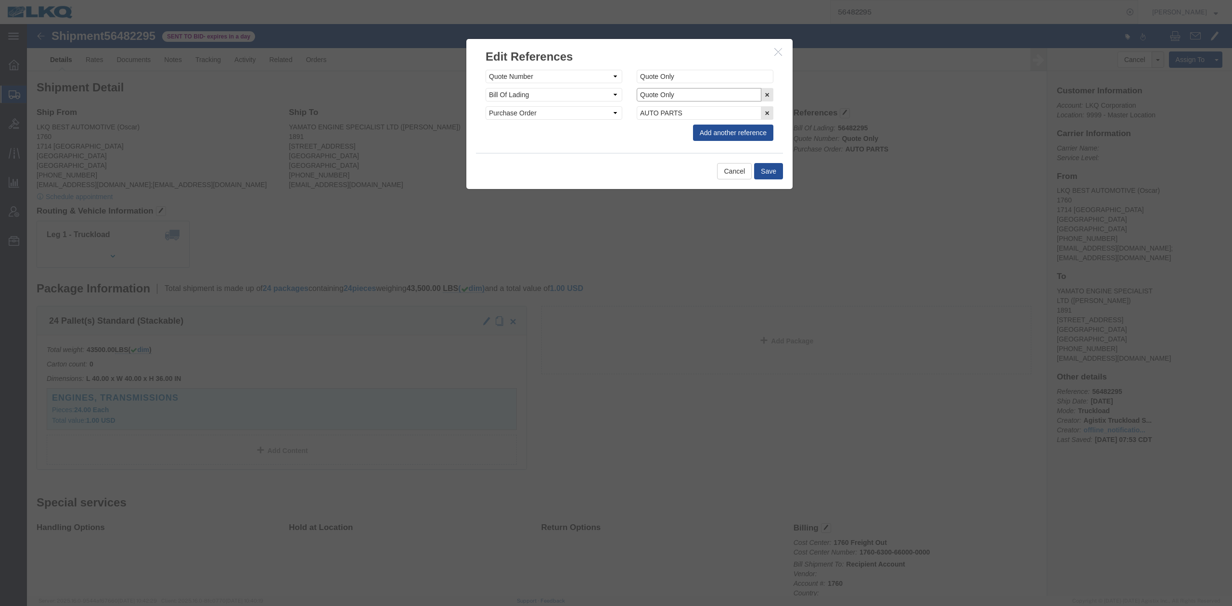
paste input "56482295"
type input "56482295"
click button "Save"
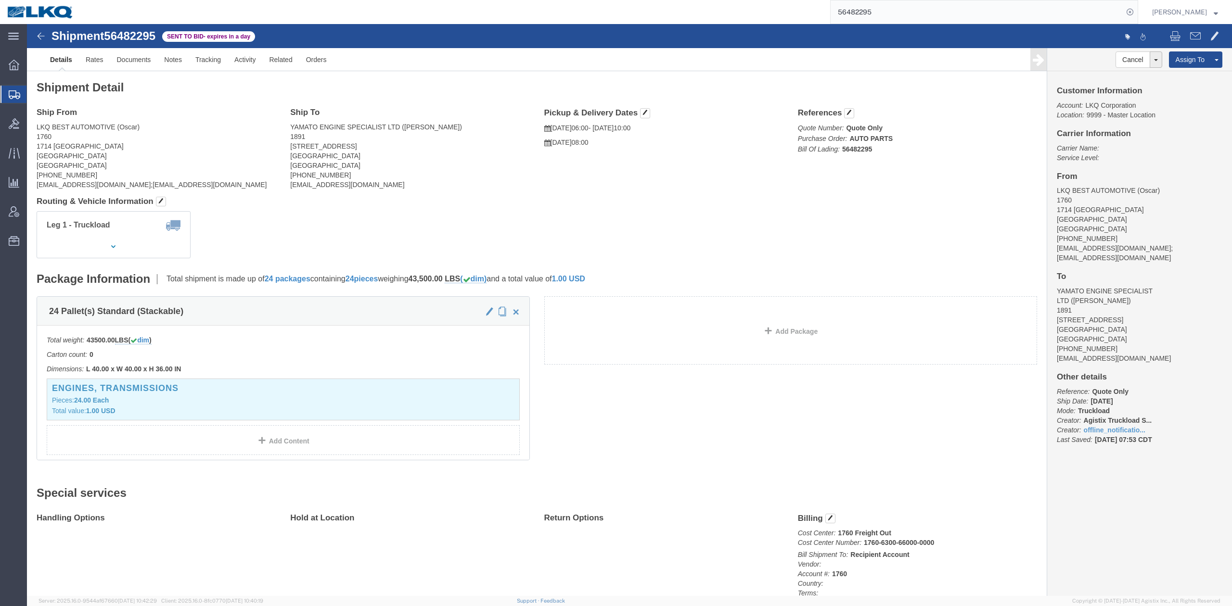
click at [868, 13] on input "56482295" at bounding box center [976, 11] width 292 height 23
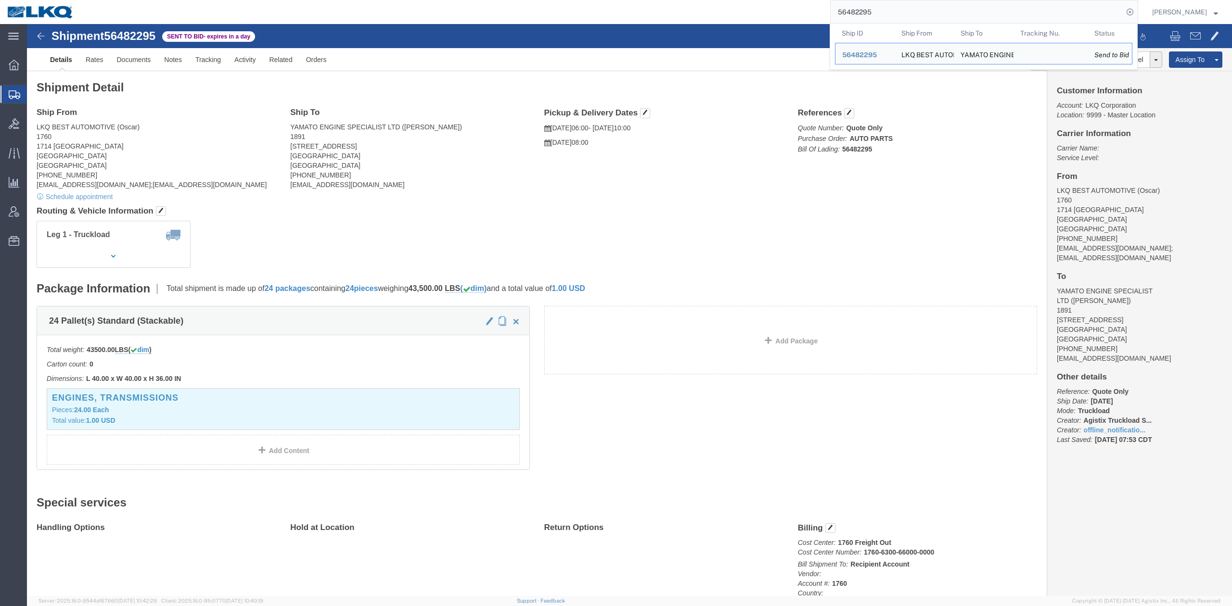
paste input "69373"
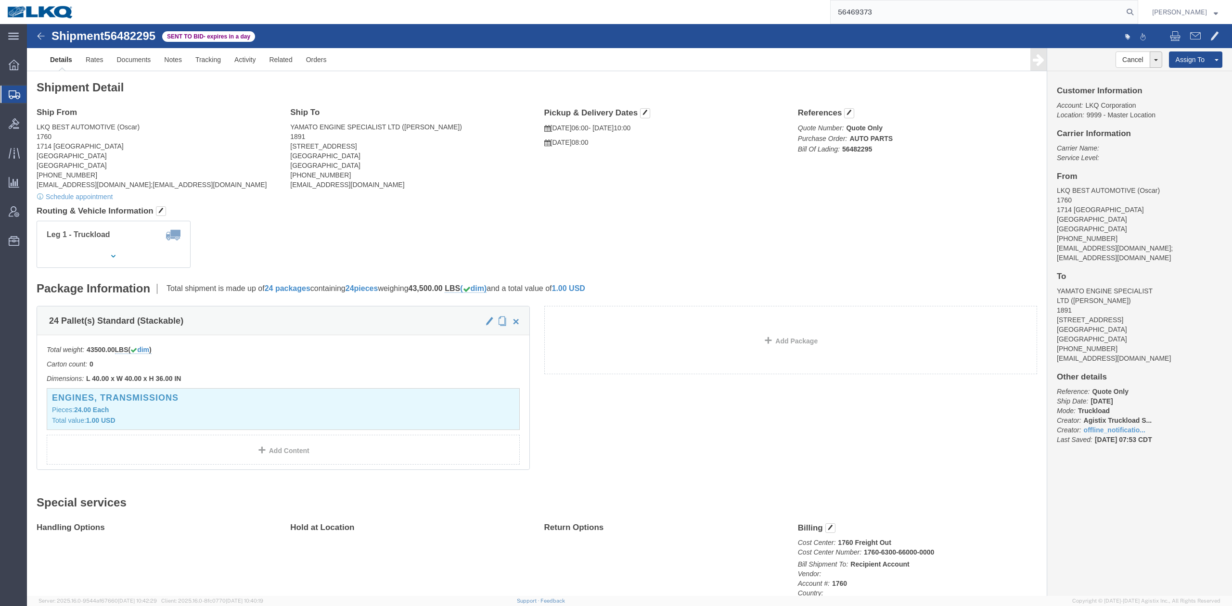
click at [1123, 12] on input "56469373" at bounding box center [976, 11] width 292 height 23
click at [1136, 12] on icon at bounding box center [1129, 11] width 13 height 13
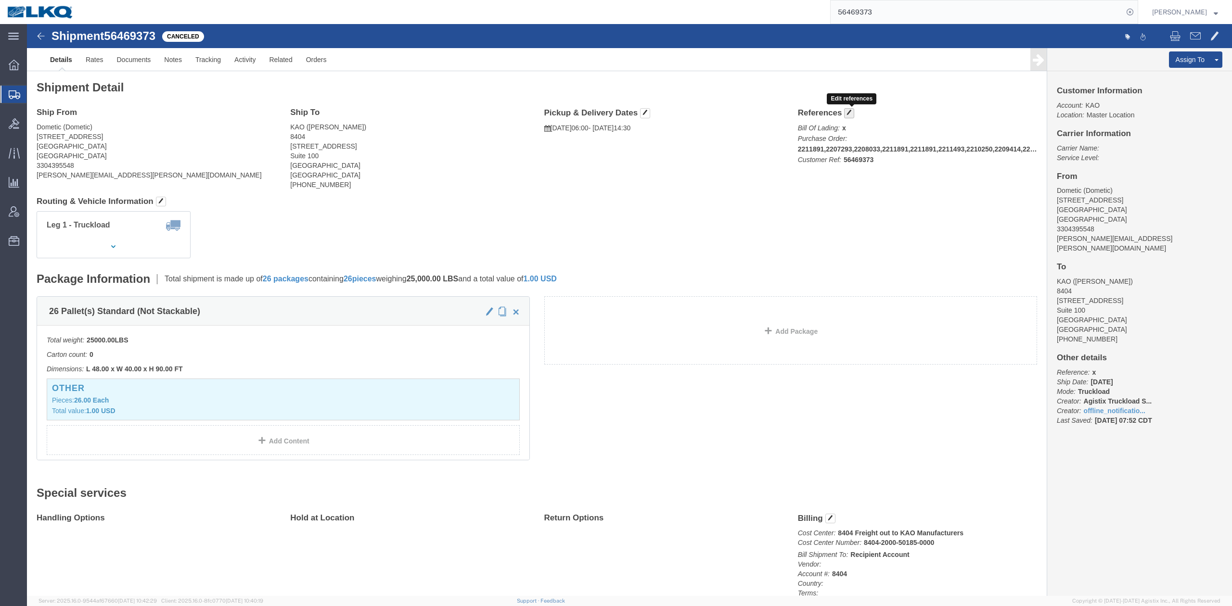
click button "button"
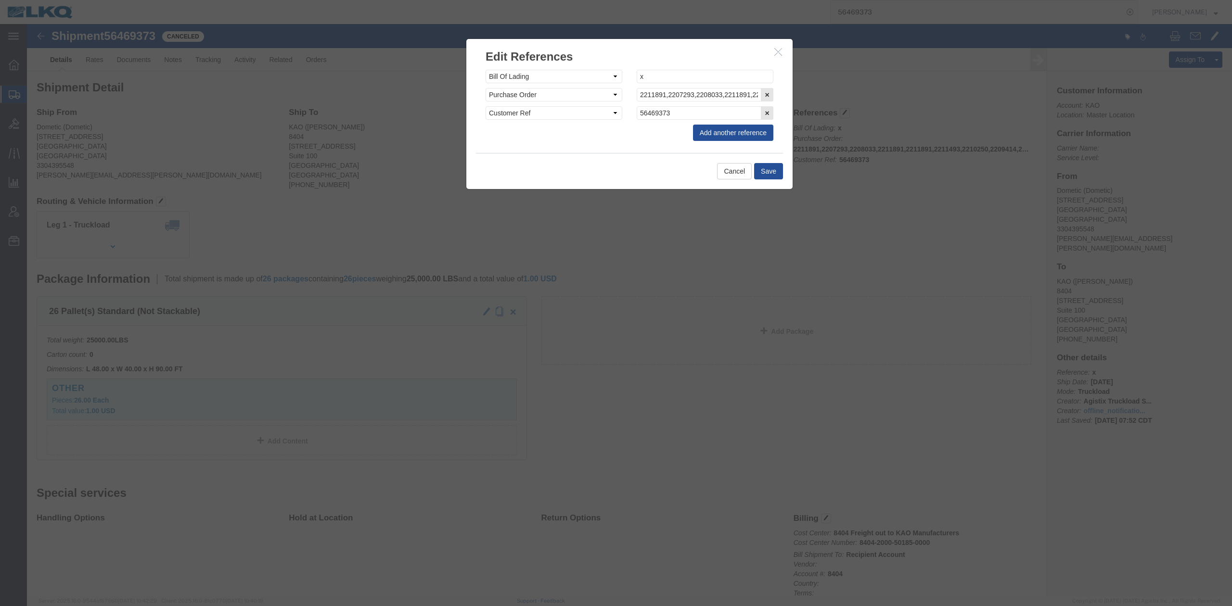
click button "button"
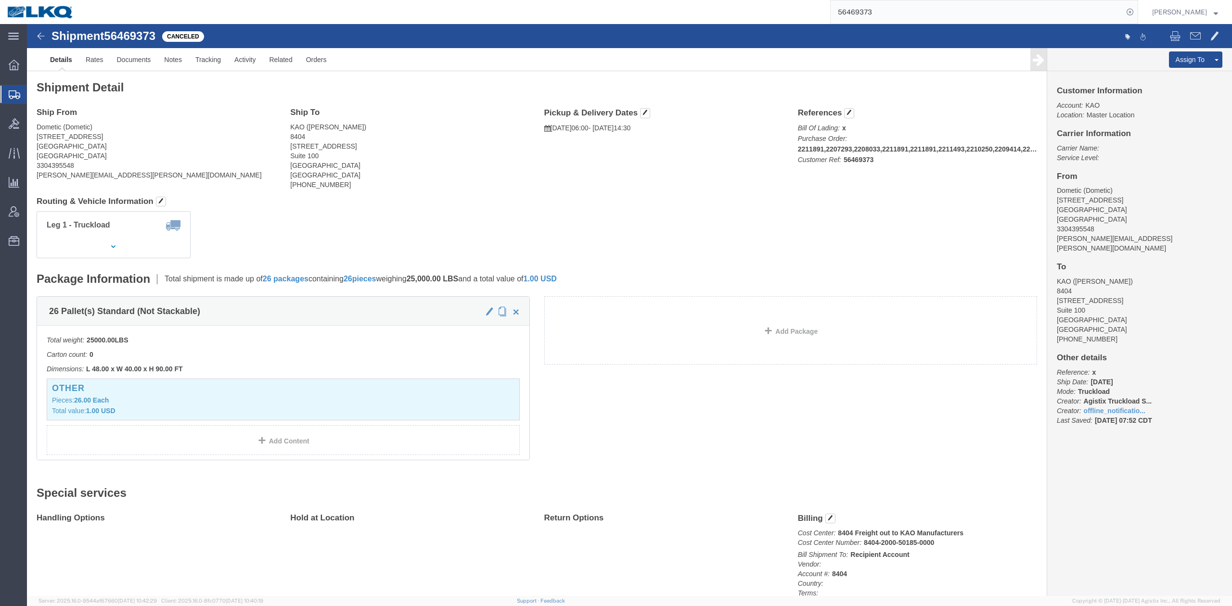
drag, startPoint x: 897, startPoint y: 14, endPoint x: 915, endPoint y: 18, distance: 18.2
click at [896, 13] on input "56469373" at bounding box center [976, 11] width 292 height 23
click at [898, 13] on input "56469373" at bounding box center [976, 11] width 292 height 23
paste input "42305"
click at [1136, 17] on icon at bounding box center [1129, 11] width 13 height 13
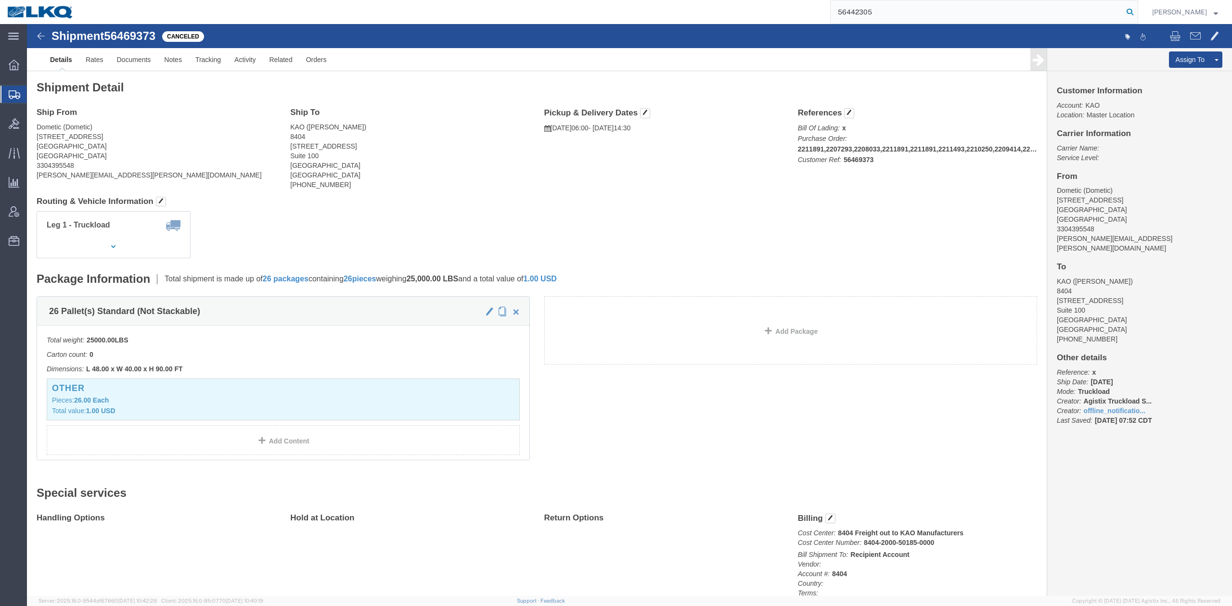
type input "56442305"
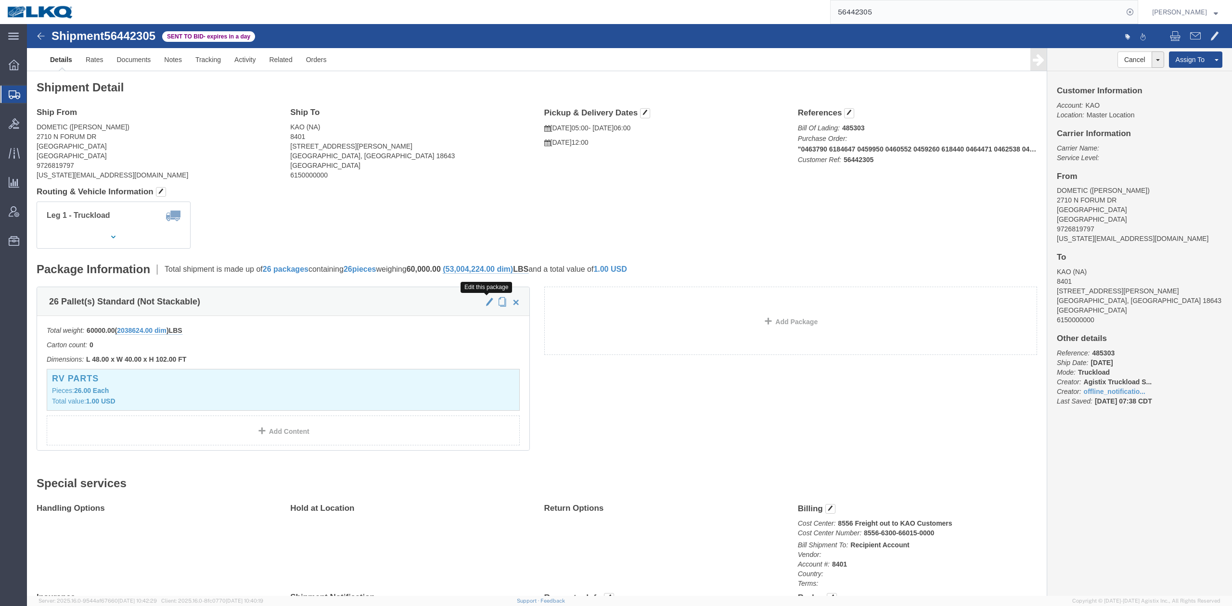
click button "button"
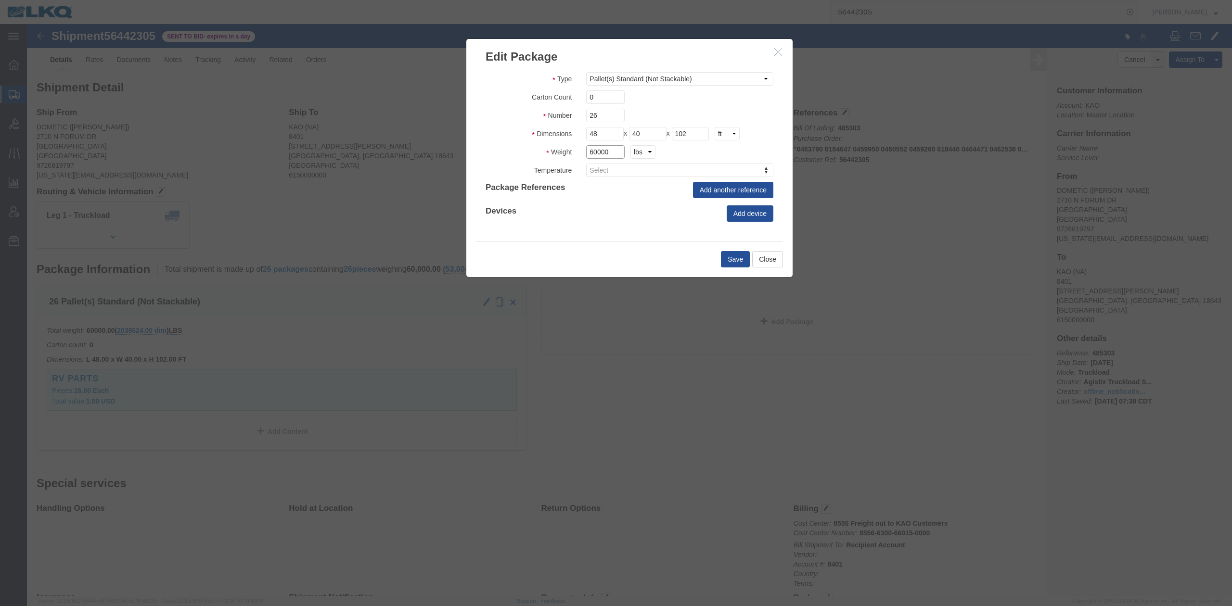
click input "60000"
type input "7000"
click button "Save"
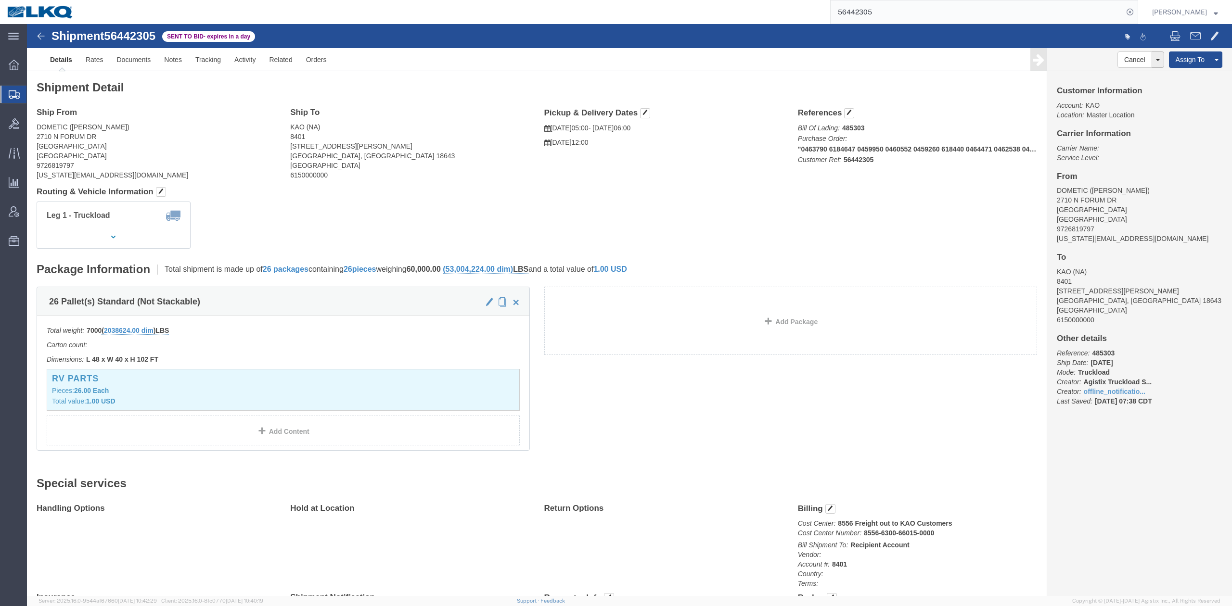
click at [915, 6] on input "56442305" at bounding box center [976, 11] width 292 height 23
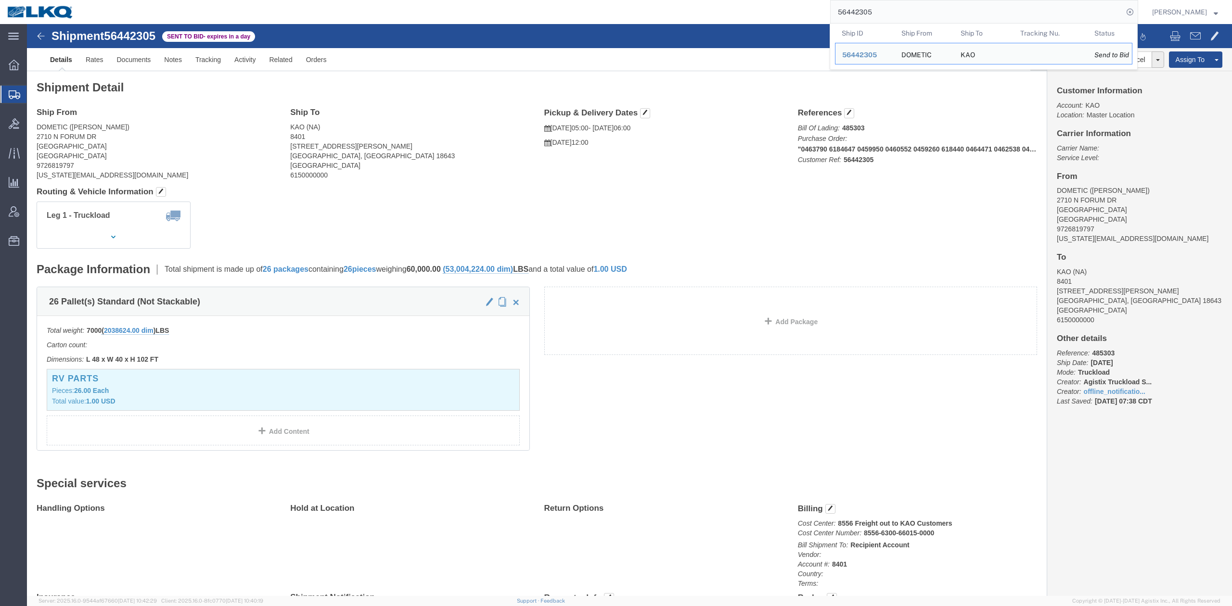
click at [915, 6] on input "56442305" at bounding box center [976, 11] width 292 height 23
paste input "83030"
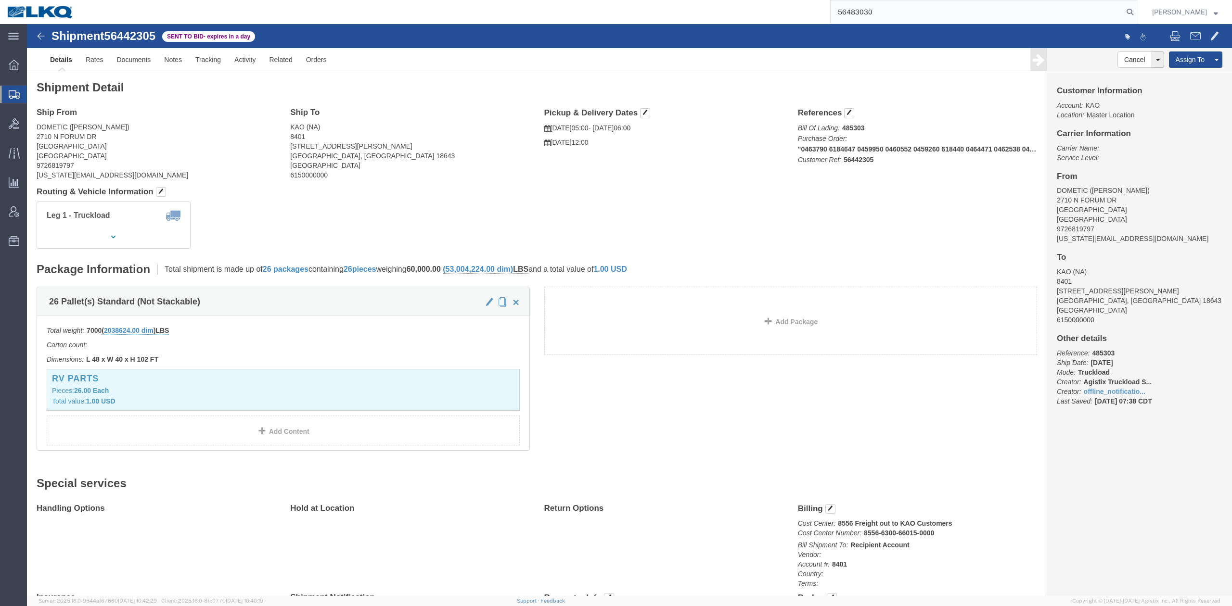
drag, startPoint x: 1140, startPoint y: 8, endPoint x: 972, endPoint y: 24, distance: 169.1
click at [1136, 9] on icon at bounding box center [1129, 11] width 13 height 13
type input "56483030"
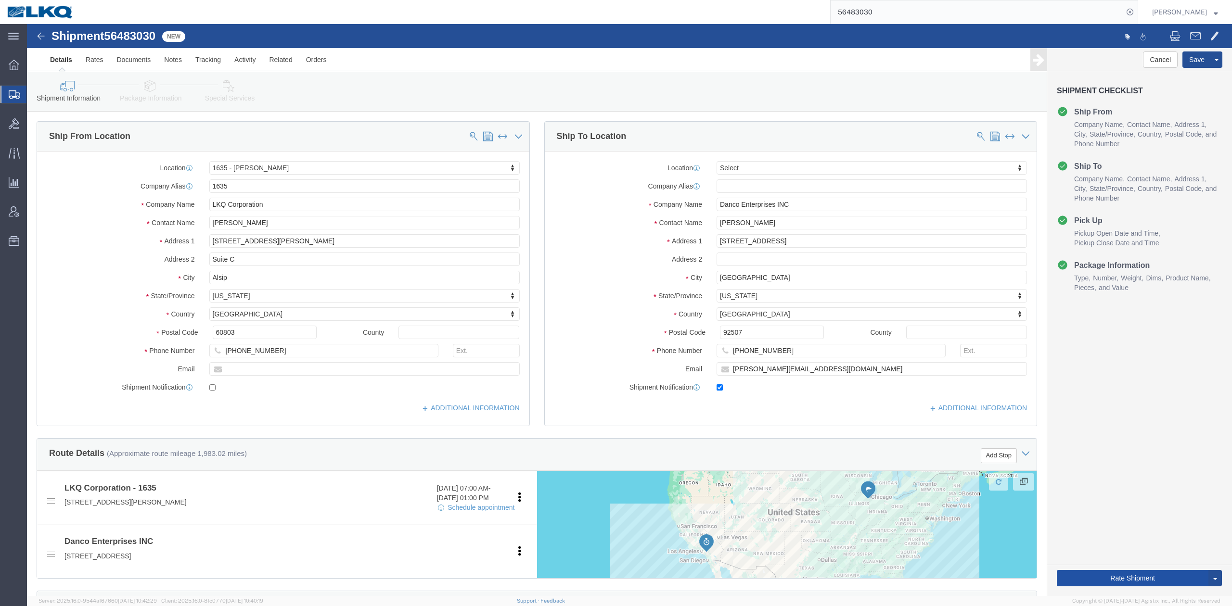
click button "Rate Shipment"
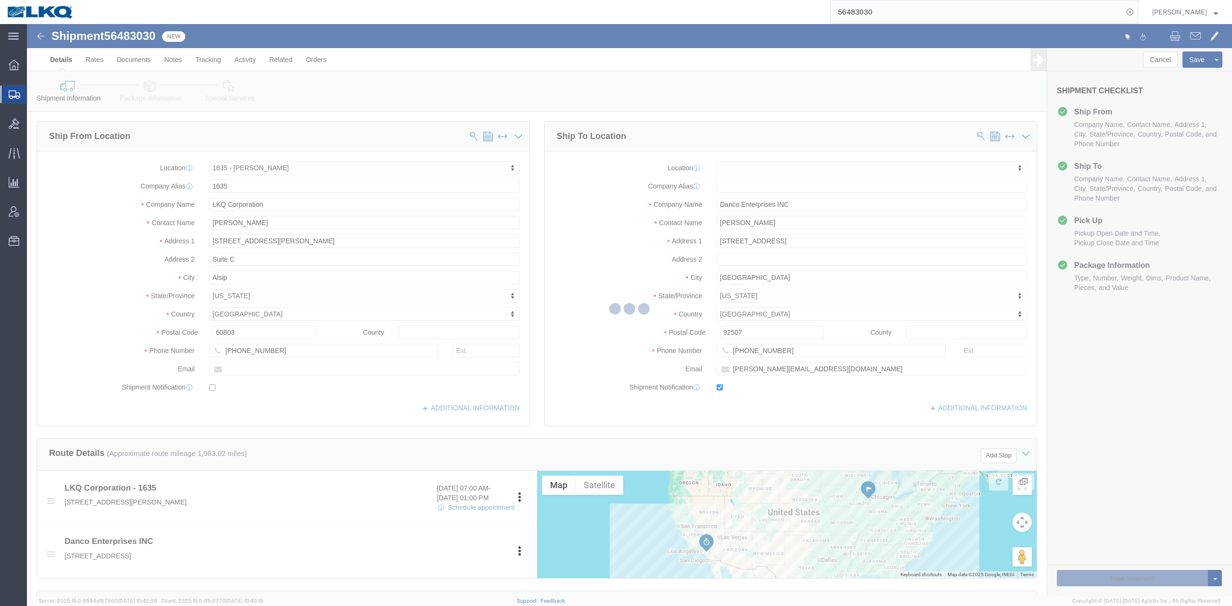
select select "27578"
select select
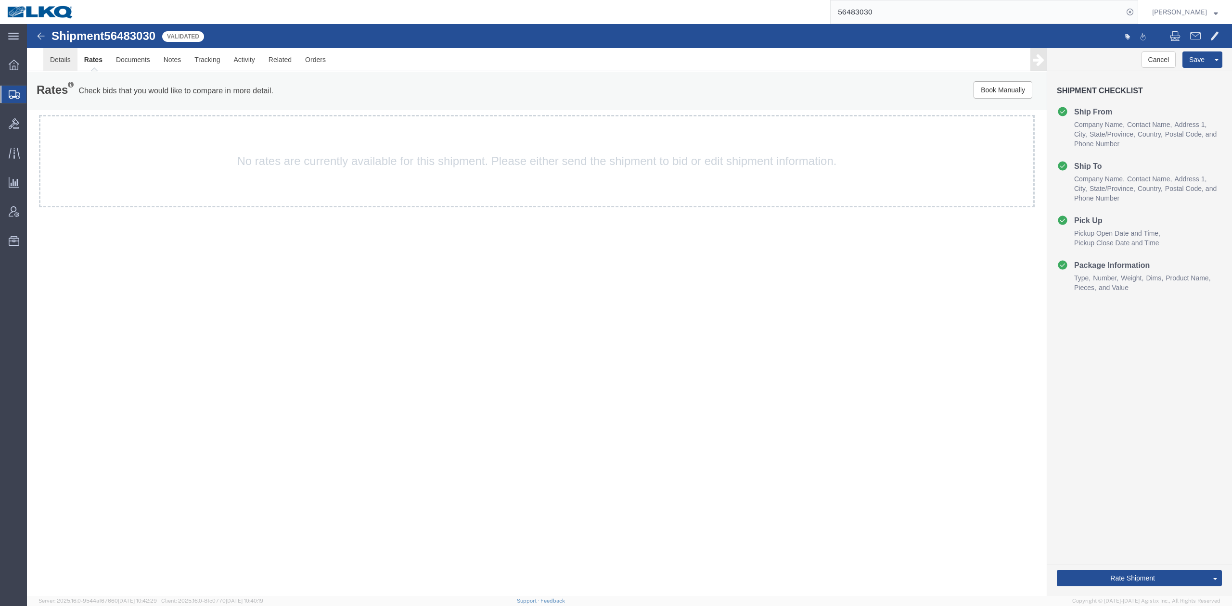
drag, startPoint x: 67, startPoint y: 58, endPoint x: 202, endPoint y: 197, distance: 193.6
click at [67, 58] on link "Details" at bounding box center [60, 59] width 34 height 23
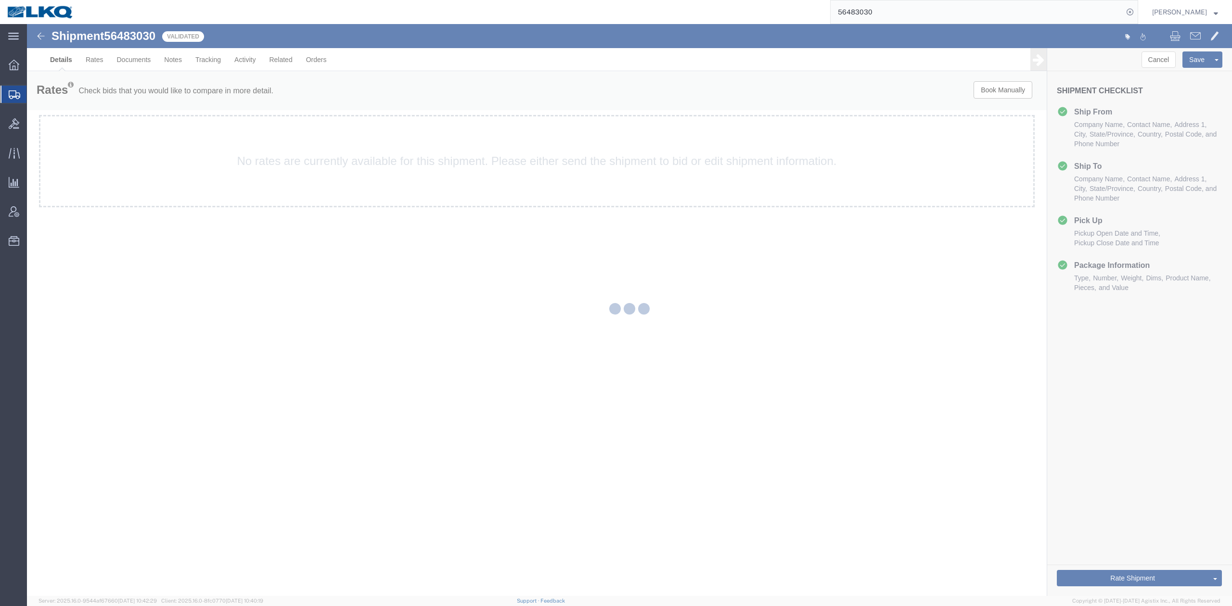
select select "27578"
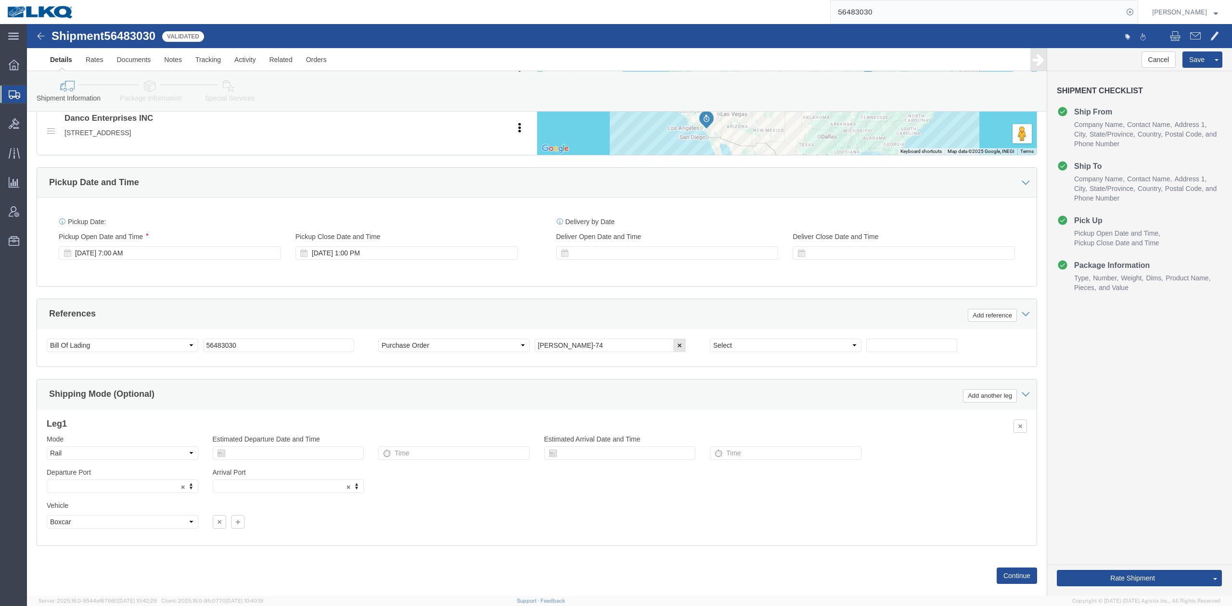
scroll to position [444, 0]
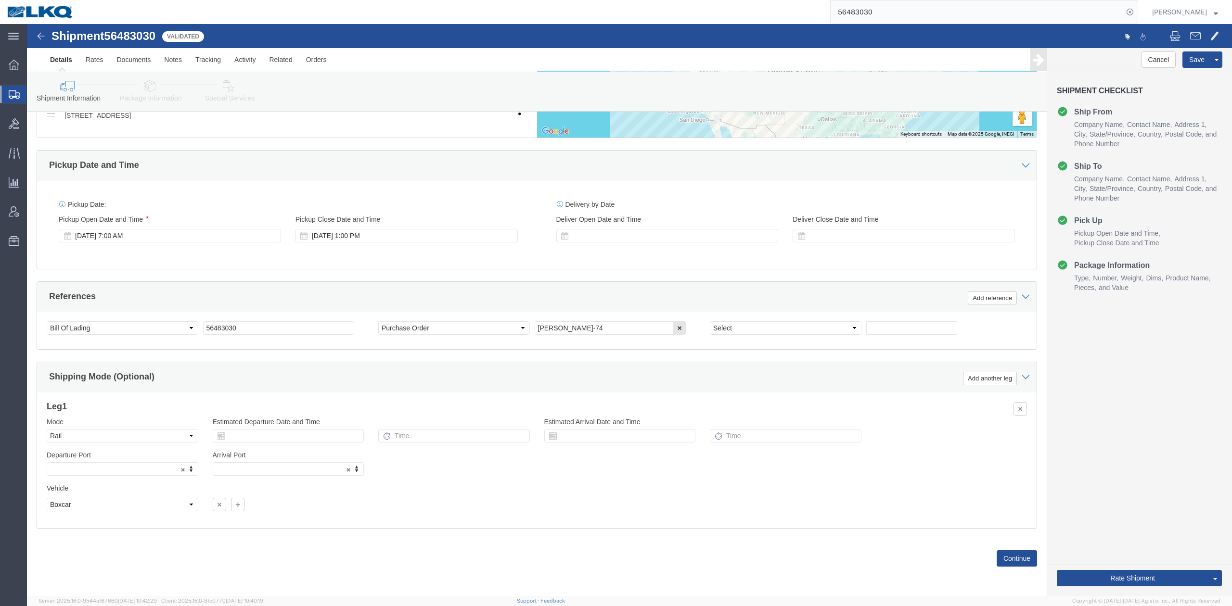
drag, startPoint x: 496, startPoint y: 342, endPoint x: 380, endPoint y: 264, distance: 140.0
click div "Shipping Mode (Optional) Add another leg"
click div "References Add reference"
click select "Select Air Less than Truckload Multi-Leg Ocean Freight Rail Small Parcel Truckl…"
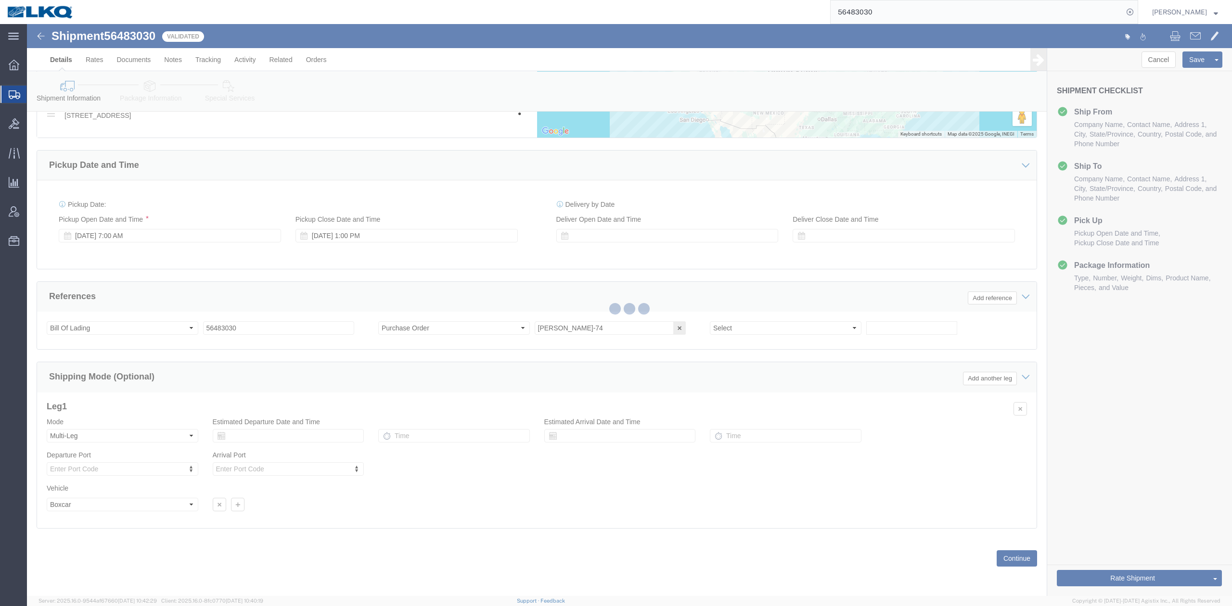
click at [112, 438] on div at bounding box center [629, 310] width 1205 height 572
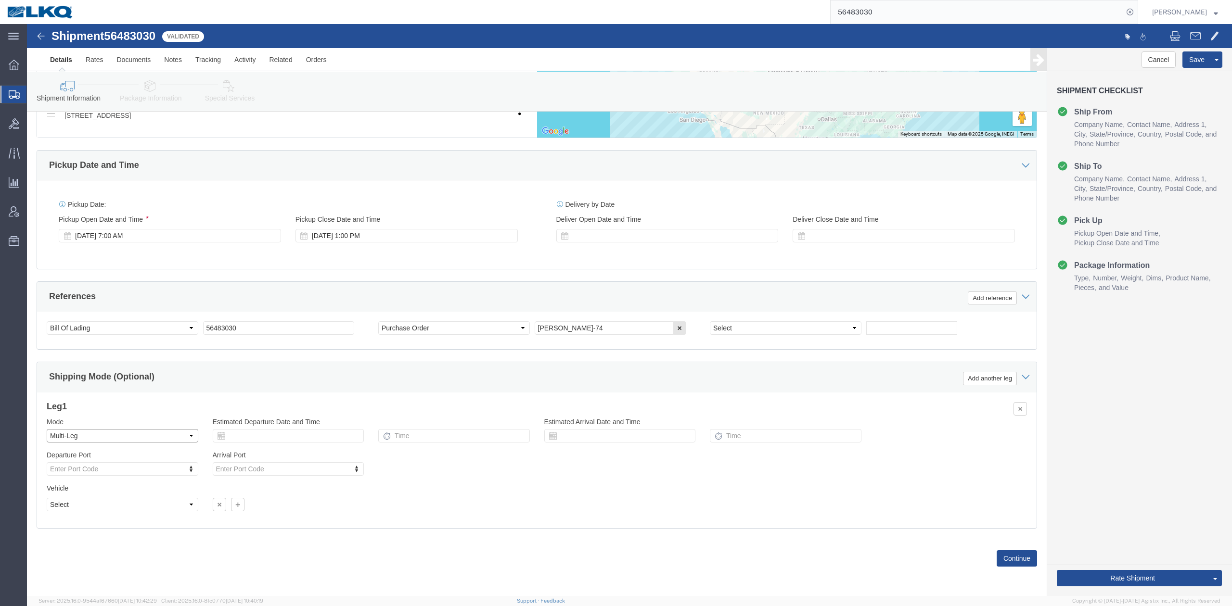
drag, startPoint x: 112, startPoint y: 438, endPoint x: 85, endPoint y: 414, distance: 36.1
click select "Select Air Less than Truckload Multi-Leg Ocean Freight Rail Small Parcel Truckl…"
select select "OCN"
click select "Select Air Less than Truckload Multi-Leg Ocean Freight Rail Small Parcel Truckl…"
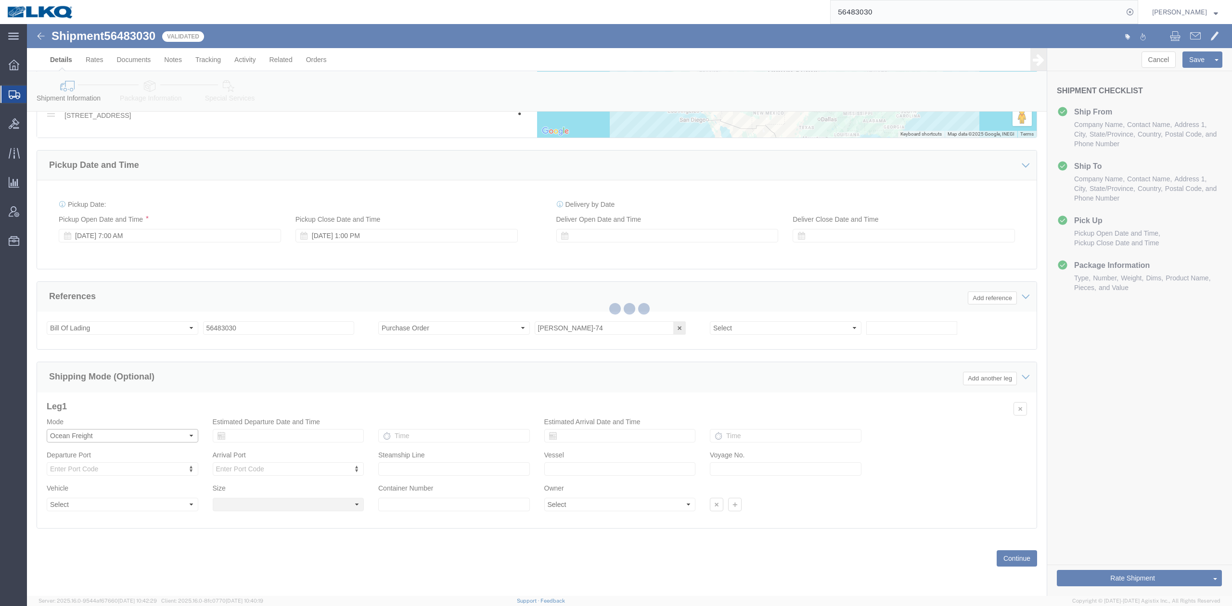
select select
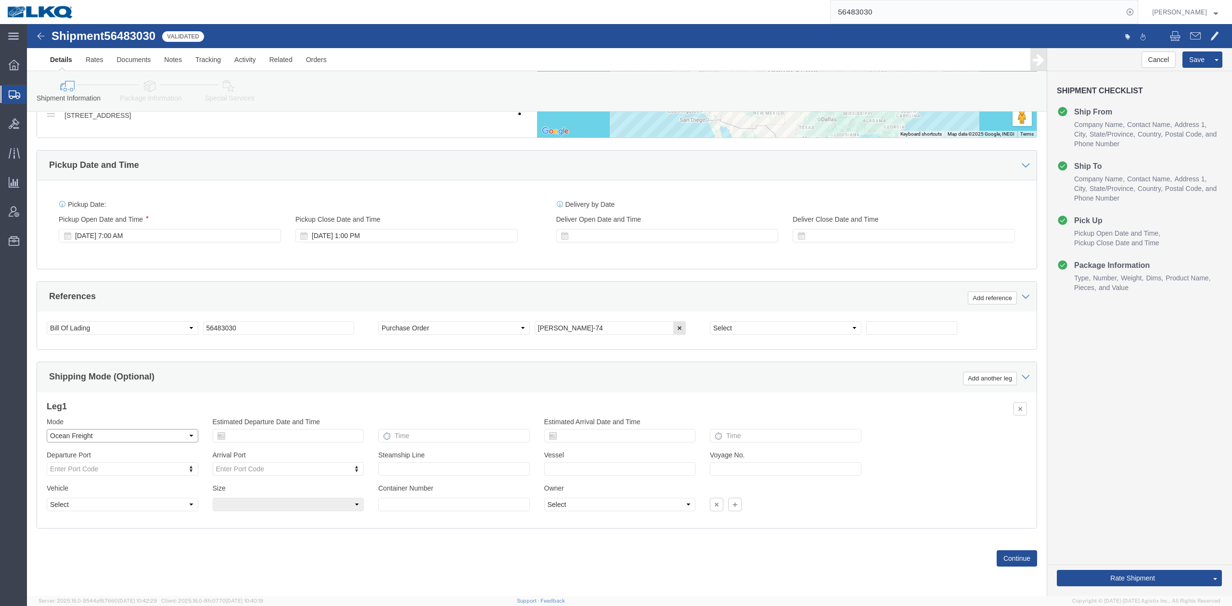
click select "Select Air Less than Truckload Multi-Leg Ocean Freight Rail Small Parcel Truckl…"
select select "RAIL"
click select "Select Air Less than Truckload Multi-Leg Ocean Freight Rail Small Parcel Truckl…"
click icon "button"
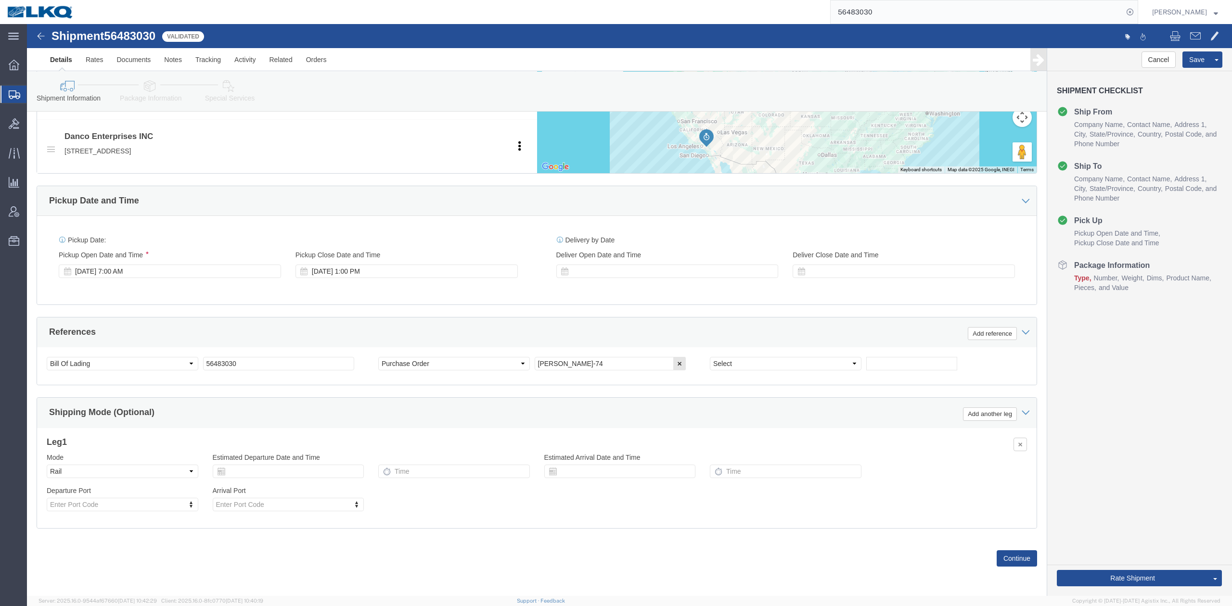
scroll to position [87, 0]
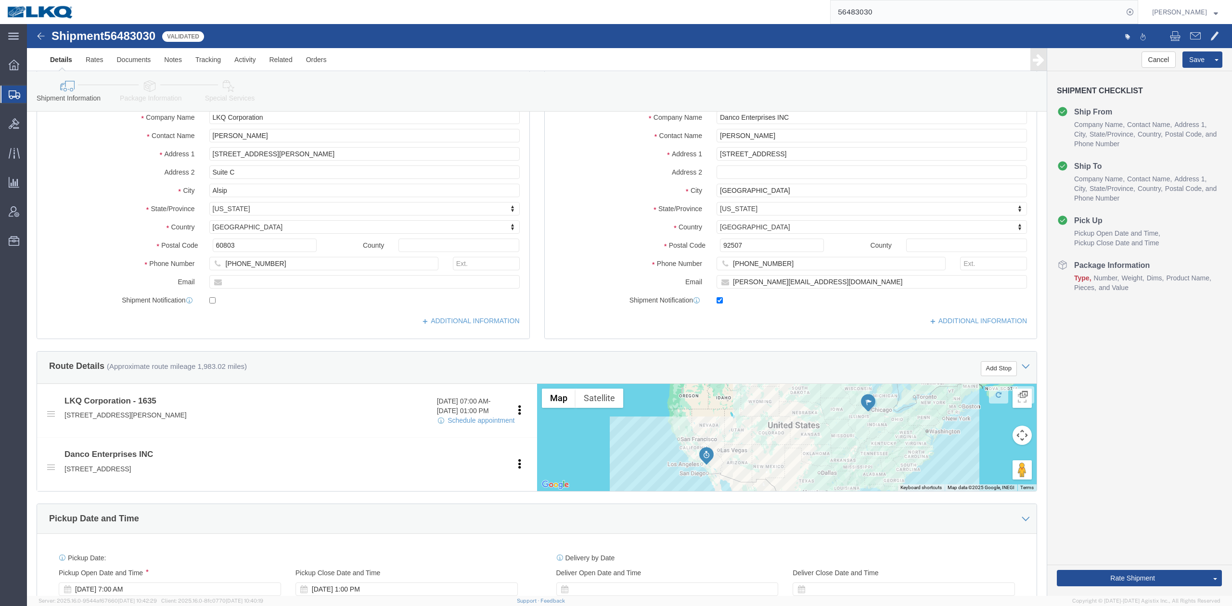
drag, startPoint x: 114, startPoint y: 69, endPoint x: 324, endPoint y: 215, distance: 255.8
click link "Package Information"
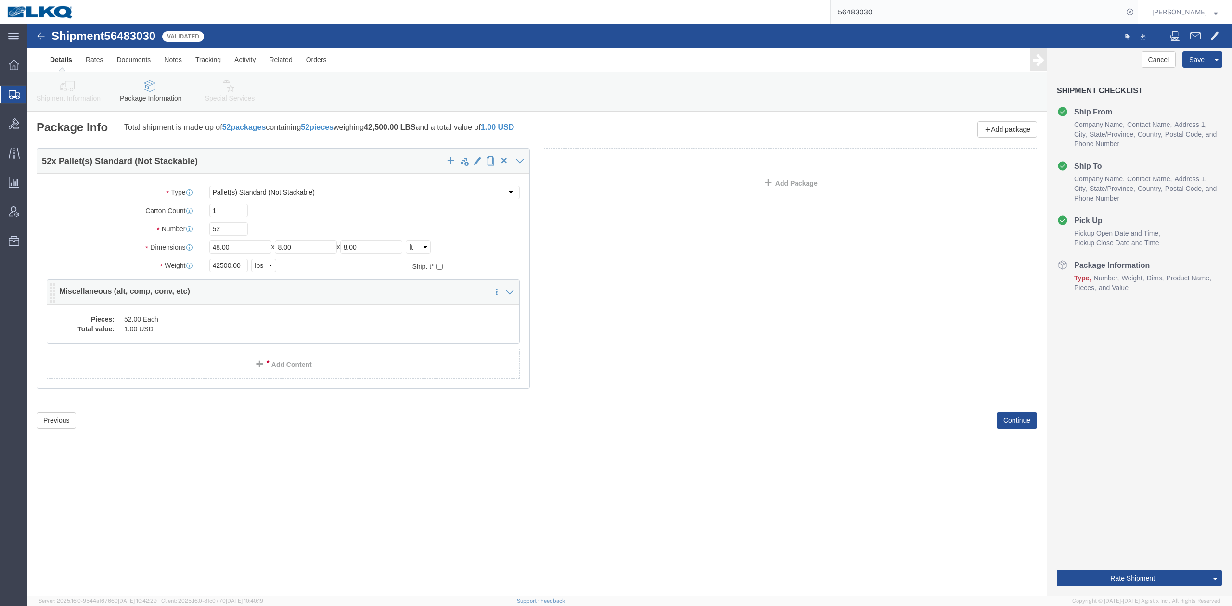
click dd "1.00 USD"
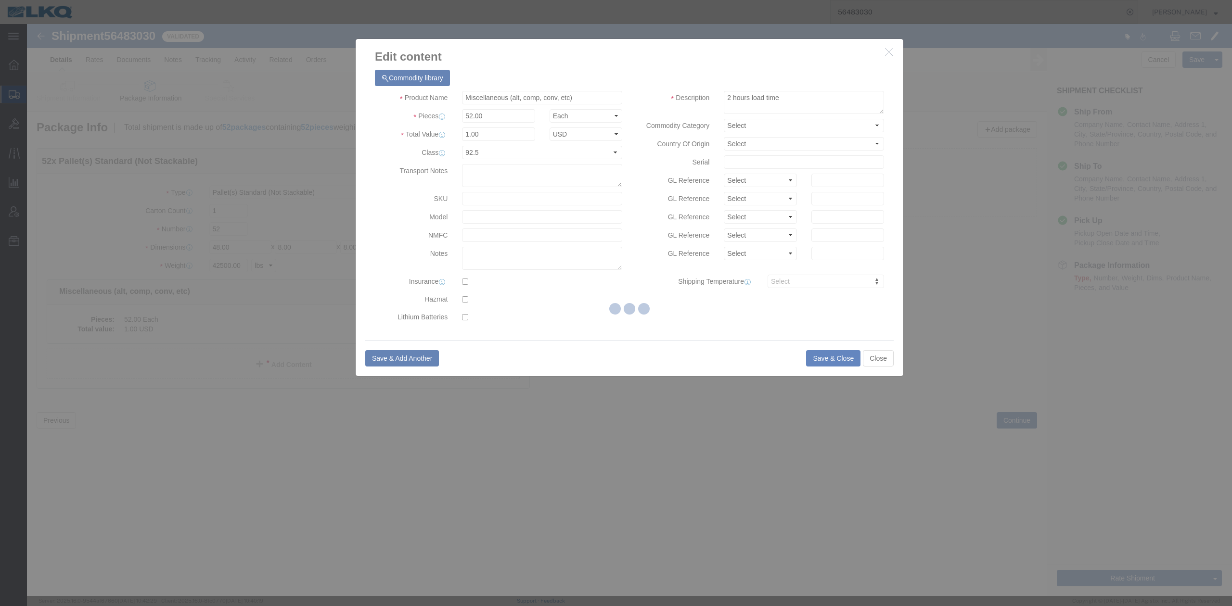
click button "Save & Close"
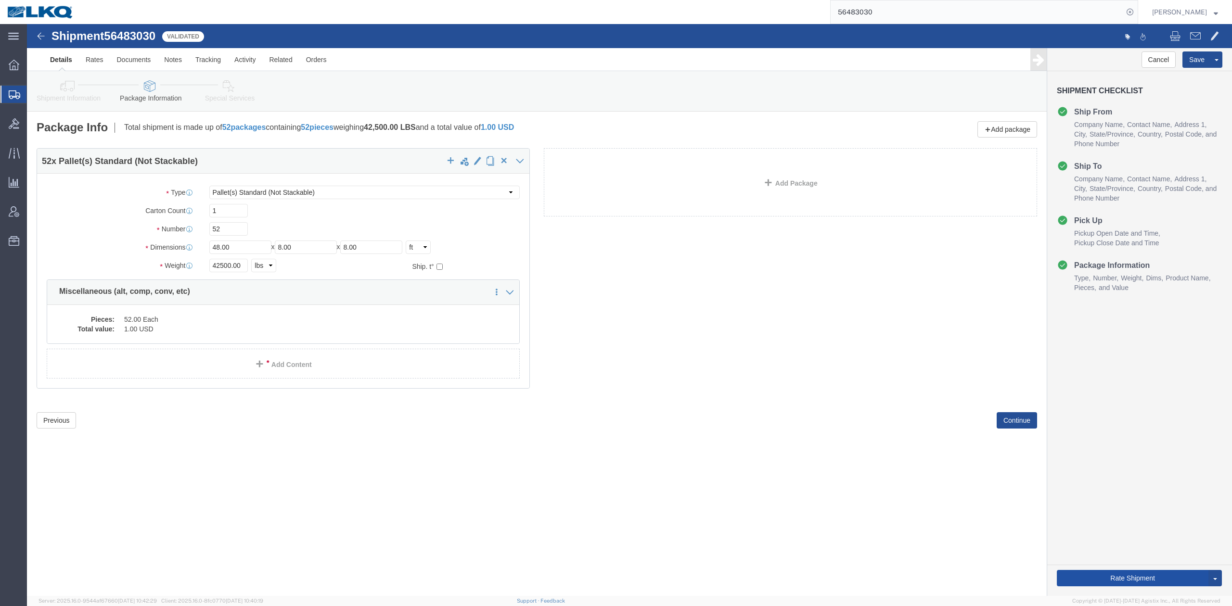
click button "Rate Shipment"
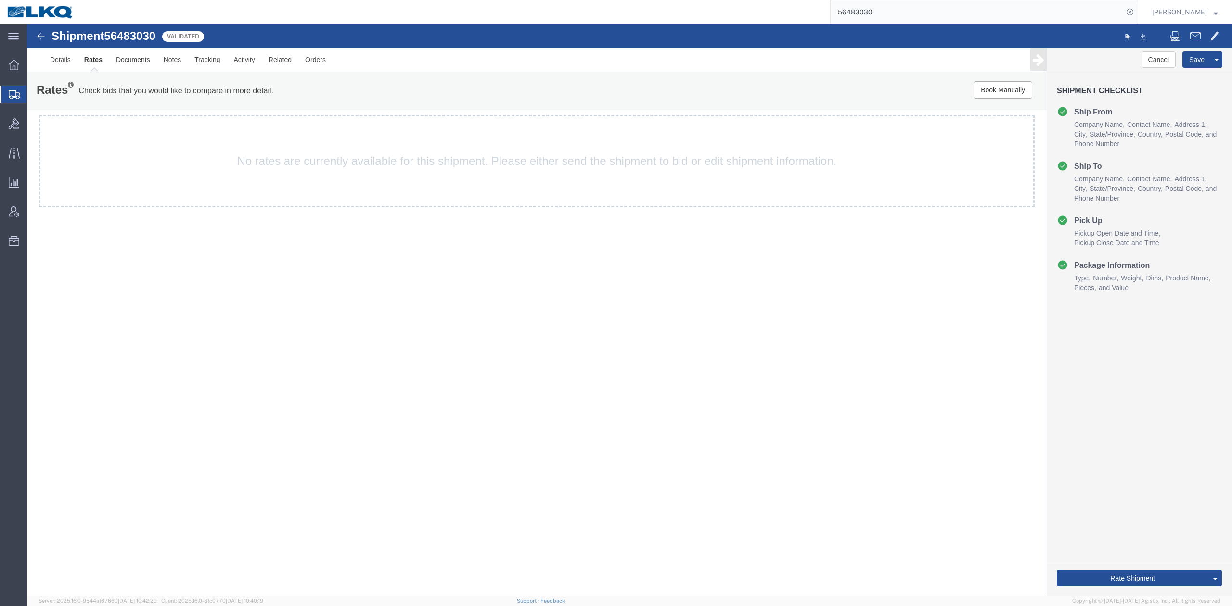
drag, startPoint x: 1165, startPoint y: 535, endPoint x: 829, endPoint y: 430, distance: 351.6
click at [27, 24] on link "Send To Bid" at bounding box center [27, 24] width 0 height 0
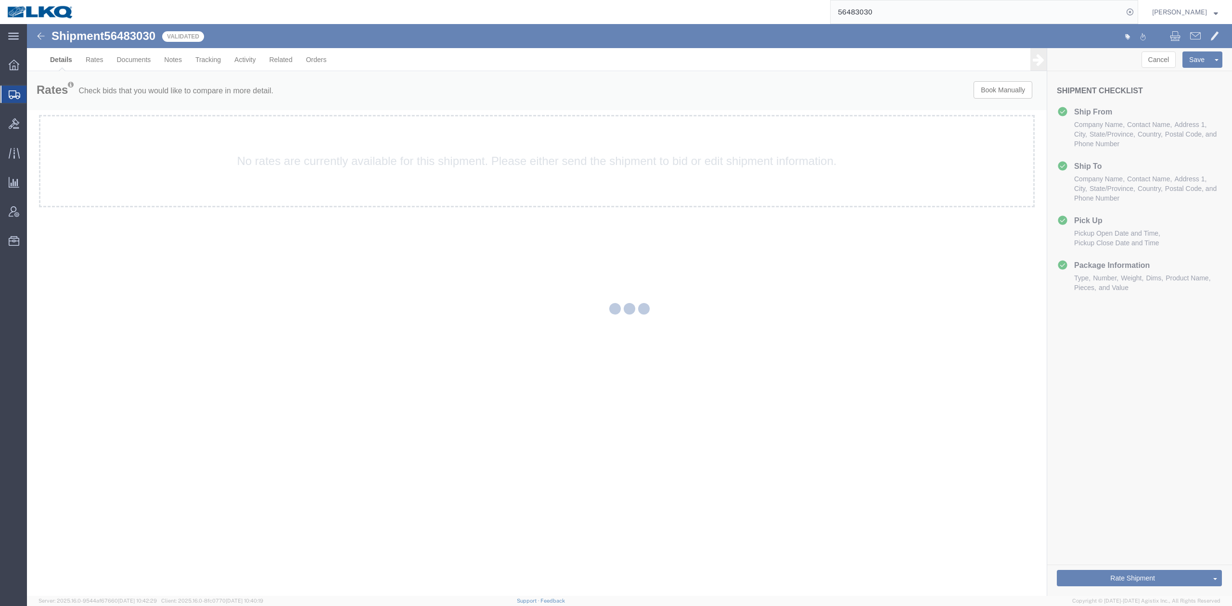
select select "27578"
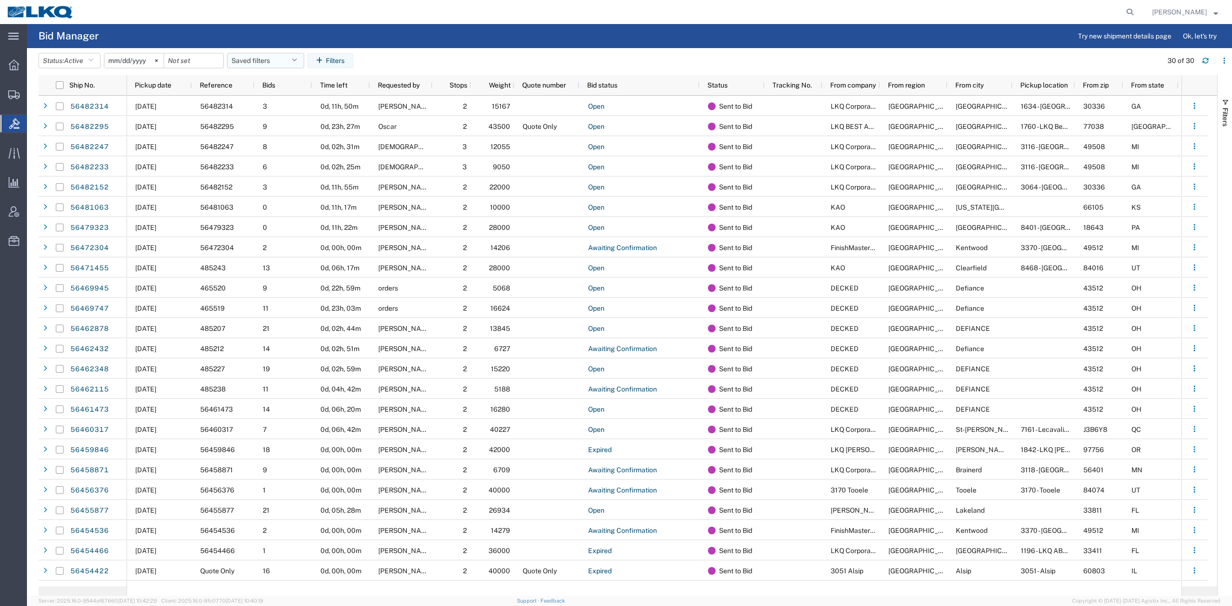
drag, startPoint x: 149, startPoint y: 86, endPoint x: 258, endPoint y: 61, distance: 112.5
click at [149, 86] on span "Pickup date" at bounding box center [153, 85] width 37 height 8
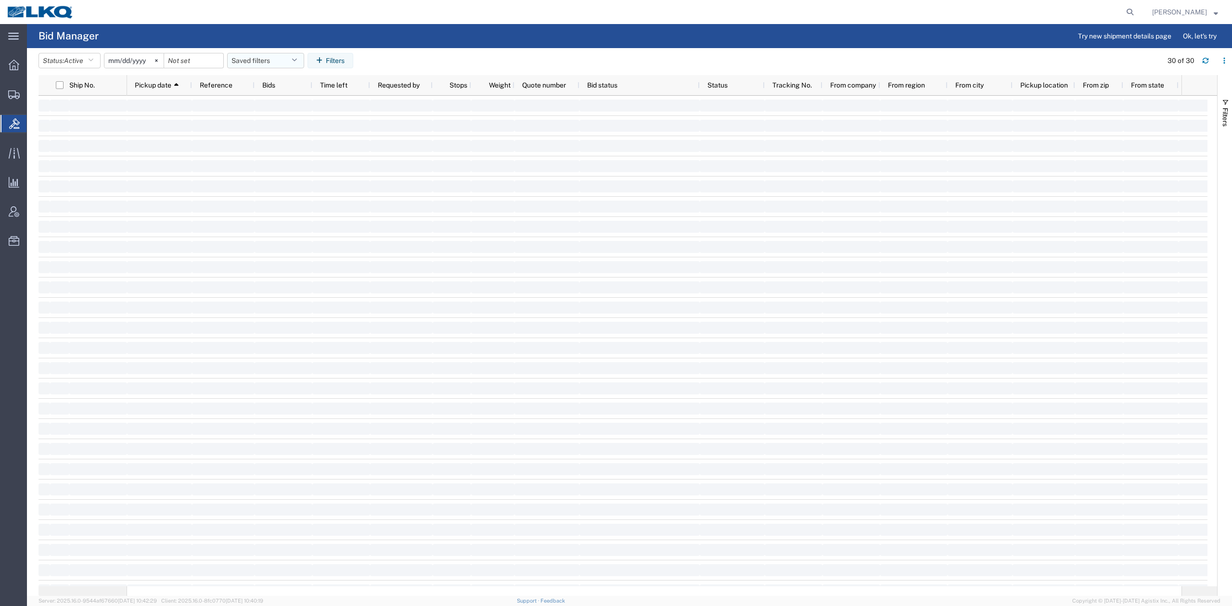
click at [258, 61] on button "Saved filters" at bounding box center [265, 60] width 77 height 15
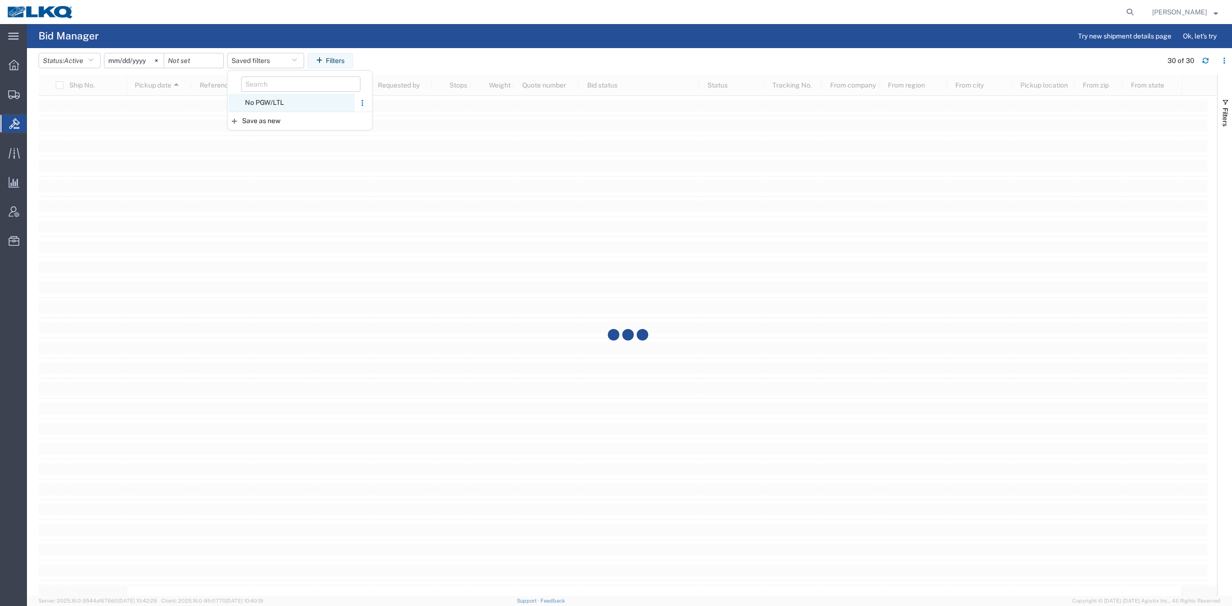
click at [265, 106] on span "No PGW/LTL" at bounding box center [292, 103] width 126 height 18
type input "[DATE]"
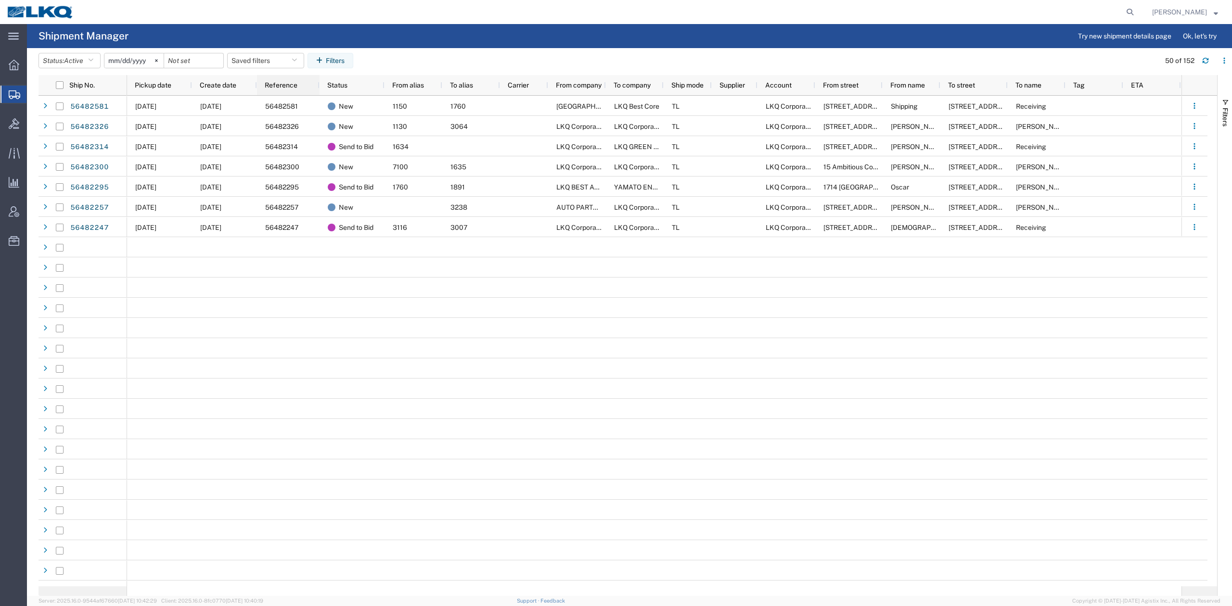
click at [171, 86] on span "Pickup date" at bounding box center [153, 85] width 37 height 8
click at [273, 62] on button "Saved filters" at bounding box center [265, 60] width 77 height 15
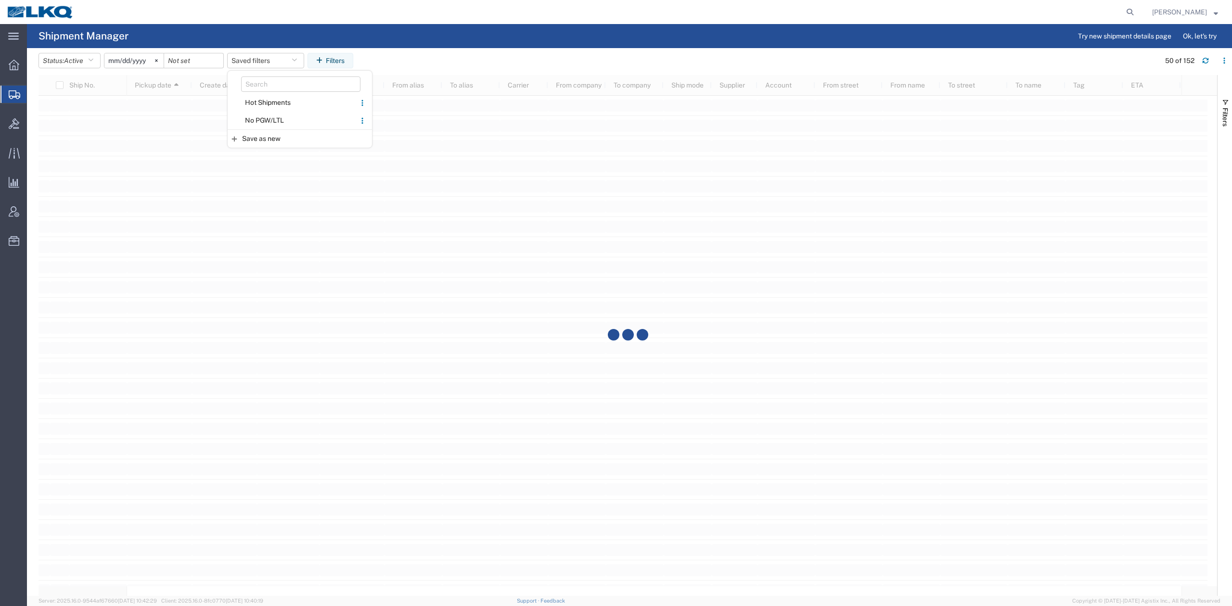
click at [280, 116] on span "No PGW/LTL" at bounding box center [292, 121] width 126 height 18
type input "2025-01-01"
type input "2025-12-31"
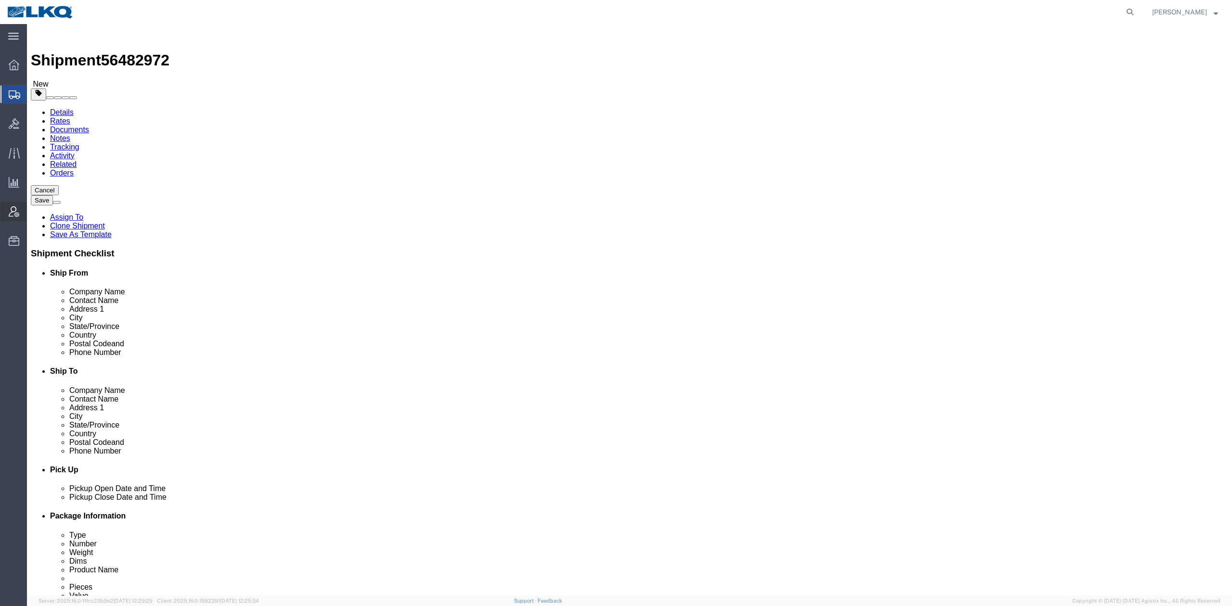
select select
select select "27738"
click link "Notes"
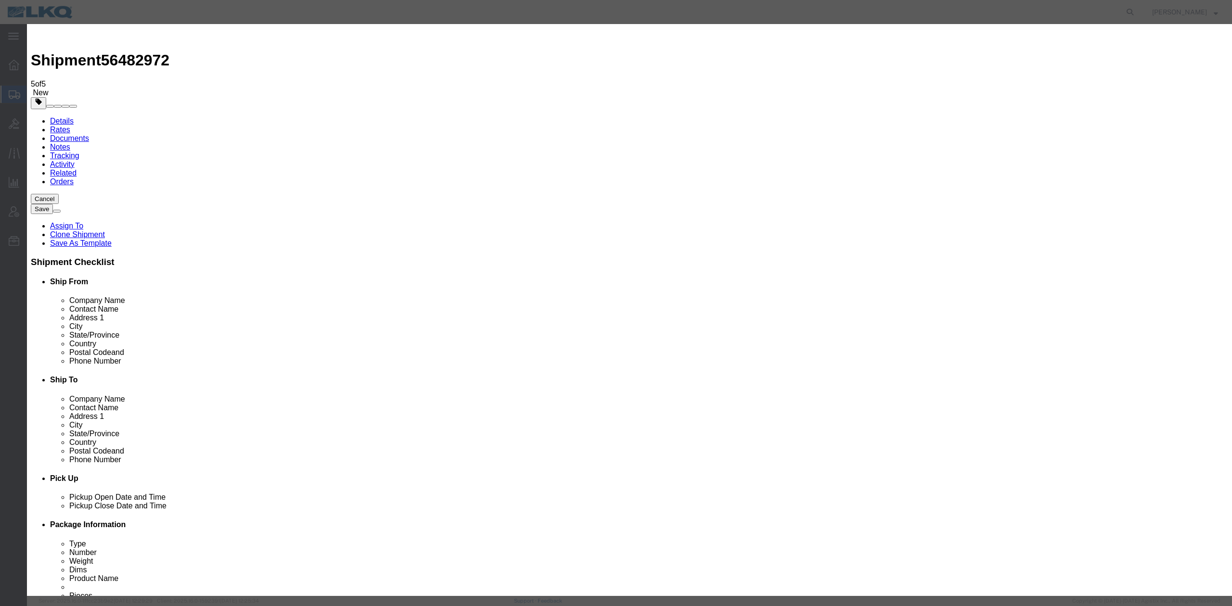
select select "BID_NOTES"
drag, startPoint x: 510, startPoint y: 117, endPoint x: 512, endPoint y: 125, distance: 7.9
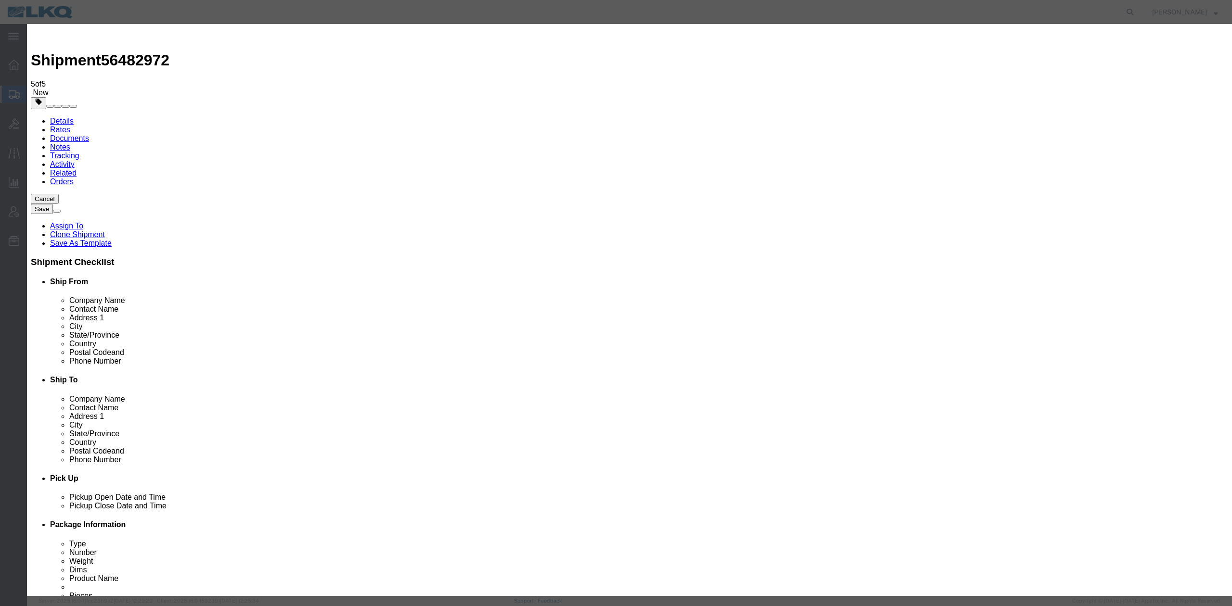
select select "PUBLIC"
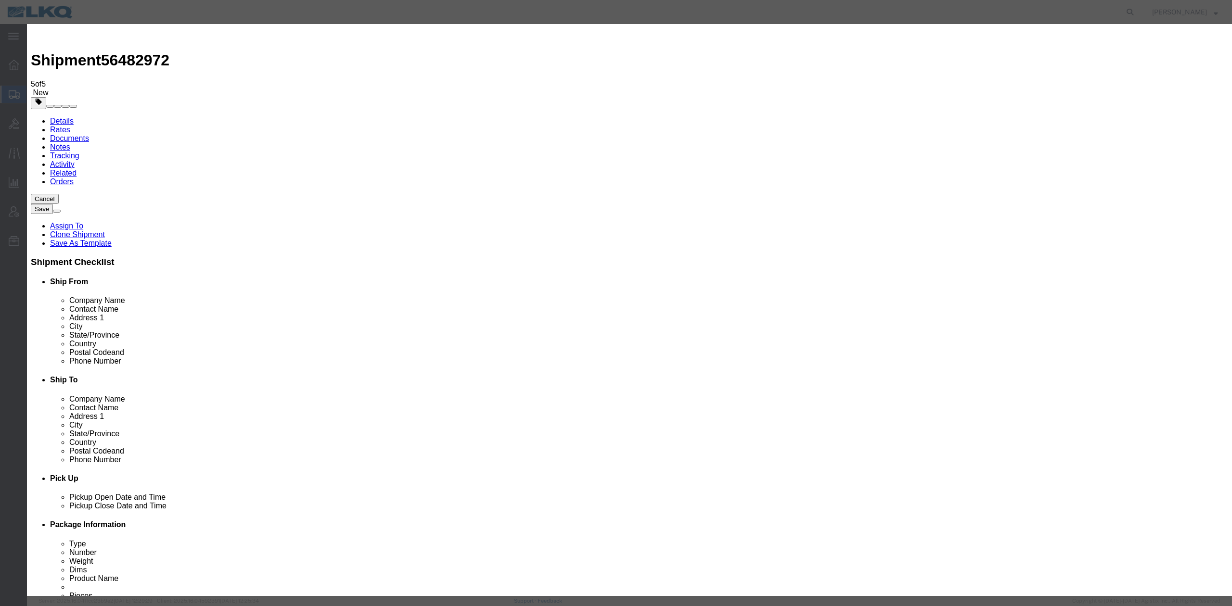
type textarea "20 or 26 ft box truck will work here!"
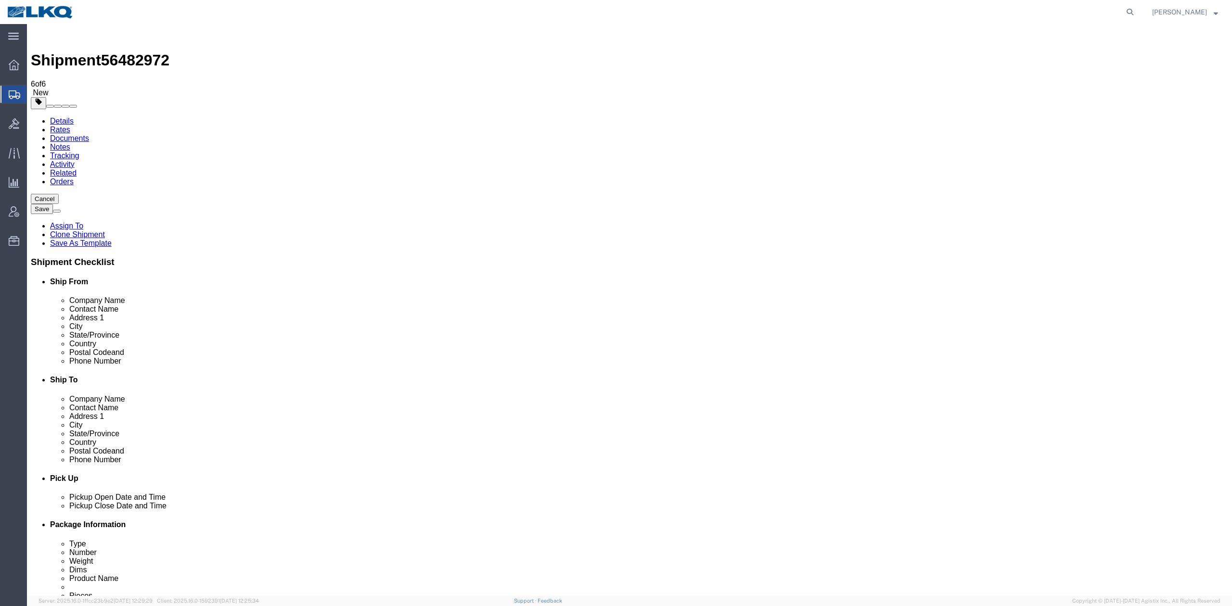
click at [64, 117] on link "Details" at bounding box center [62, 121] width 24 height 8
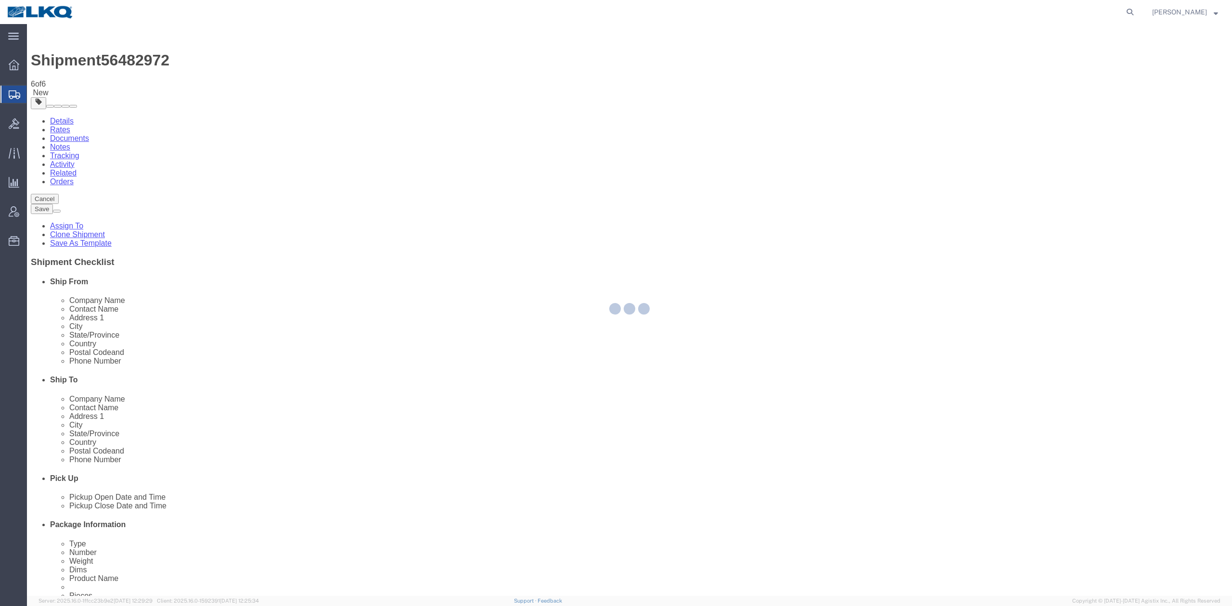
select select "27738"
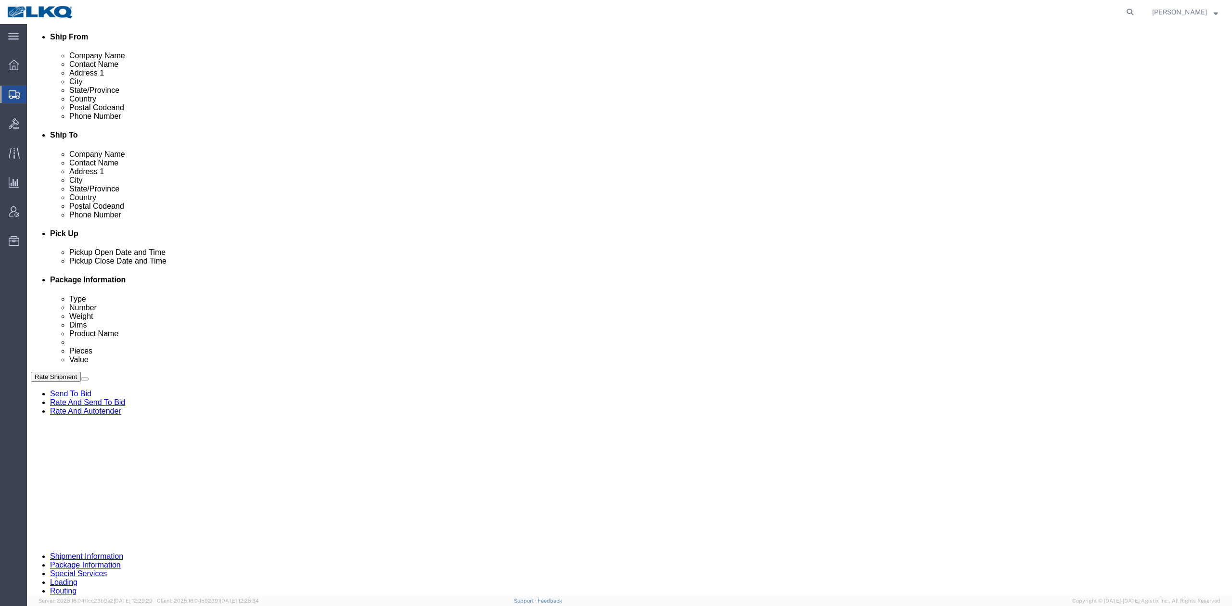
scroll to position [256, 0]
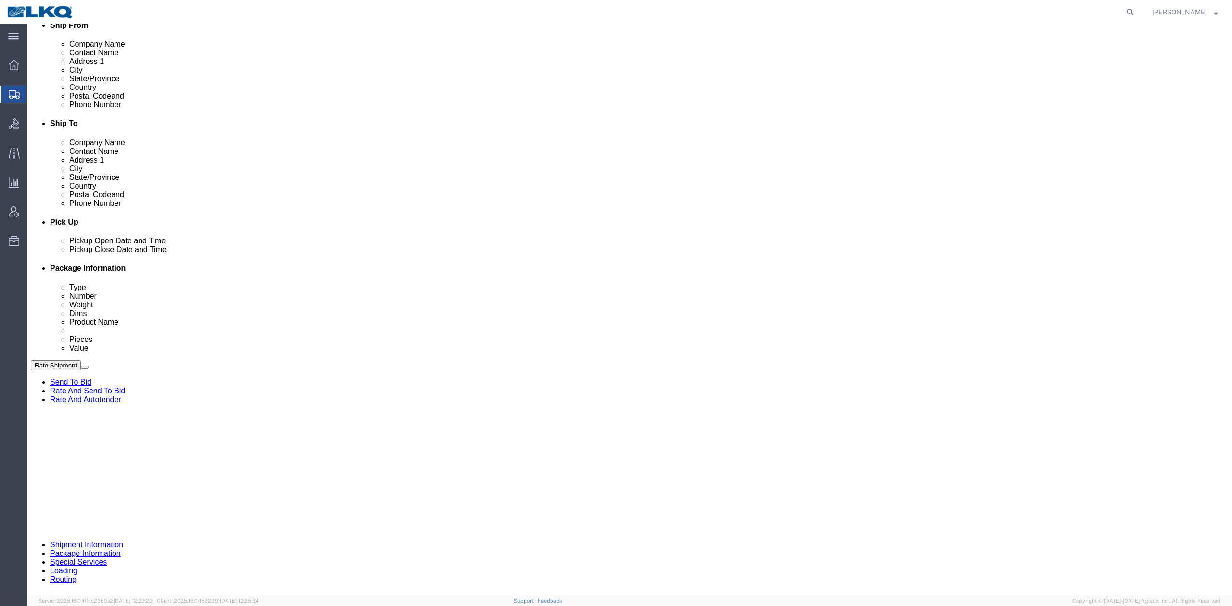
click div "Aug 15 2025 3:30 PM"
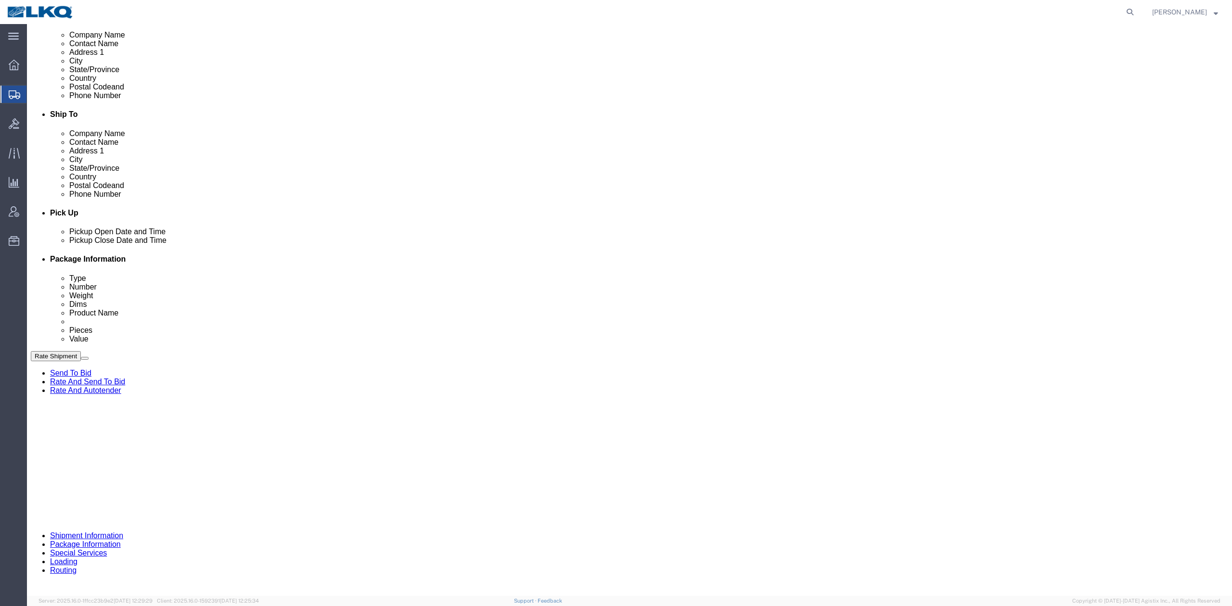
click div "Pickup Date and Time"
click div "[DATE] 7:00 AM"
click div "References Add reference Select Account Type Activity ID Airline Appointment Nu…"
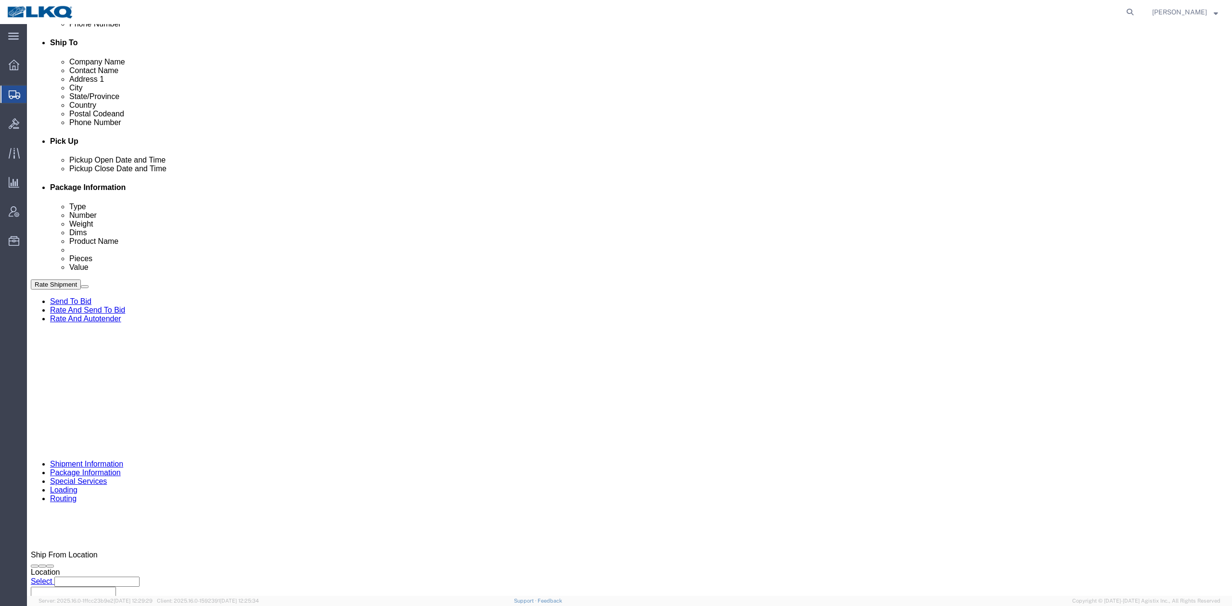
scroll to position [411, 0]
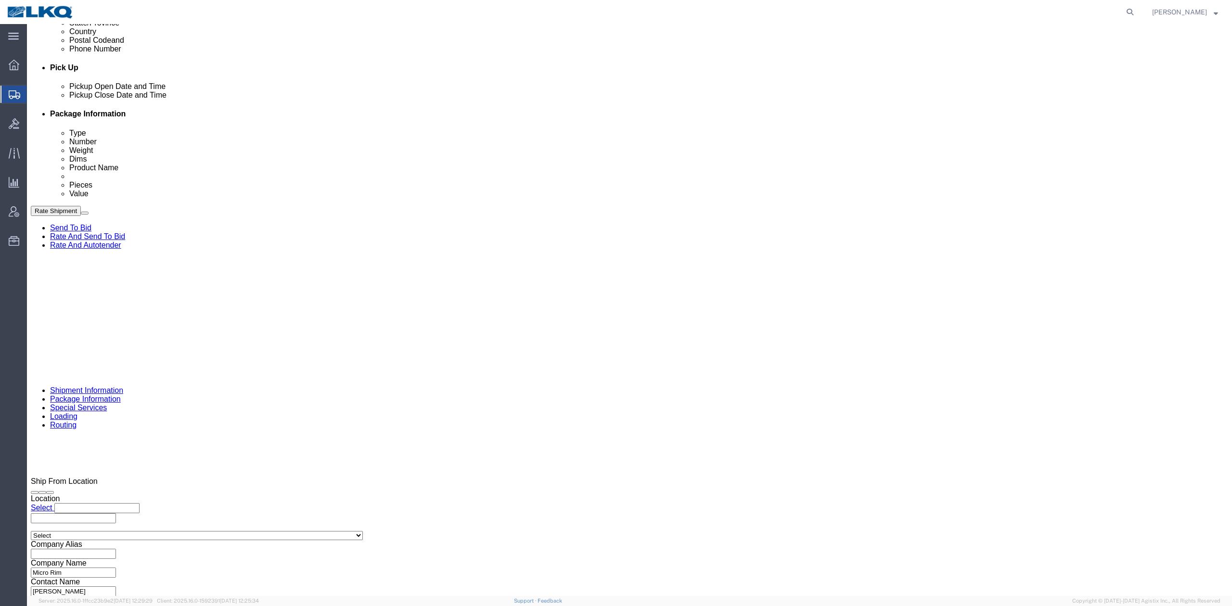
click button "Rate Shipment"
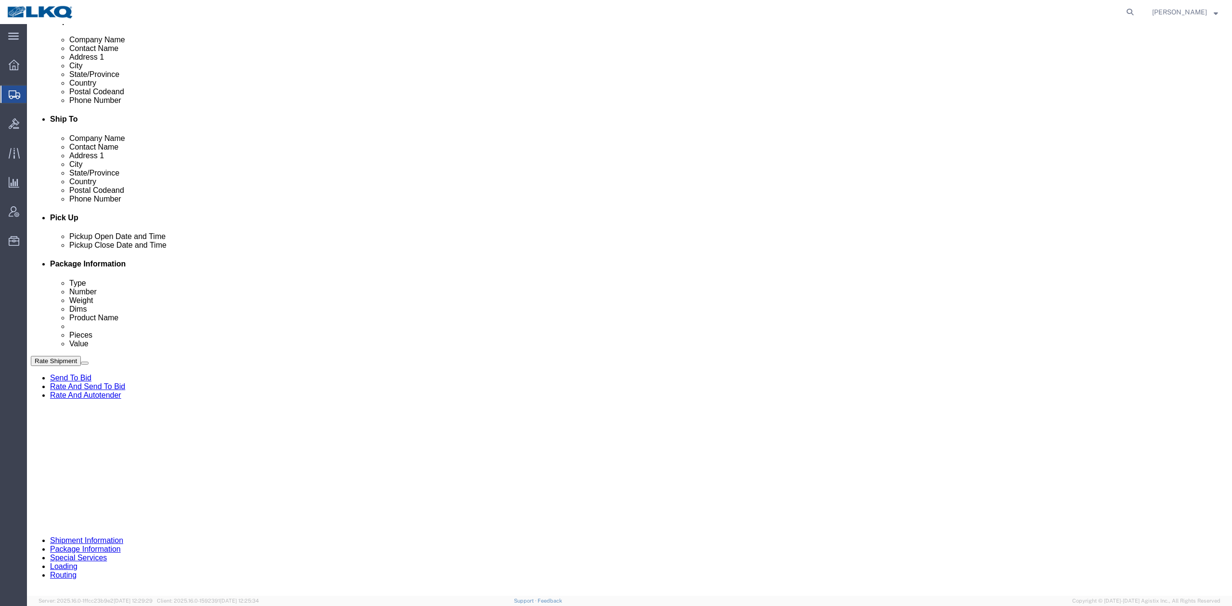
scroll to position [320, 0]
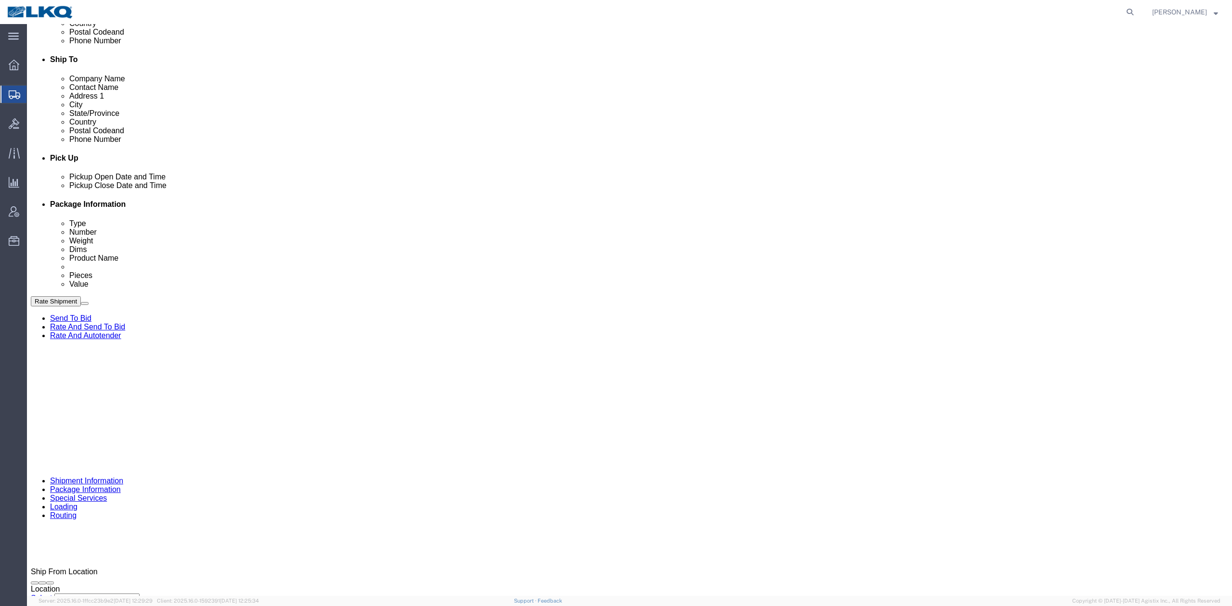
click div "Pickup Date: Pickup Start Date Pickup Start Time Pickup Open Date and Time Aug …"
click button "Rate Shipment"
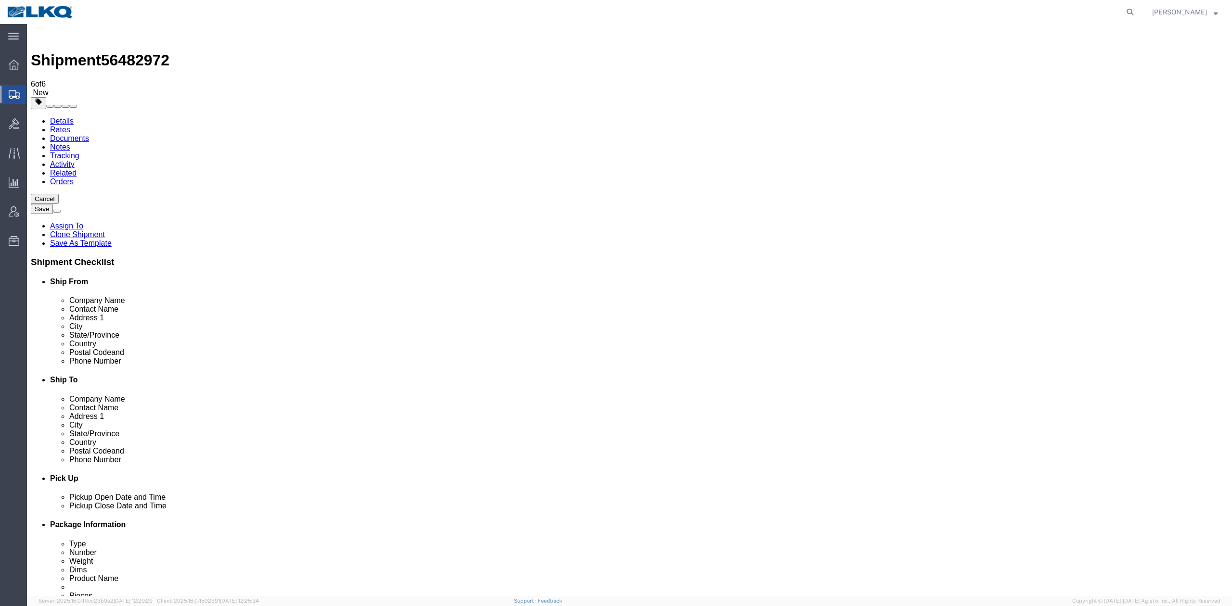
click input "text"
type input "Receiver"
click label "Address 1"
click button "Rate Shipment"
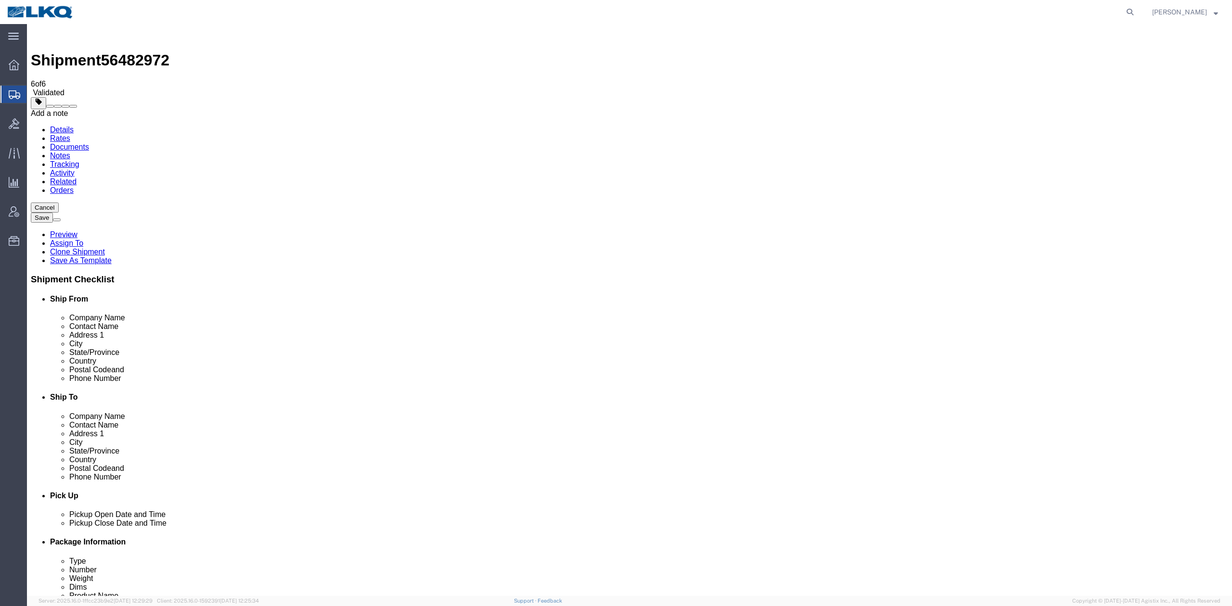
drag, startPoint x: 1216, startPoint y: 32, endPoint x: 1173, endPoint y: 24, distance: 44.0
click at [73, 106] on span at bounding box center [73, 106] width 0 height 0
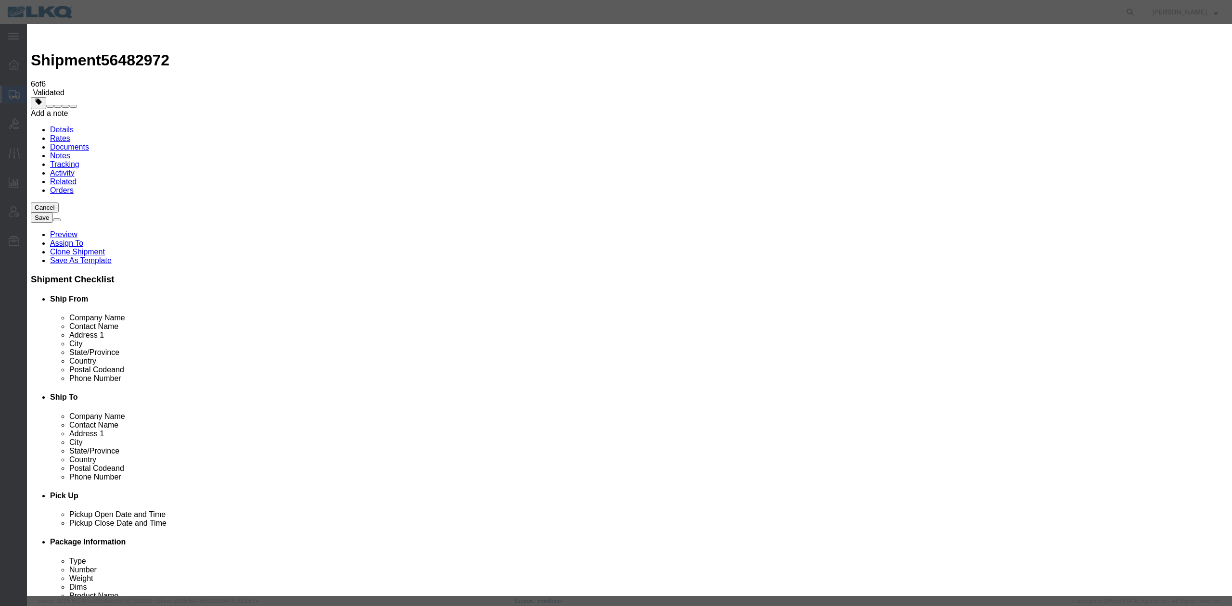
drag, startPoint x: 559, startPoint y: 88, endPoint x: 551, endPoint y: 95, distance: 11.2
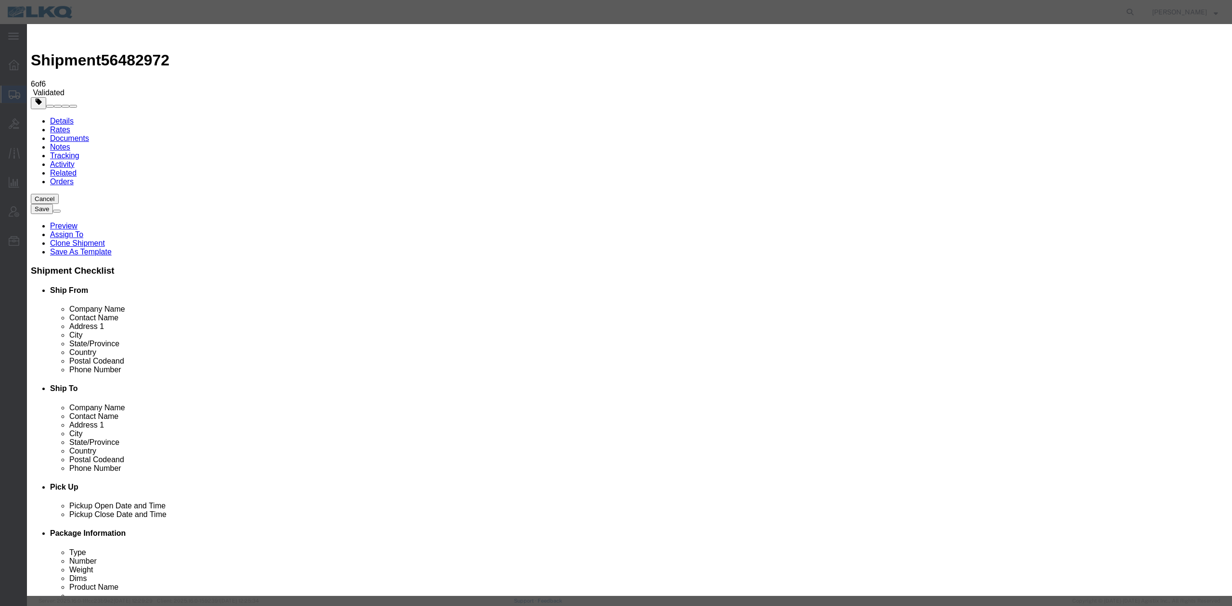
select select "BID_NOTES"
select select "PRIVATE_TO_ACCOUNT"
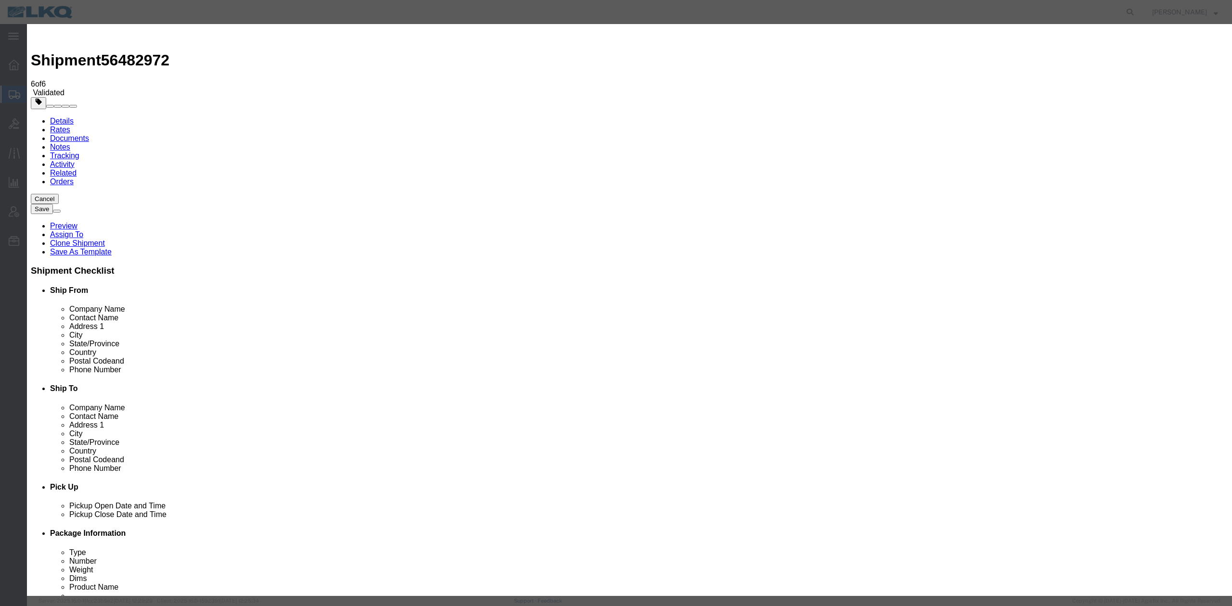
type textarea "DAT: $1631"
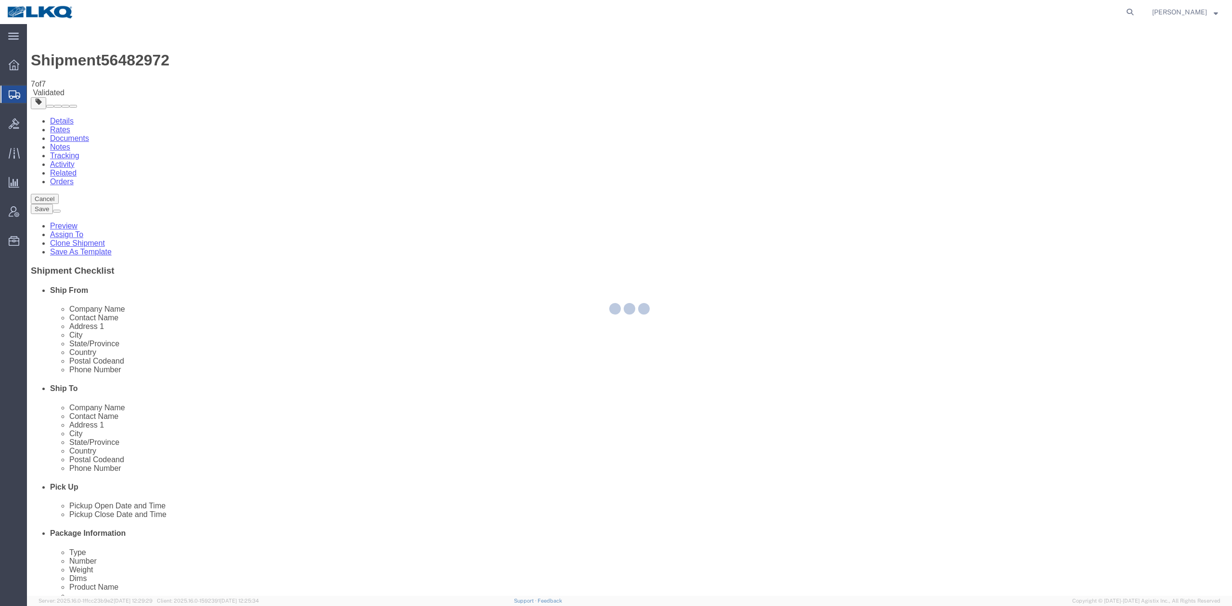
select select "27738"
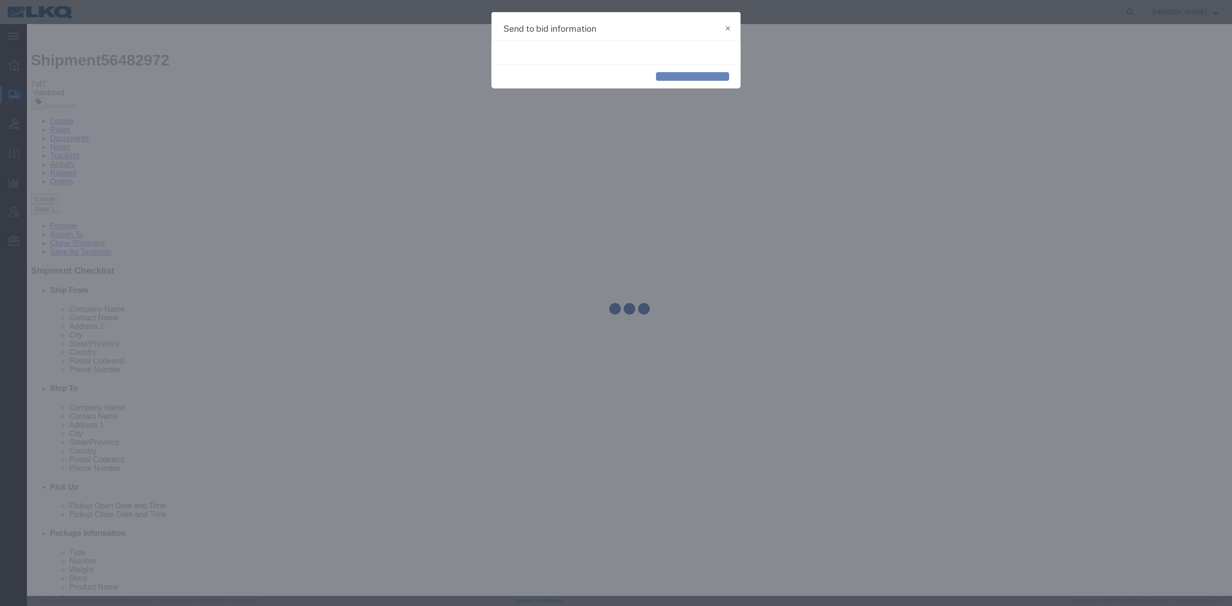
select select "TL"
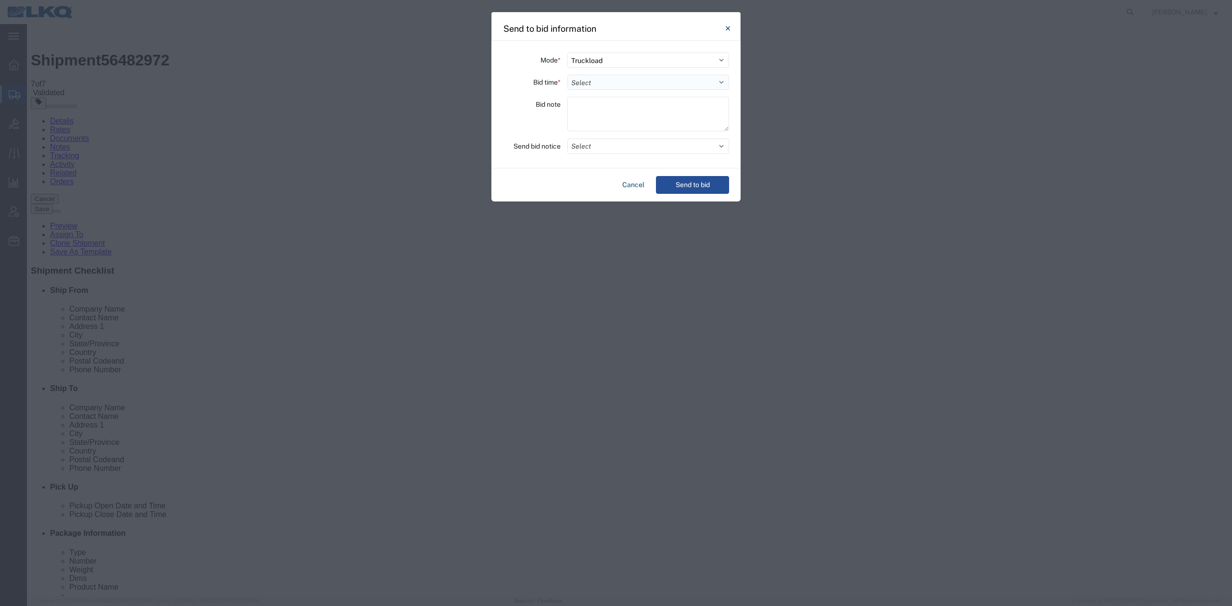
click at [591, 83] on select "Select 30 Min (Rush) 1 Hour (Rush) 2 Hours (Rush) 4 Hours (Rush) 8 Hours (Rush)…" at bounding box center [648, 82] width 162 height 15
select select "24"
click at [567, 75] on select "Select 30 Min (Rush) 1 Hour (Rush) 2 Hours (Rush) 4 Hours (Rush) 8 Hours (Rush)…" at bounding box center [648, 82] width 162 height 15
drag, startPoint x: 581, startPoint y: 142, endPoint x: 582, endPoint y: 149, distance: 6.3
click at [581, 141] on button "Select" at bounding box center [648, 146] width 162 height 15
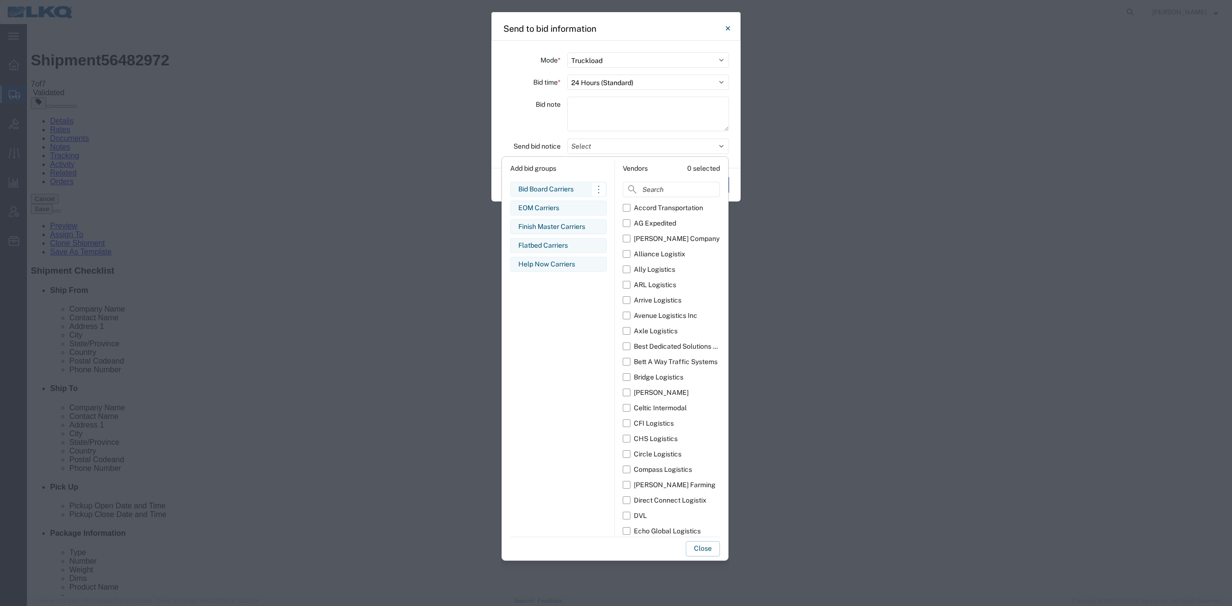
click at [548, 187] on div "Bid Board Carriers" at bounding box center [558, 189] width 80 height 10
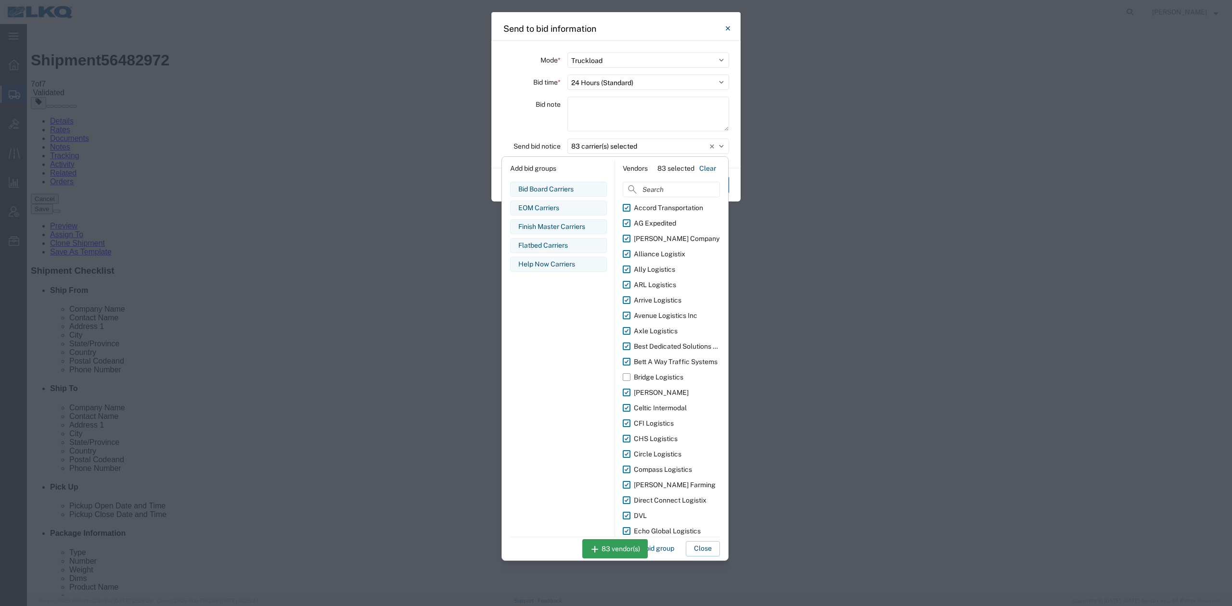
click at [697, 551] on button "Close" at bounding box center [703, 548] width 34 height 15
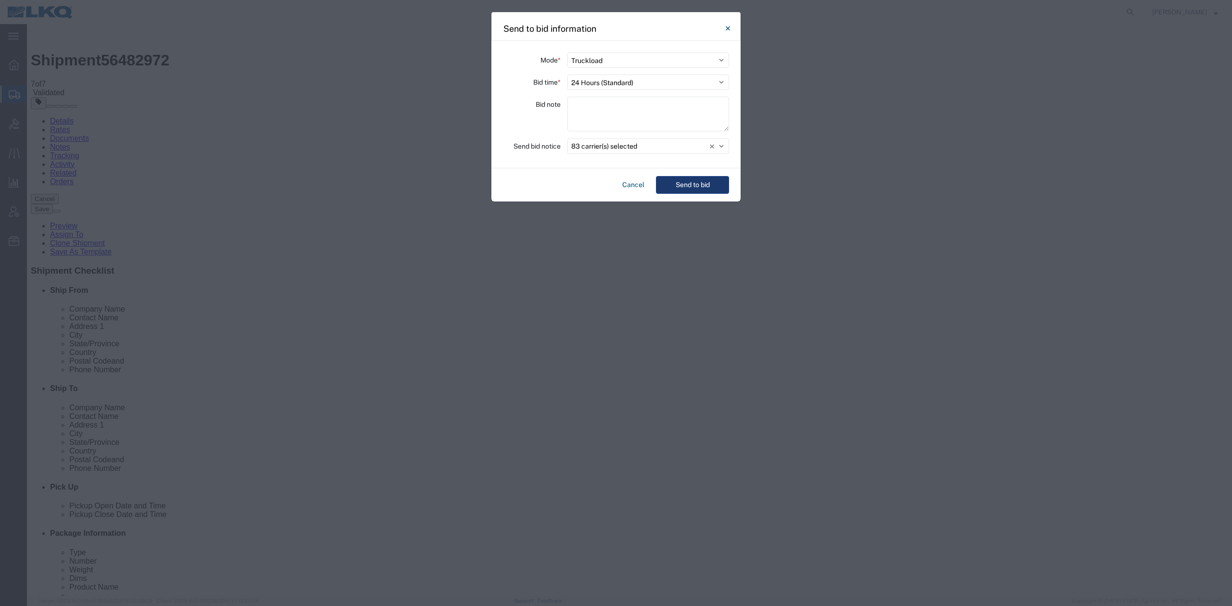
click at [691, 190] on button "Send to bid" at bounding box center [692, 185] width 73 height 18
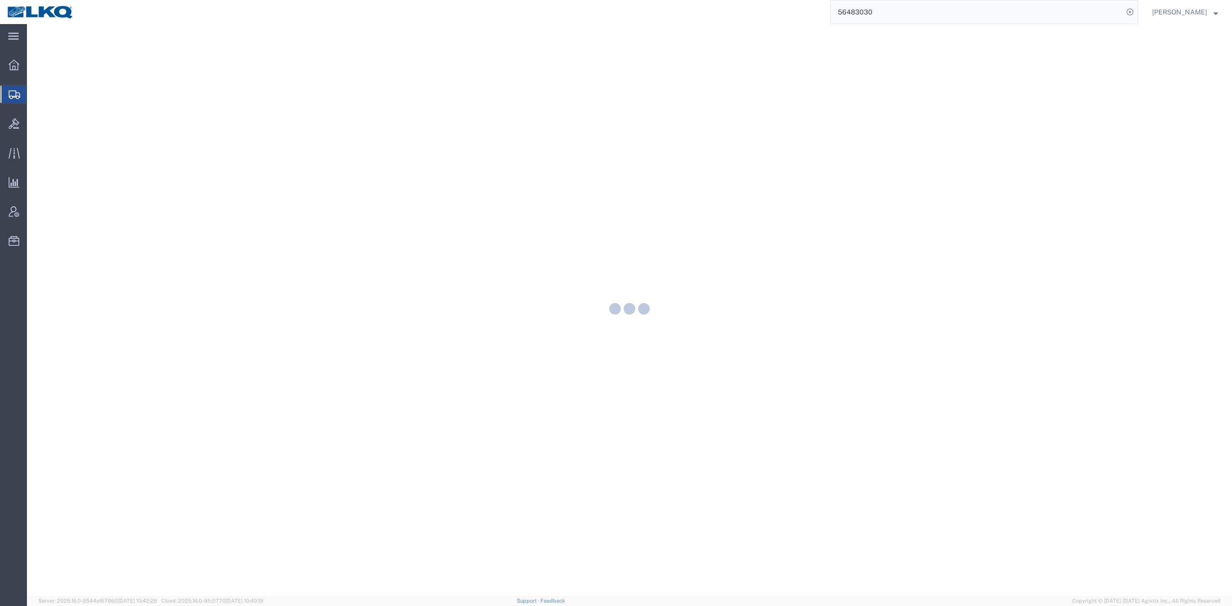
select select "RAIL"
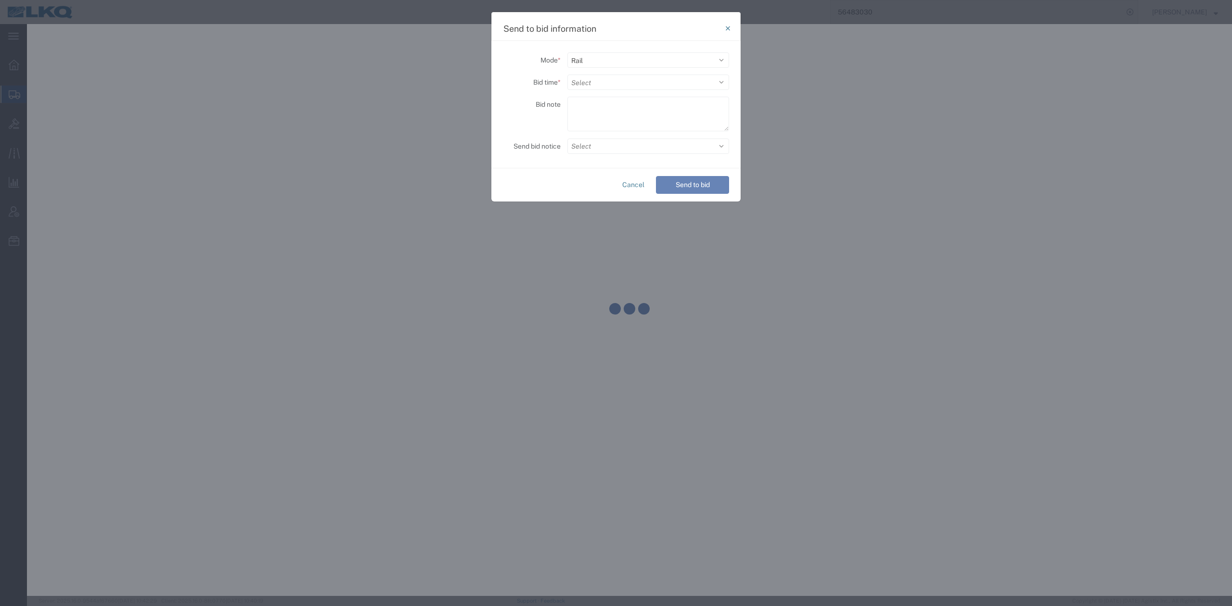
select select "27578"
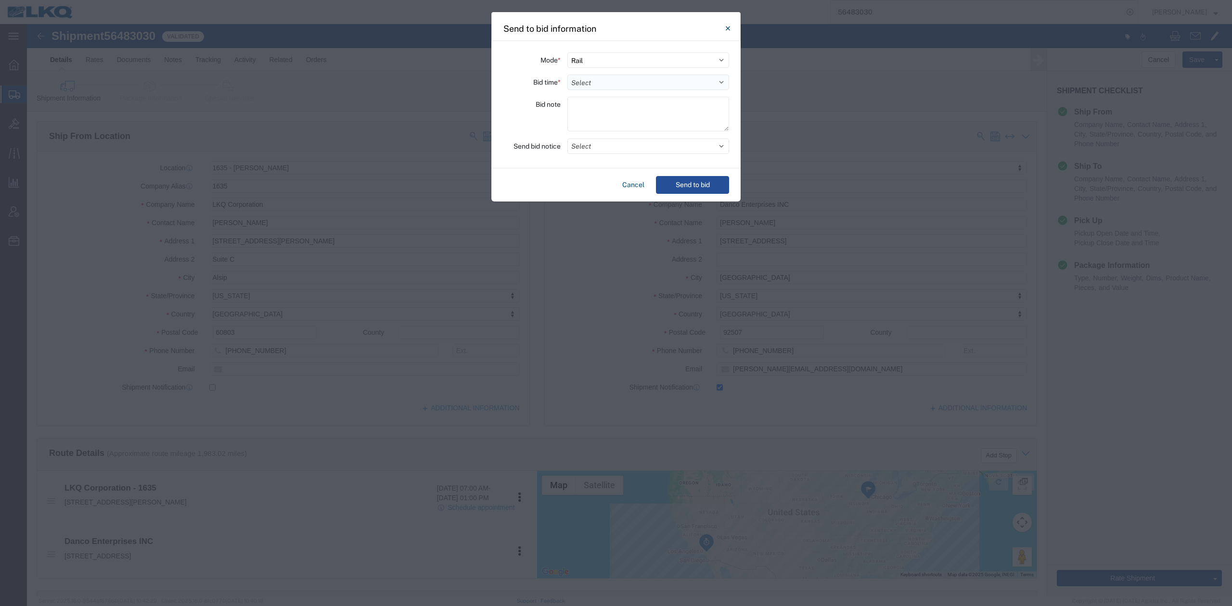
drag, startPoint x: 591, startPoint y: 83, endPoint x: 591, endPoint y: 89, distance: 6.3
click at [591, 83] on select "Select 30 Min (Rush) 1 Hour (Rush) 2 Hours (Rush) 4 Hours (Rush) 8 Hours (Rush)…" at bounding box center [648, 82] width 162 height 15
select select "12"
click at [567, 75] on select "Select 30 Min (Rush) 1 Hour (Rush) 2 Hours (Rush) 4 Hours (Rush) 8 Hours (Rush)…" at bounding box center [648, 82] width 162 height 15
click at [597, 151] on button "Select" at bounding box center [648, 146] width 162 height 15
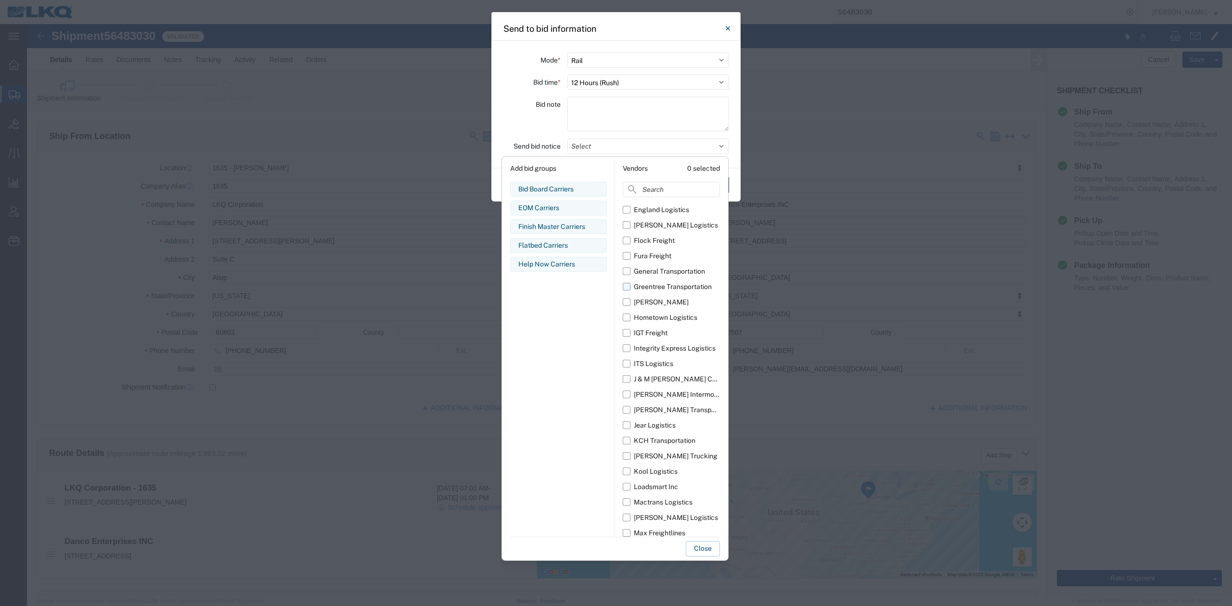
scroll to position [385, 0]
click at [629, 387] on label "[PERSON_NAME] Intermodal" at bounding box center [671, 392] width 97 height 15
click at [0, 0] on input "[PERSON_NAME] Intermodal" at bounding box center [0, 0] width 0 height 0
click at [703, 547] on button "Close" at bounding box center [703, 548] width 34 height 15
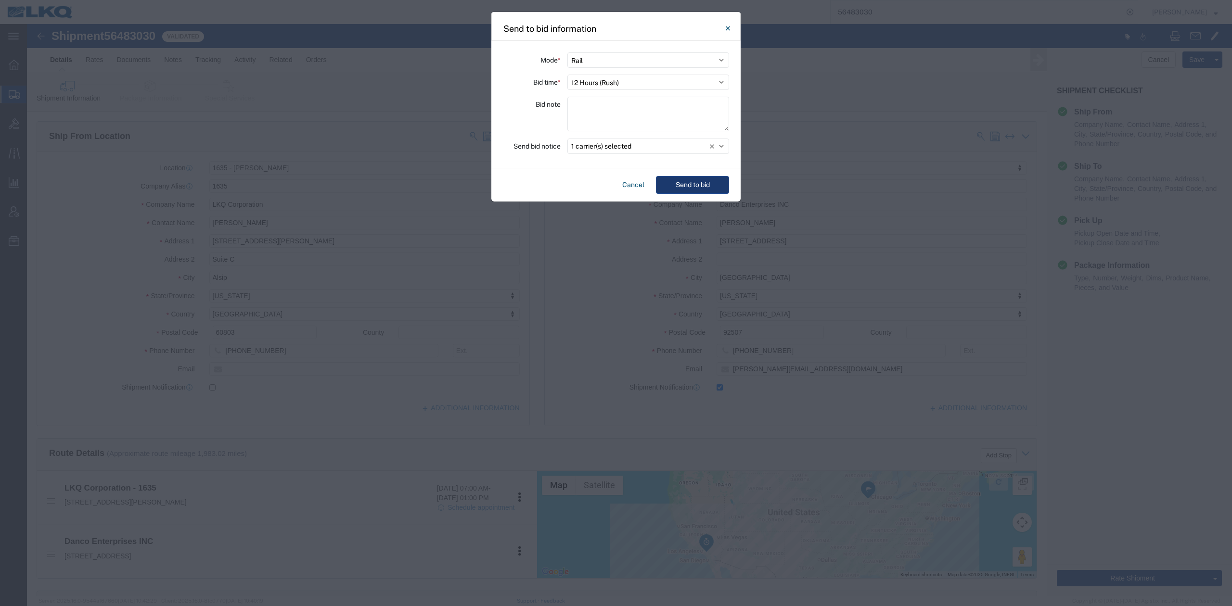
click at [685, 178] on button "Send to bid" at bounding box center [692, 185] width 73 height 18
